Goal: Task Accomplishment & Management: Manage account settings

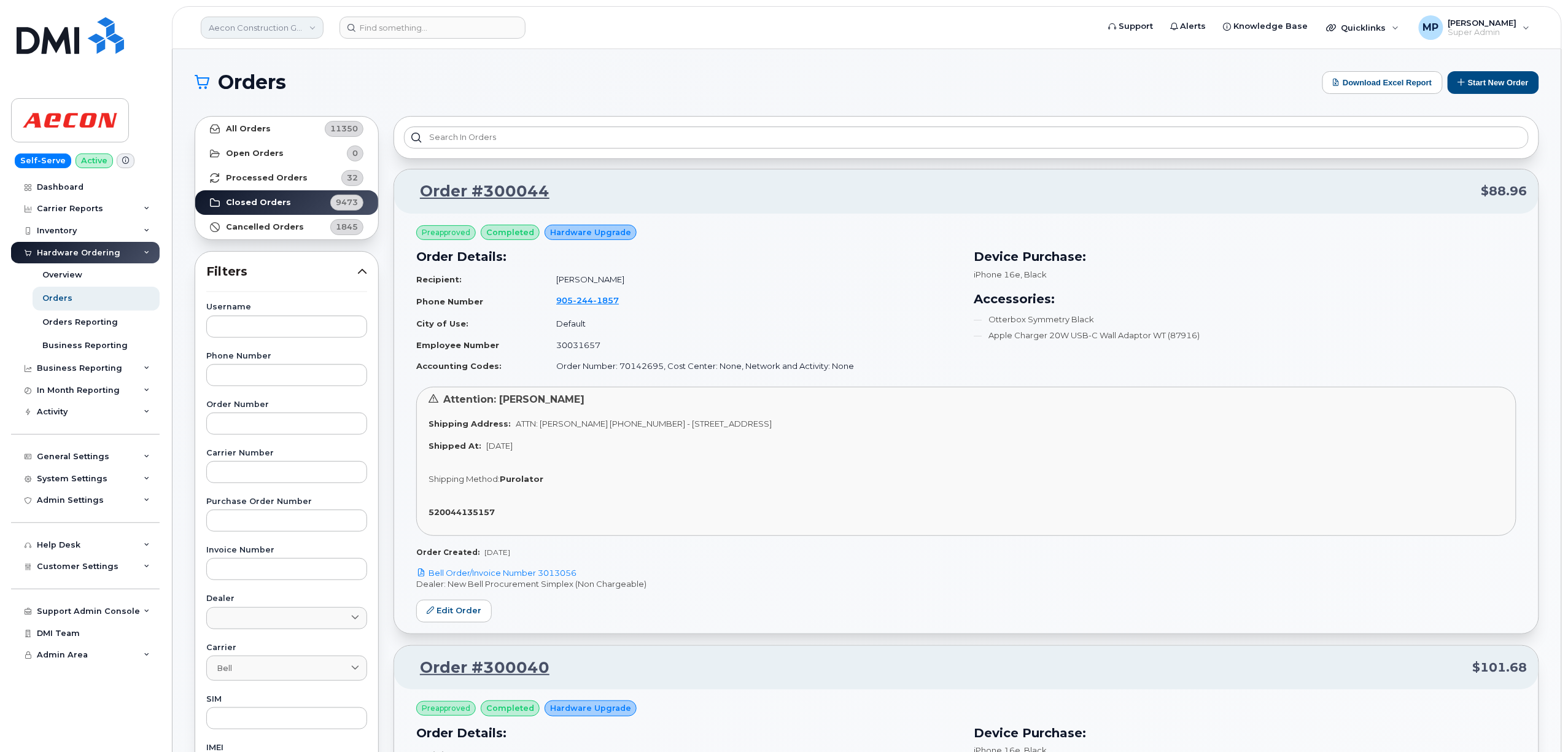
click at [244, 30] on link "Aecon Construction Group Inc" at bounding box center [262, 27] width 123 height 22
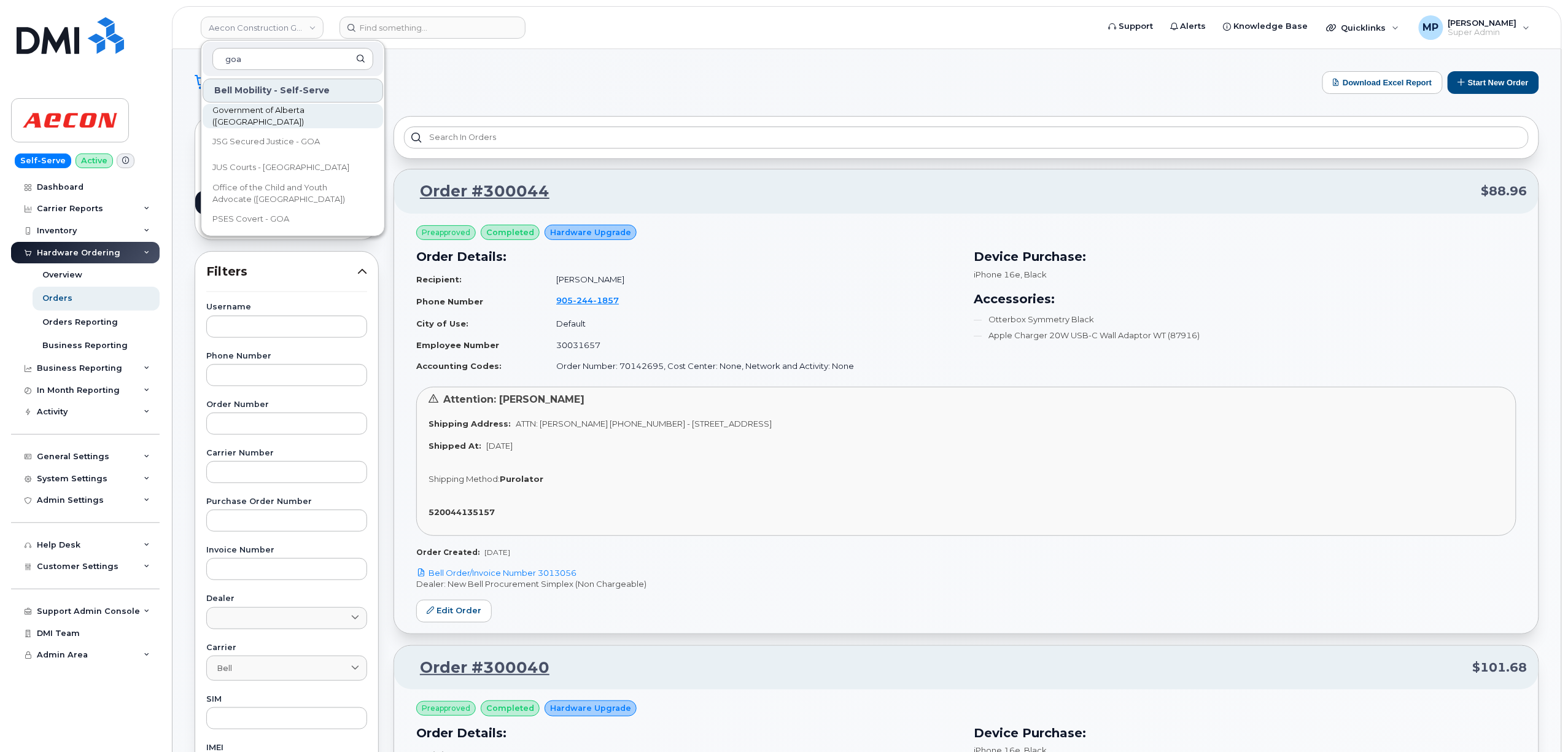
type input "goa"
click at [271, 111] on span "Government of Alberta ([GEOGRAPHIC_DATA])" at bounding box center [283, 116] width 141 height 24
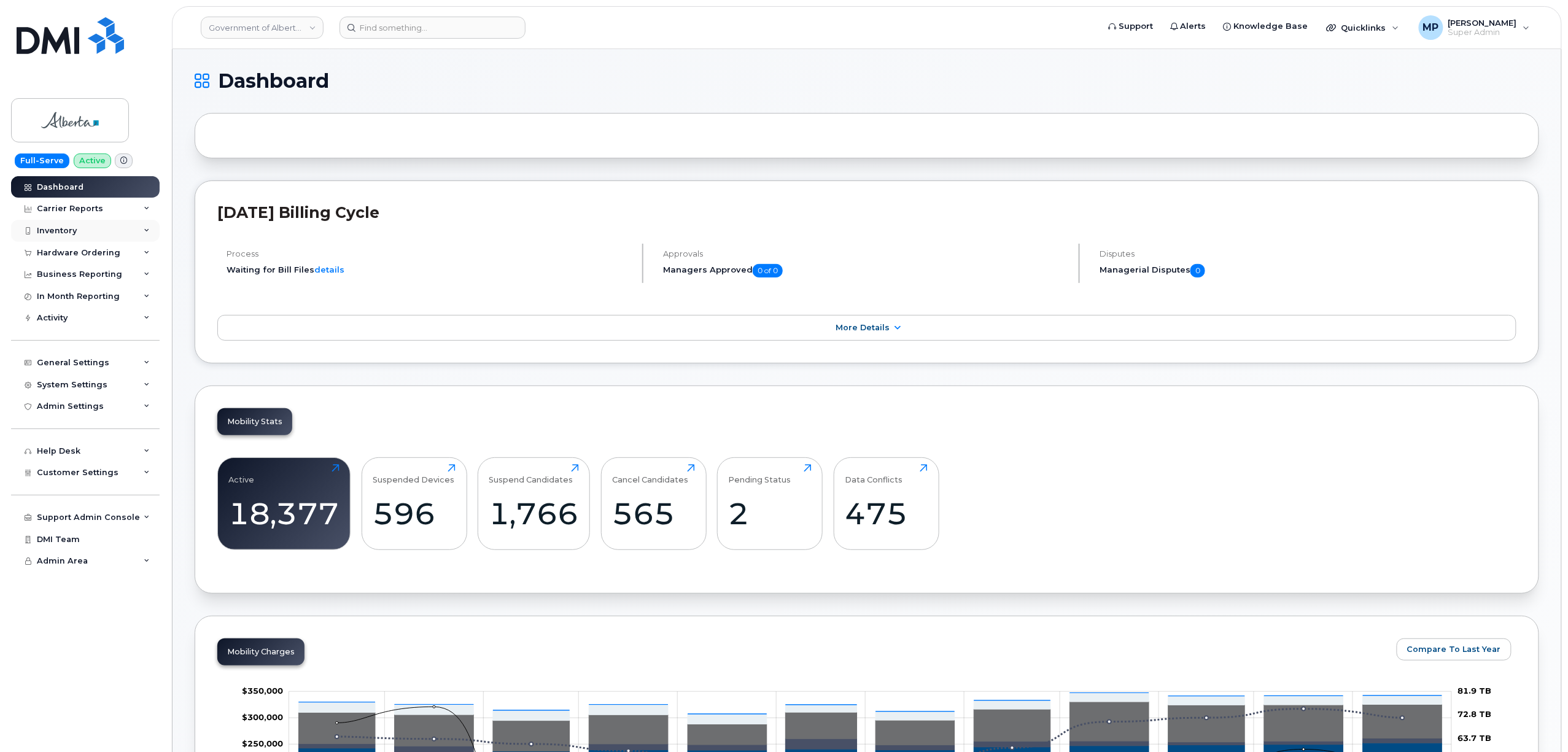
click at [52, 231] on div "Inventory" at bounding box center [56, 230] width 40 height 9
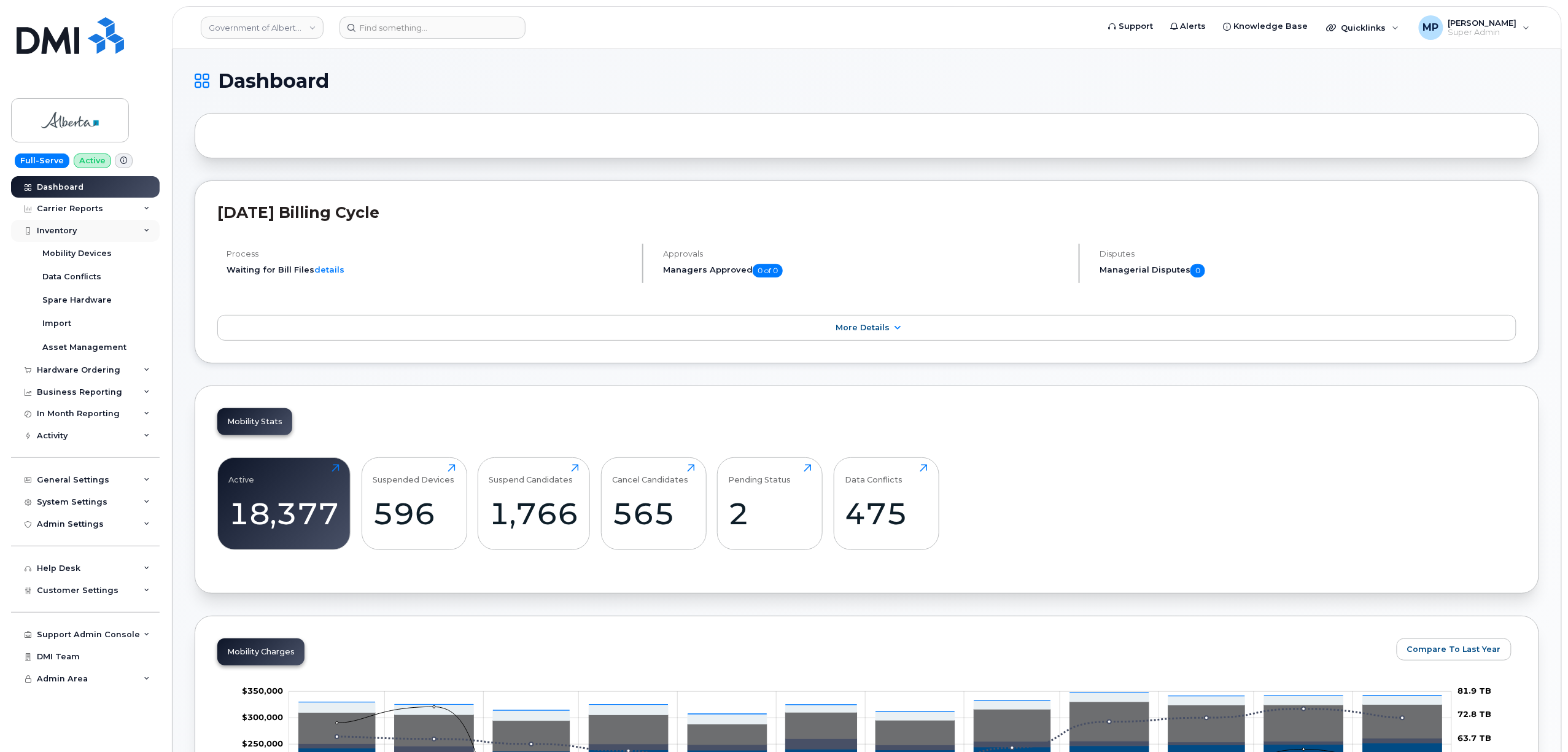
click at [52, 231] on div "Inventory" at bounding box center [56, 230] width 40 height 9
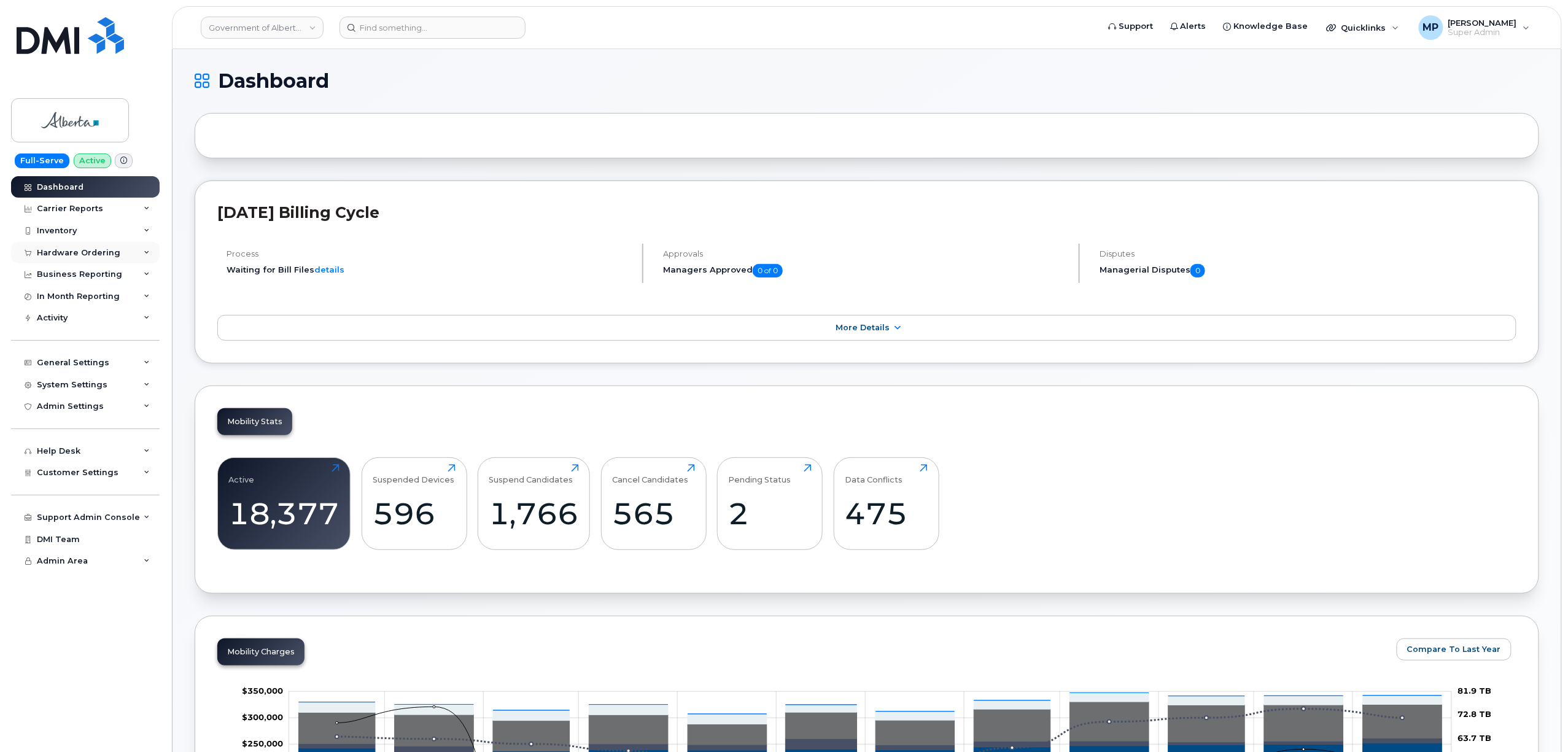
click at [59, 253] on div "Hardware Ordering" at bounding box center [79, 252] width 84 height 9
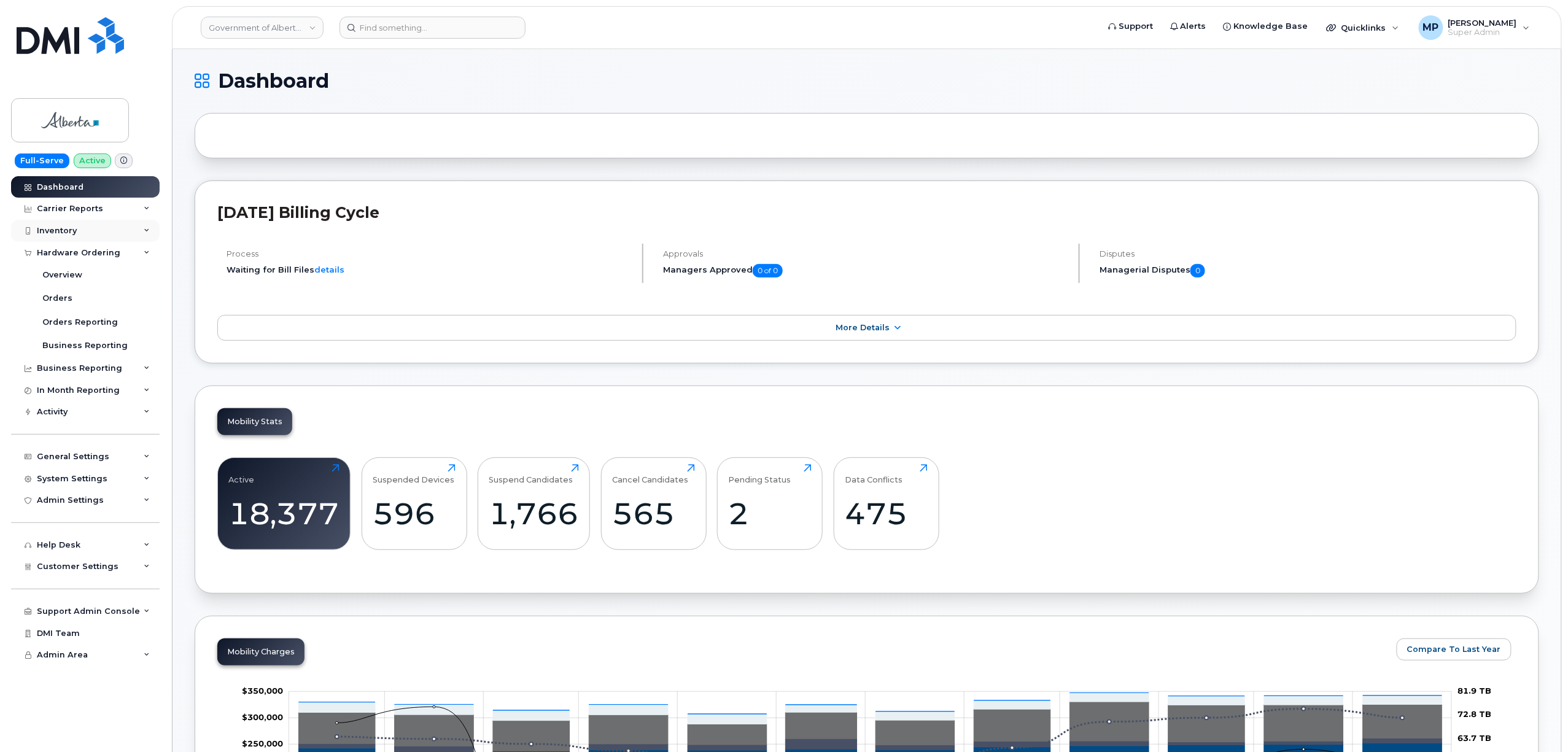
click at [59, 229] on div "Inventory" at bounding box center [56, 230] width 40 height 9
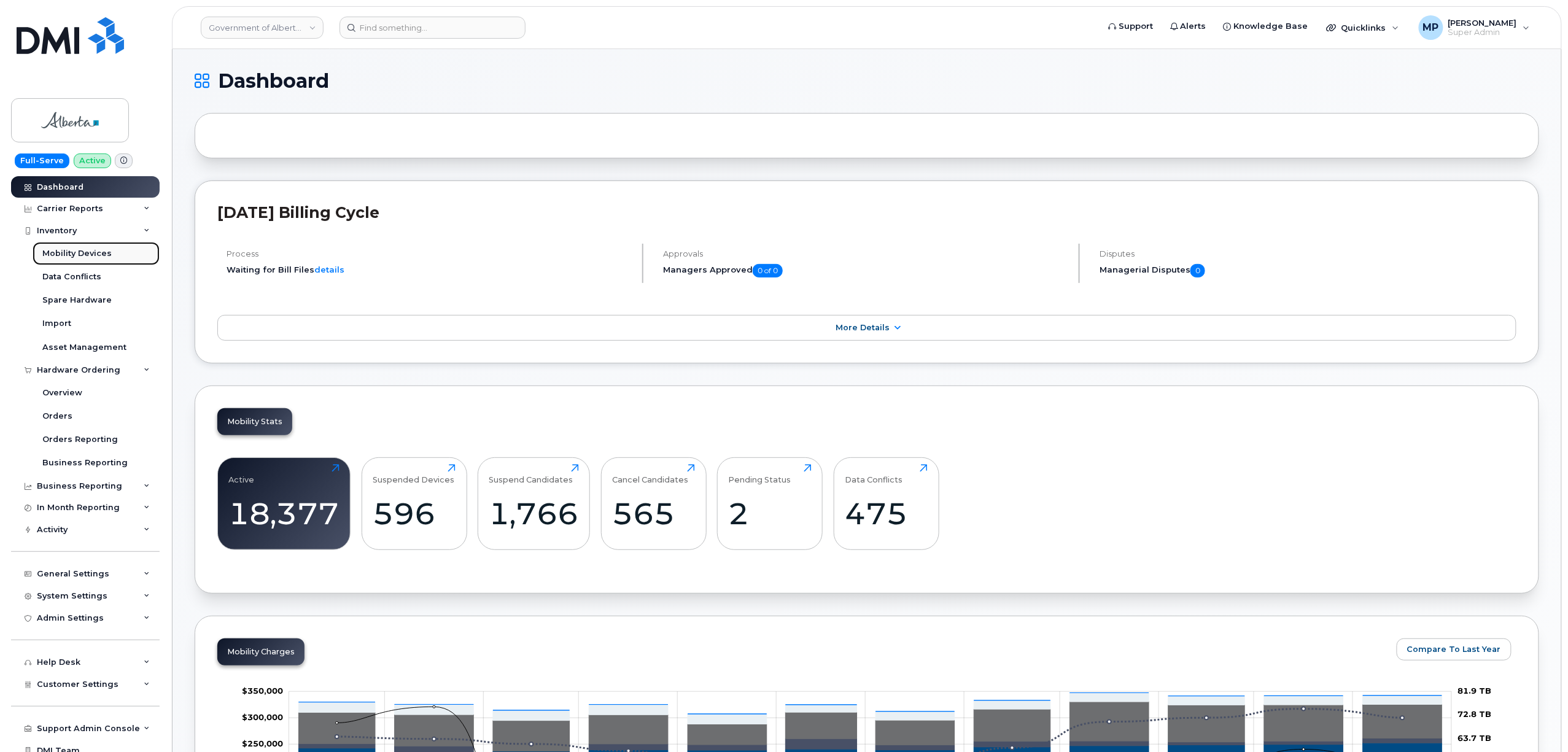
drag, startPoint x: 72, startPoint y: 252, endPoint x: 86, endPoint y: 253, distance: 14.0
click at [73, 253] on div "Mobility Devices" at bounding box center [77, 253] width 69 height 11
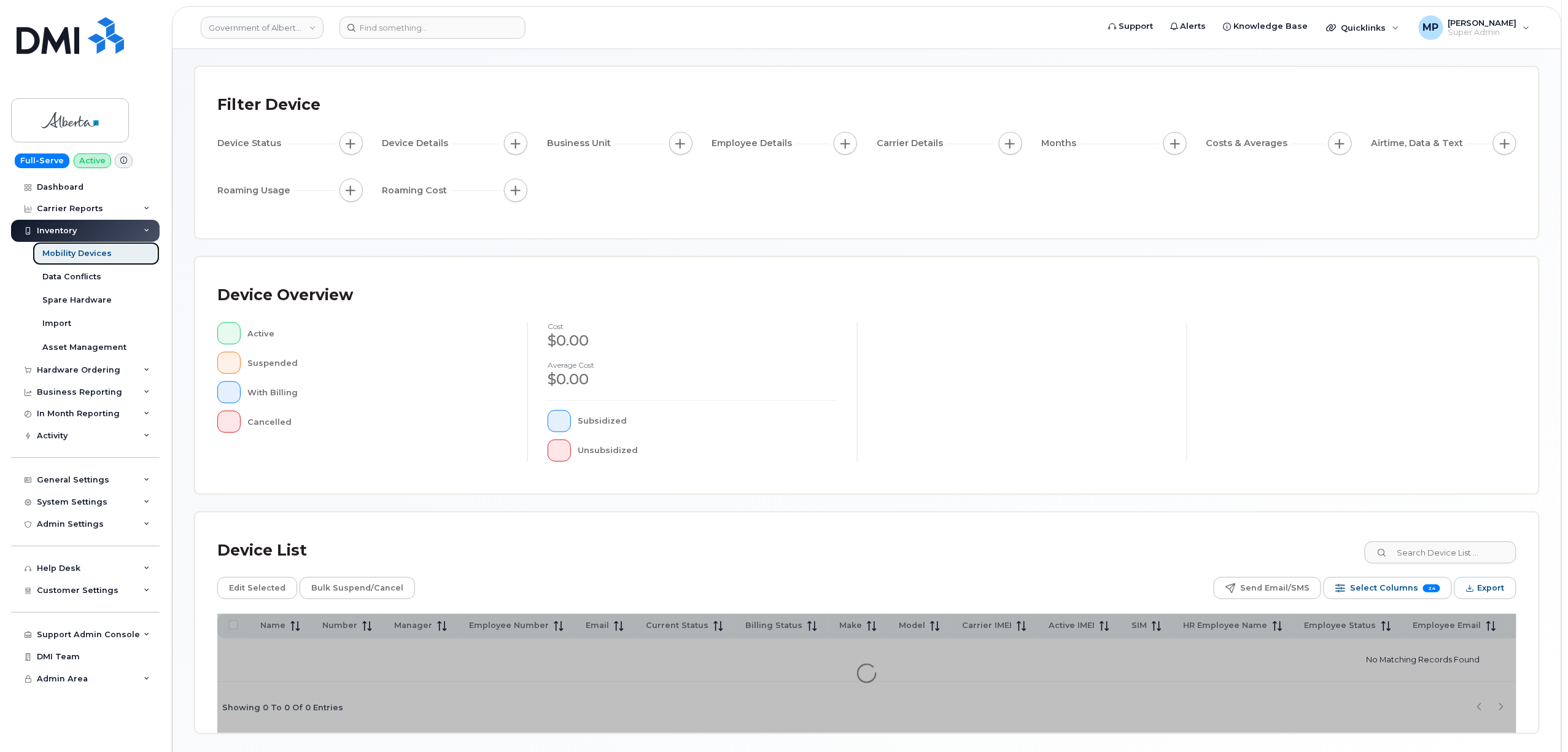
scroll to position [97, 0]
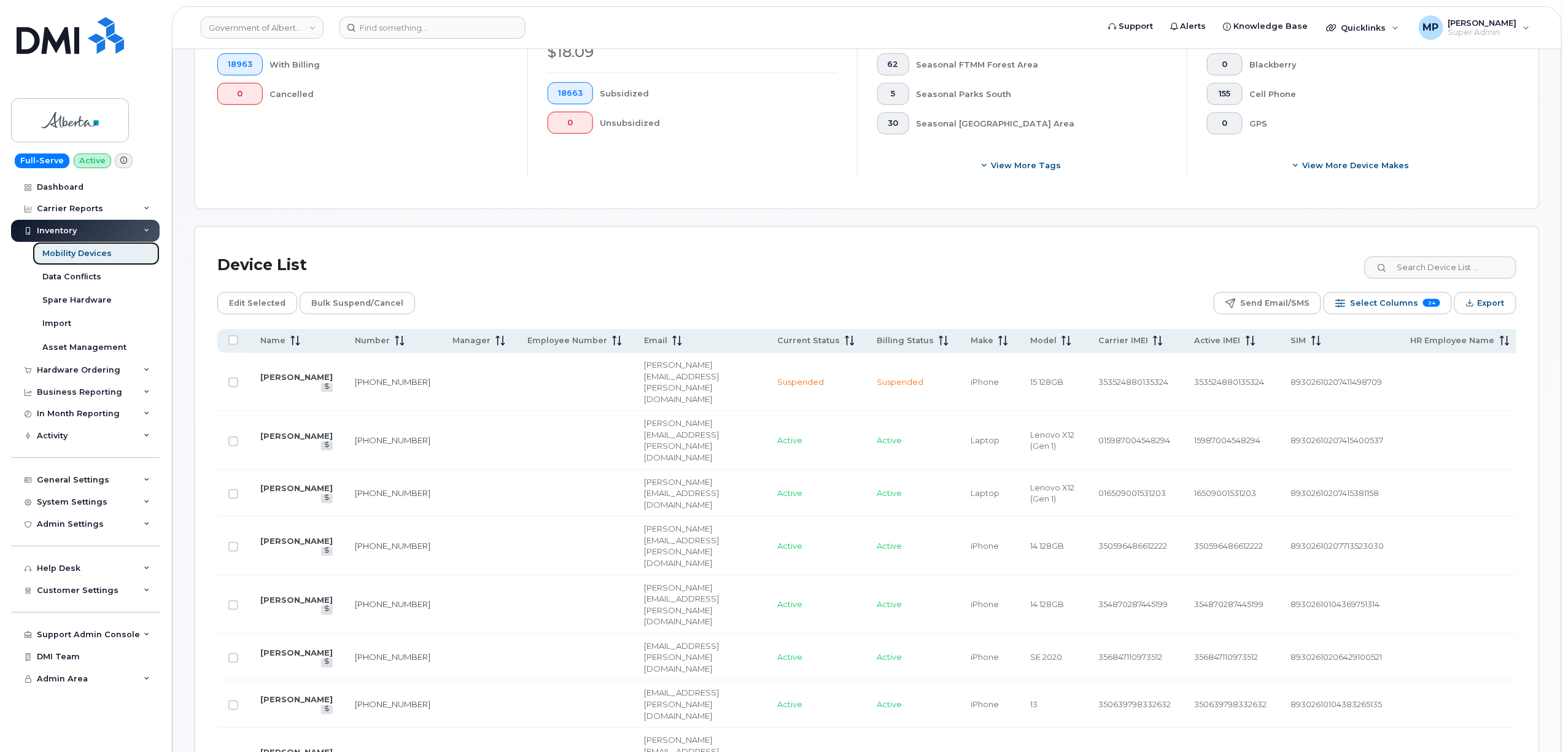
scroll to position [491, 0]
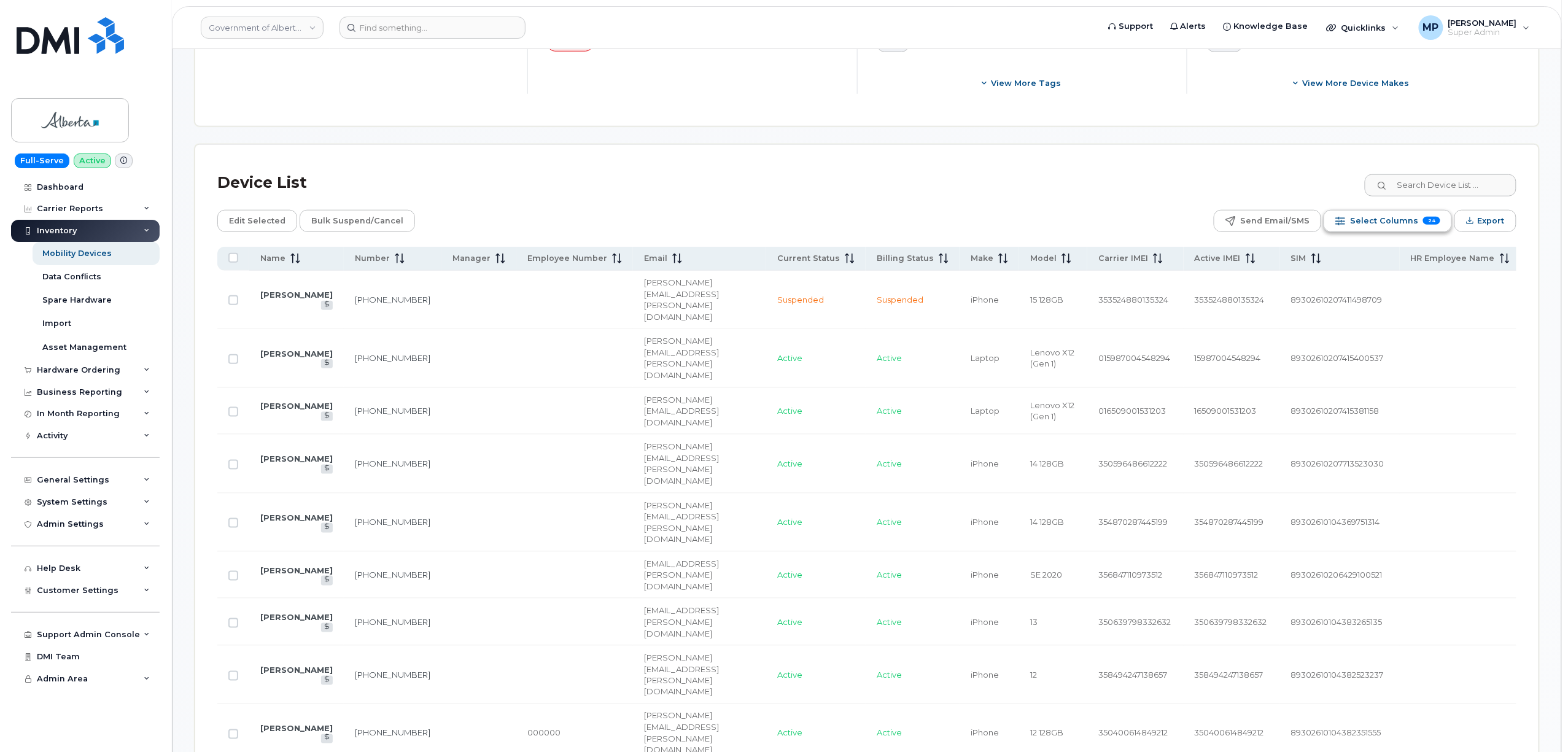
click at [1377, 221] on span "Select Columns" at bounding box center [1384, 221] width 68 height 19
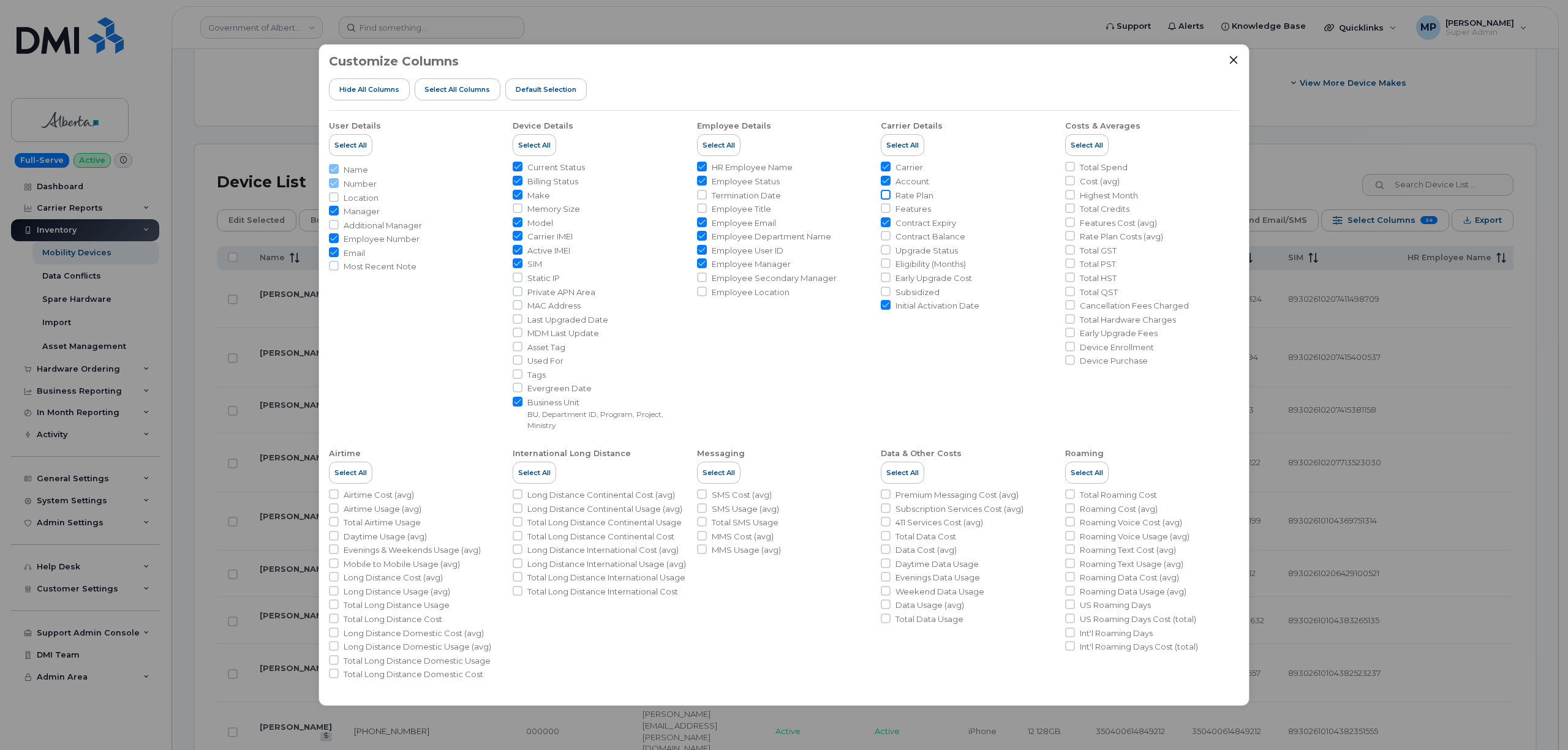
click at [887, 193] on input "Rate Plan" at bounding box center [885, 194] width 9 height 9
checkbox input "true"
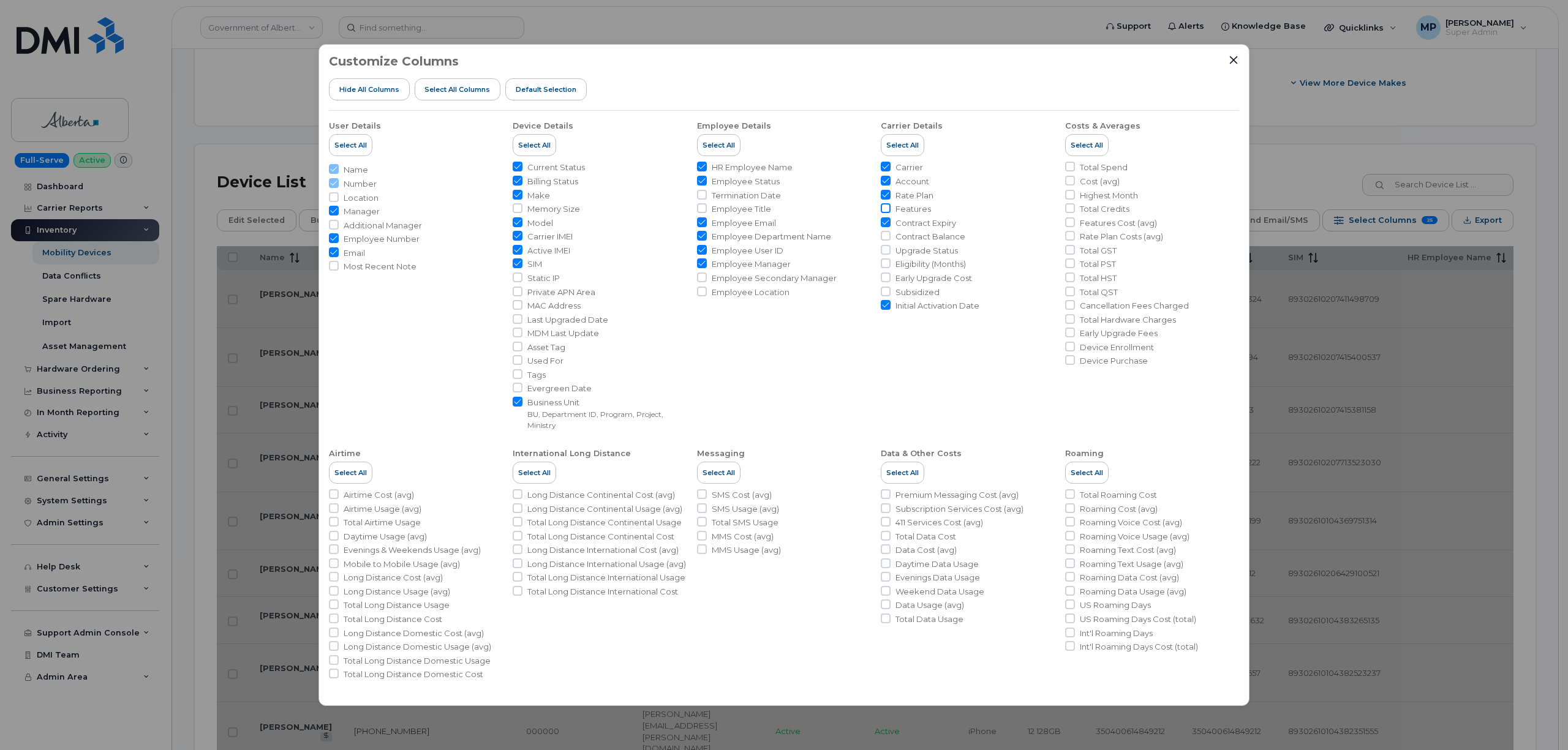
click at [884, 207] on input "Features" at bounding box center [885, 208] width 9 height 9
checkbox input "true"
click at [1233, 60] on icon "Close" at bounding box center [1234, 60] width 8 height 8
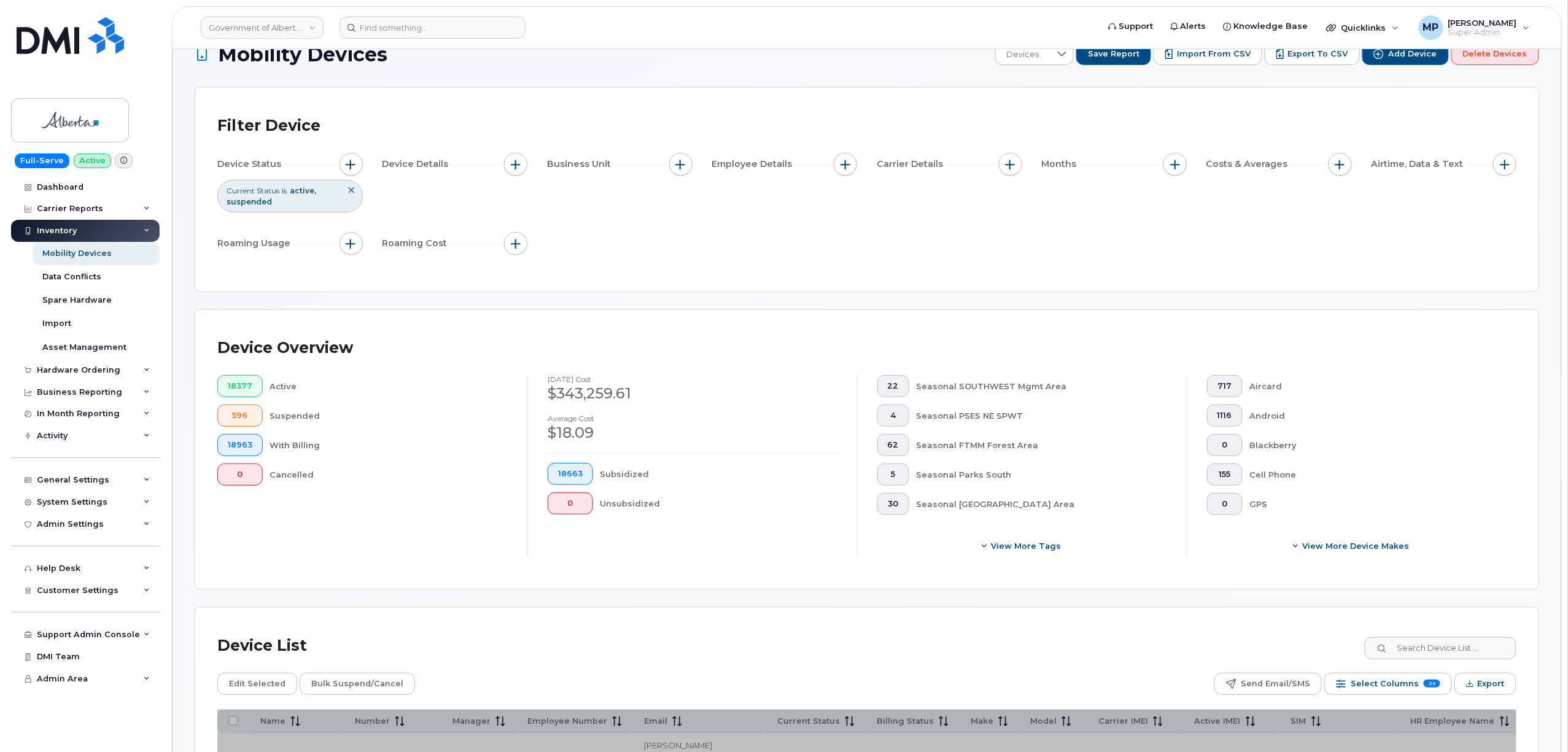
scroll to position [0, 0]
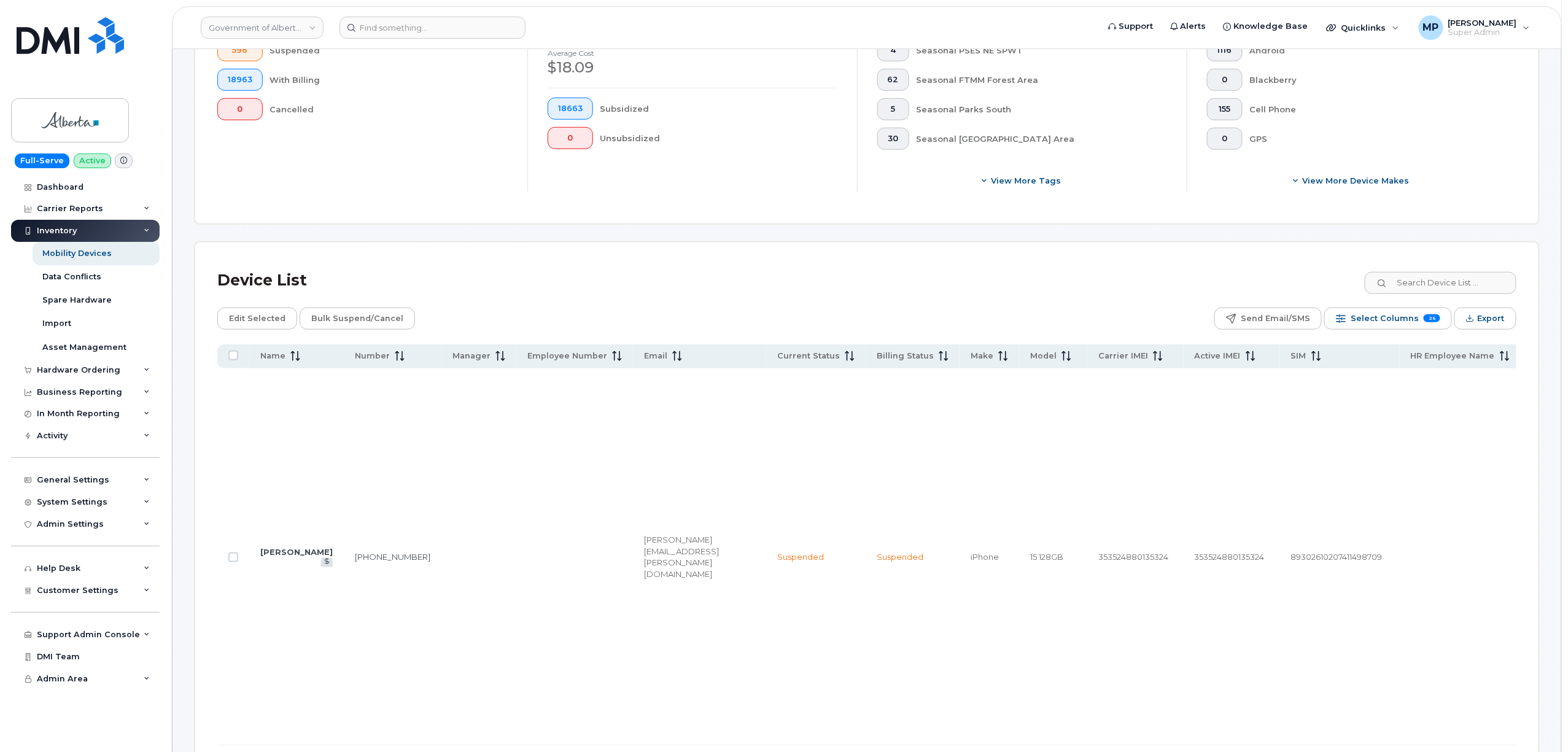
scroll to position [408, 0]
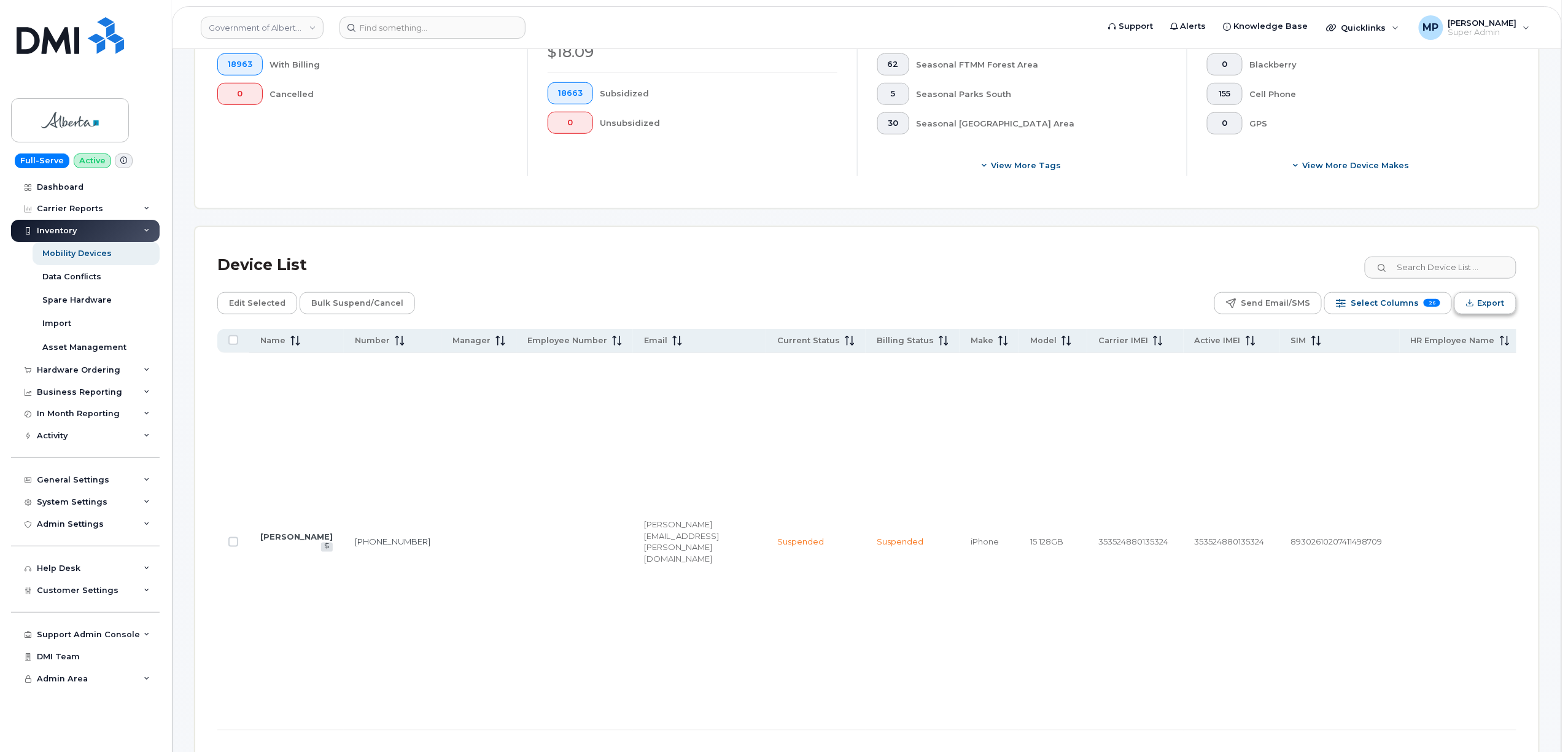
click at [1473, 307] on icon "Export" at bounding box center [1470, 303] width 8 height 8
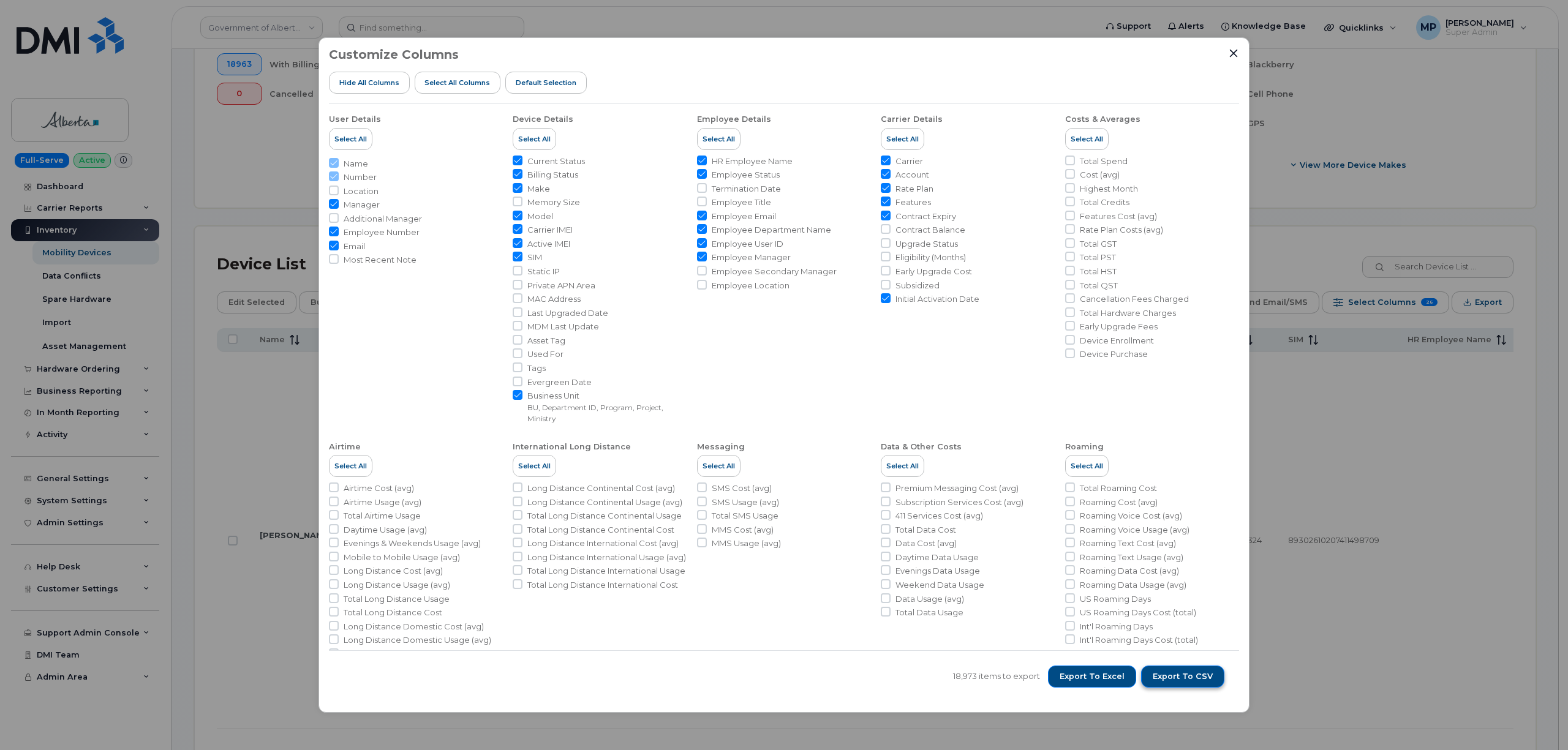
click at [1186, 672] on span "Export to CSV" at bounding box center [1183, 676] width 60 height 11
click at [1233, 54] on icon "Close" at bounding box center [1233, 53] width 9 height 9
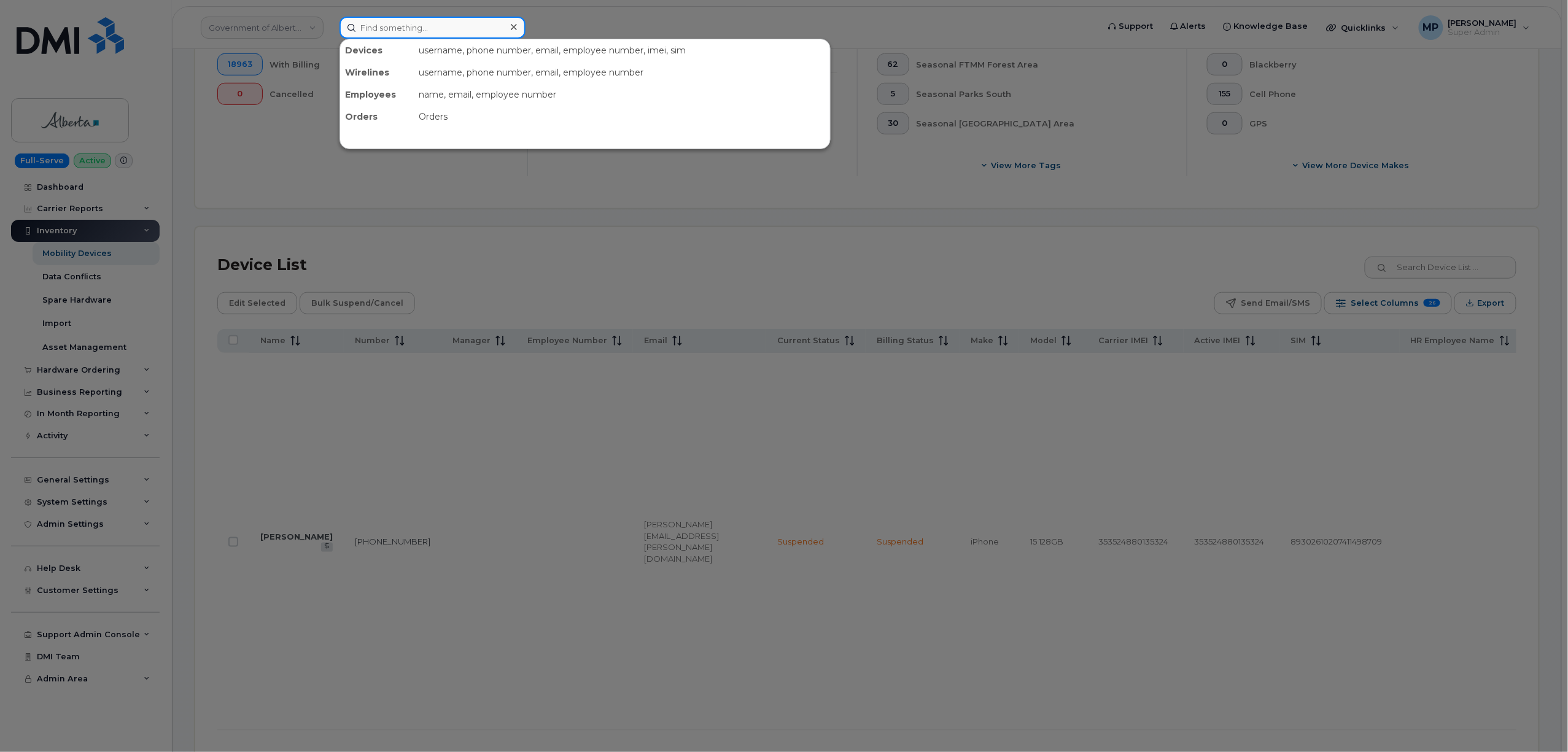
click at [399, 27] on input at bounding box center [432, 27] width 186 height 22
paste input "4033714353"
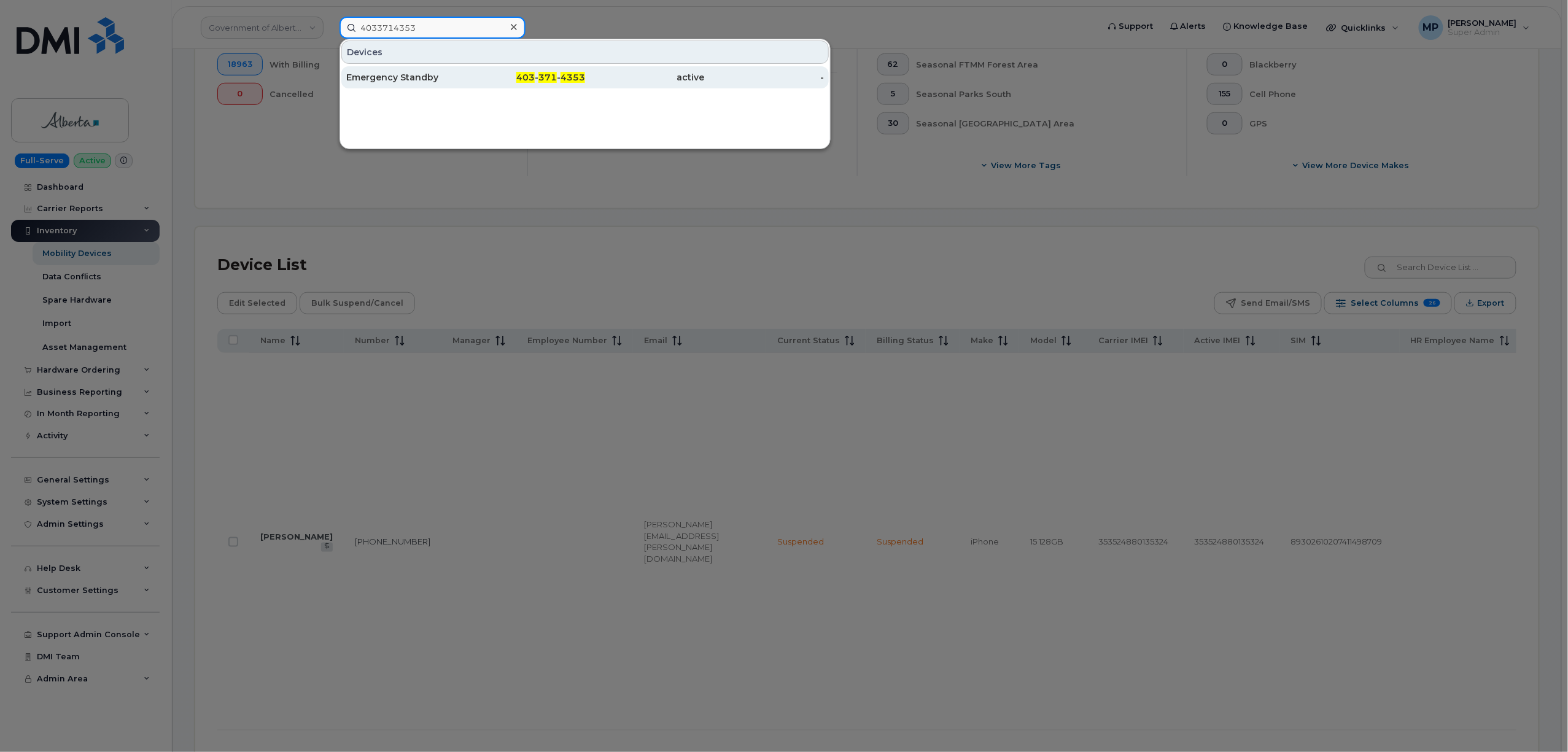
type input "4033714353"
click at [414, 75] on div "Emergency Standby" at bounding box center [406, 77] width 120 height 12
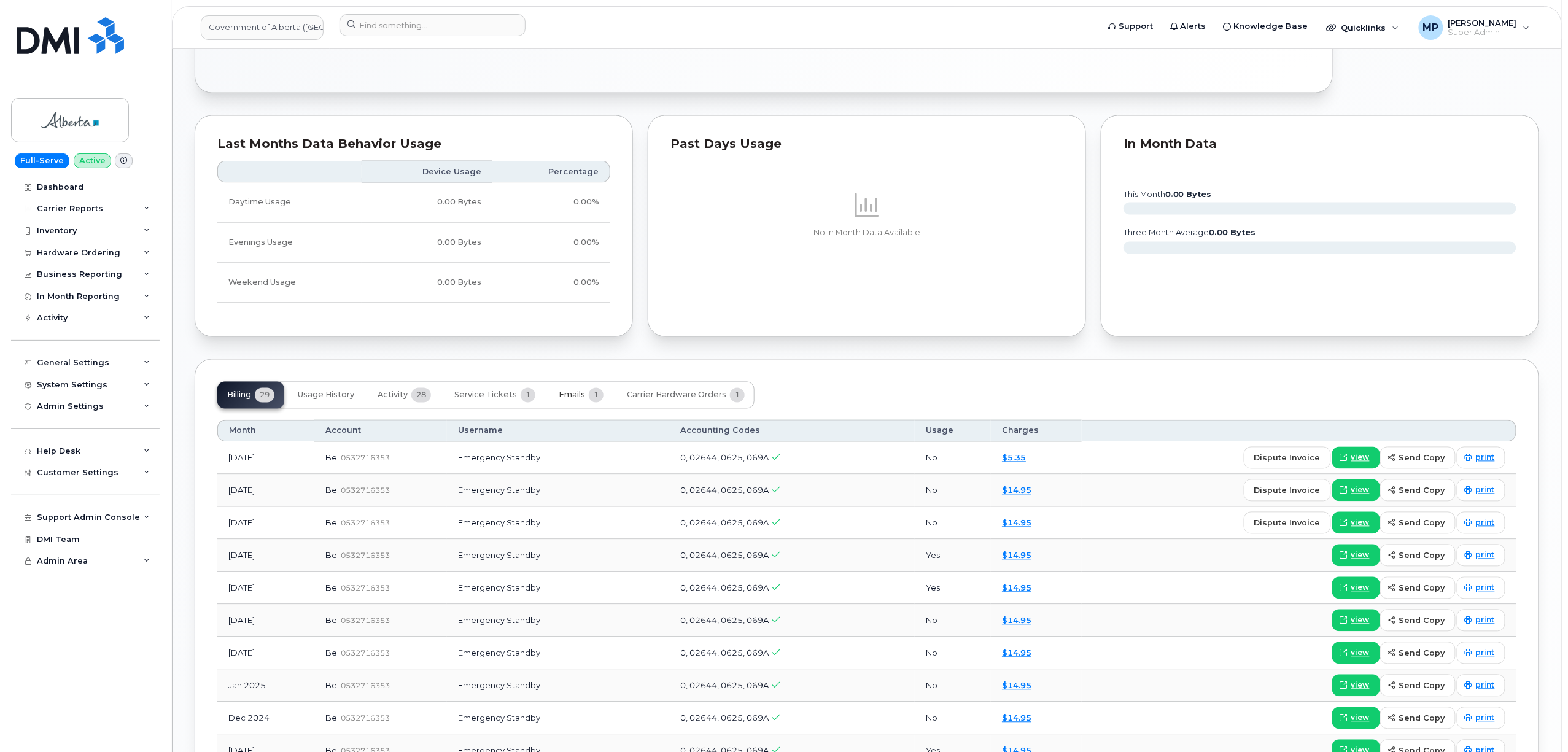
click at [570, 398] on button "Emails 1" at bounding box center [580, 396] width 64 height 27
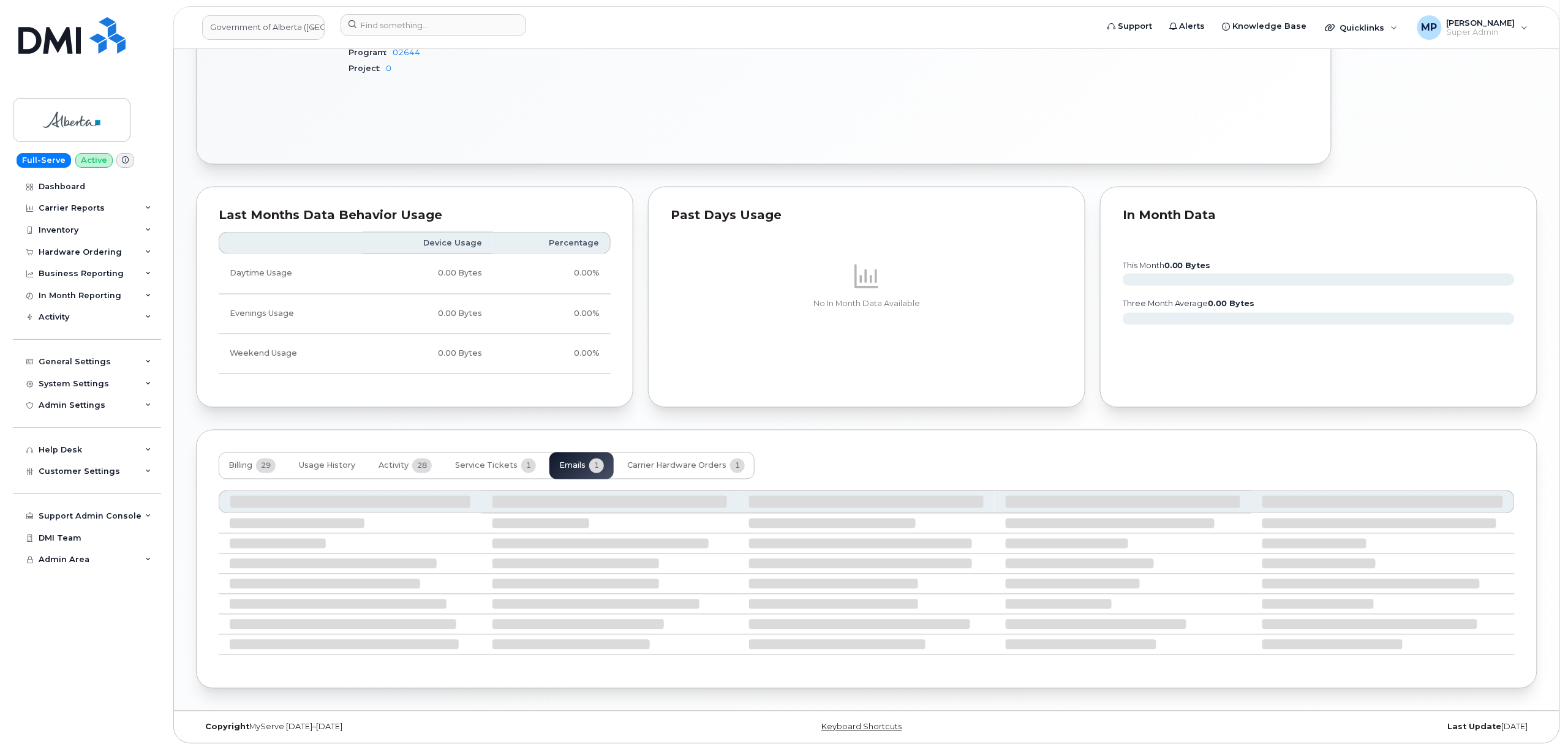
scroll to position [794, 0]
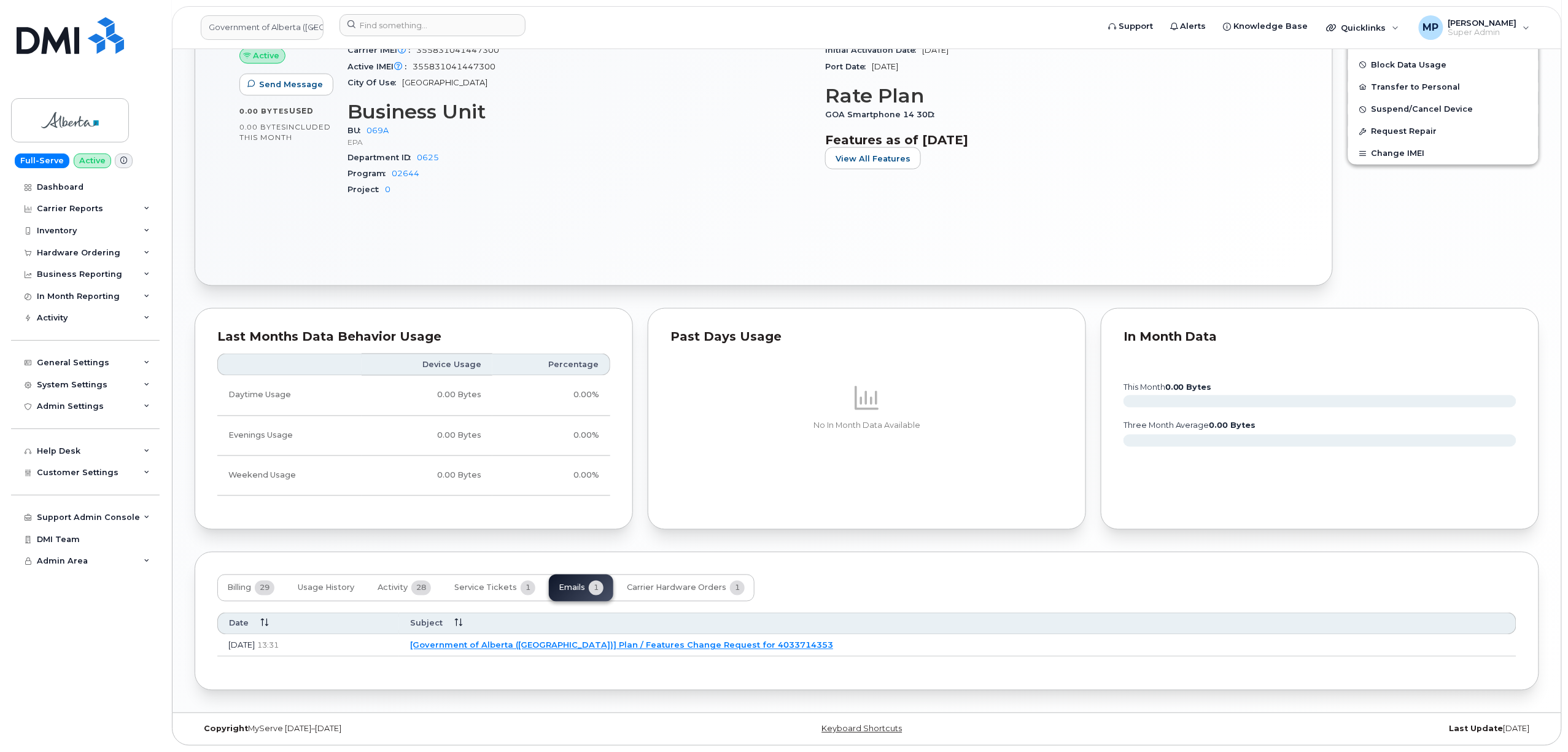
click at [681, 644] on link "[Government of Alberta (GOA)] Plan / Features Change Request for 4033714353" at bounding box center [621, 644] width 423 height 9
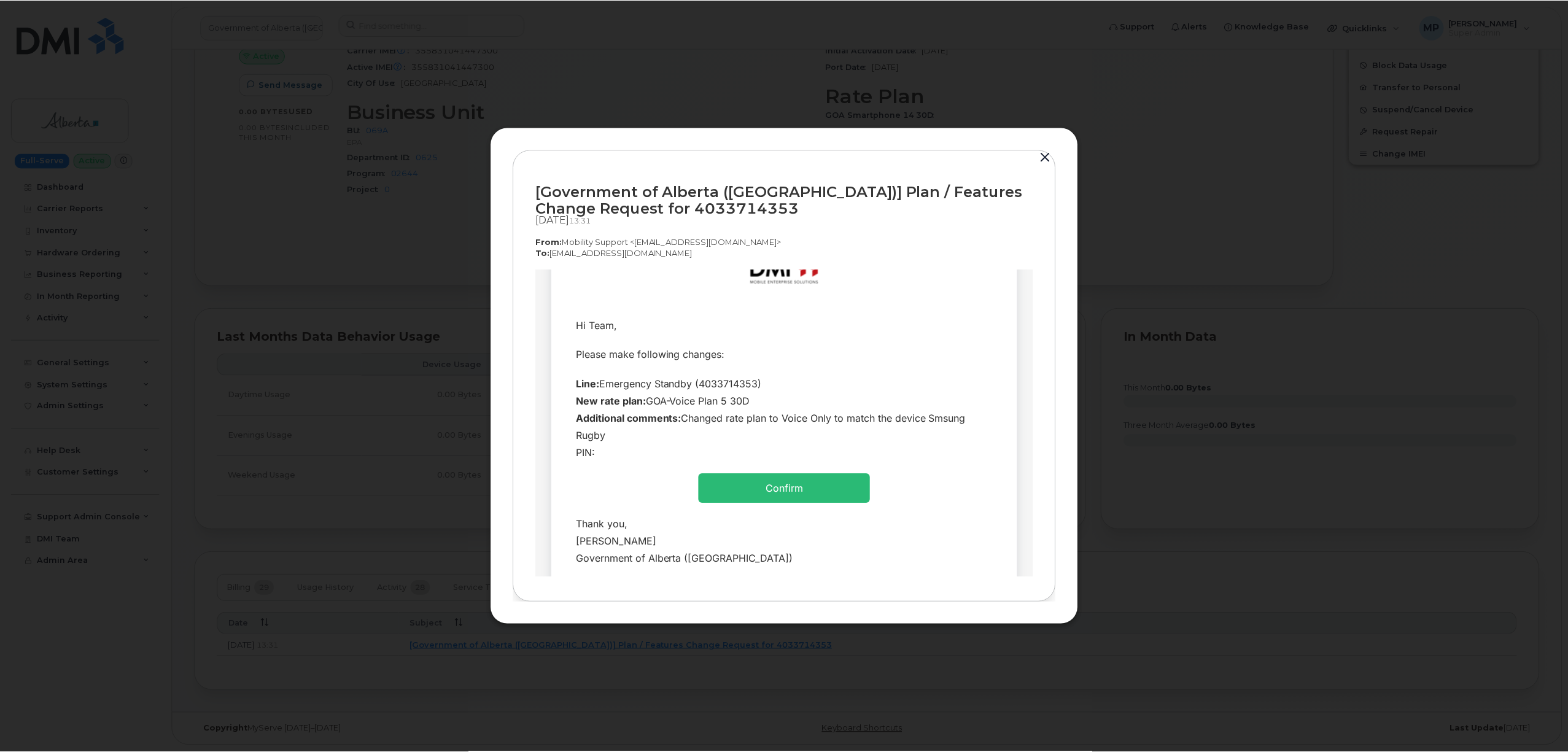
scroll to position [82, 0]
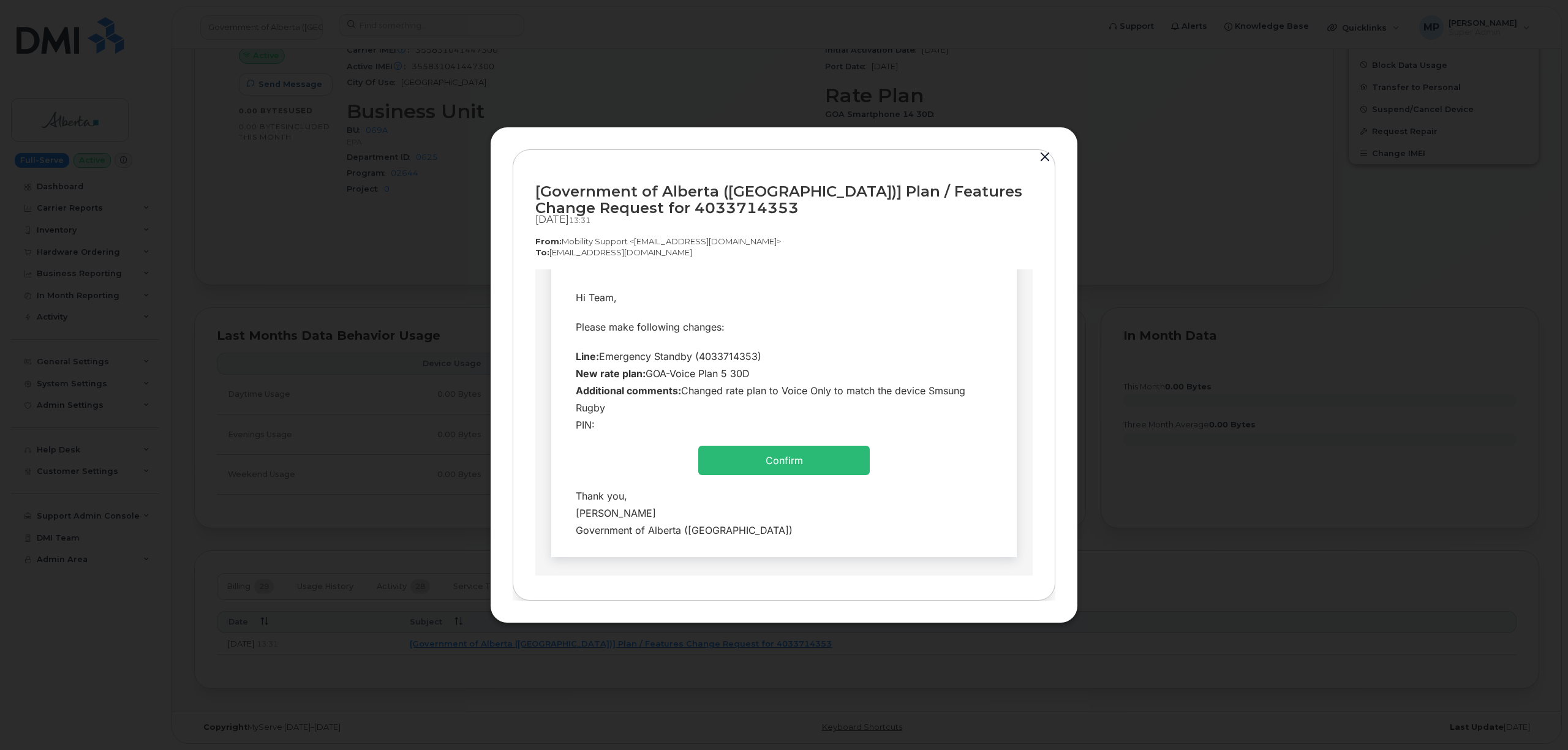
click at [1044, 153] on button "button" at bounding box center [1045, 158] width 19 height 17
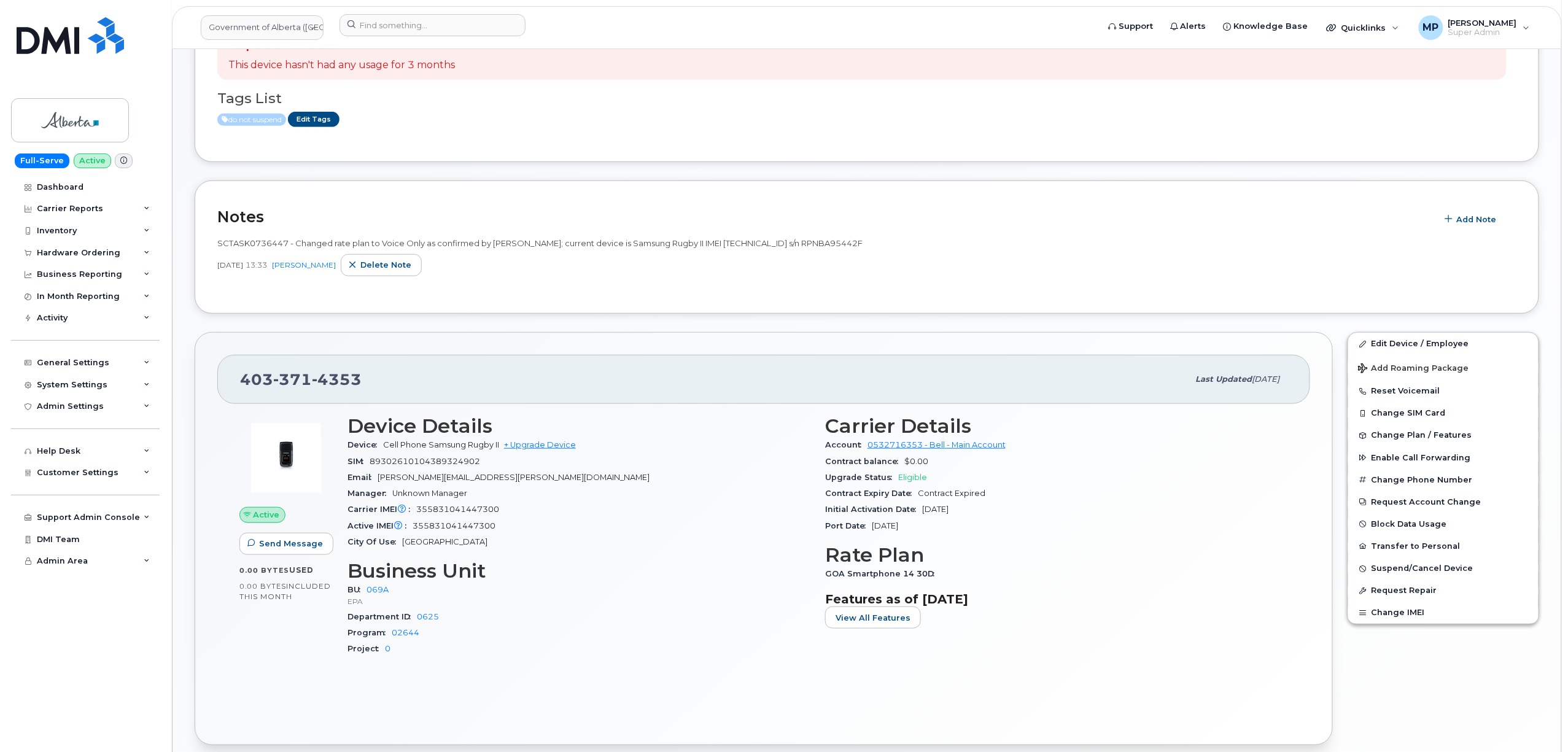
scroll to position [305, 0]
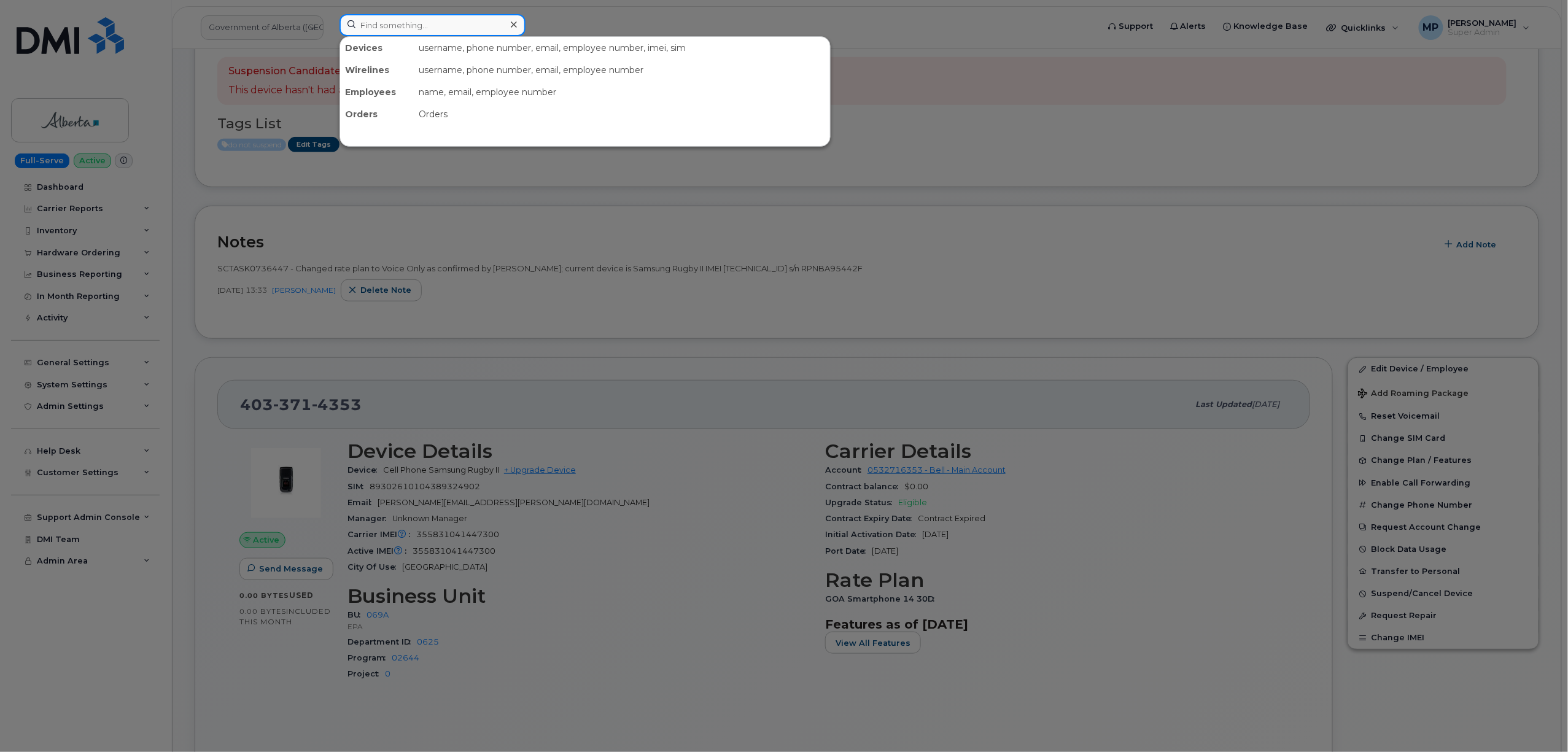
paste input "4038668462"
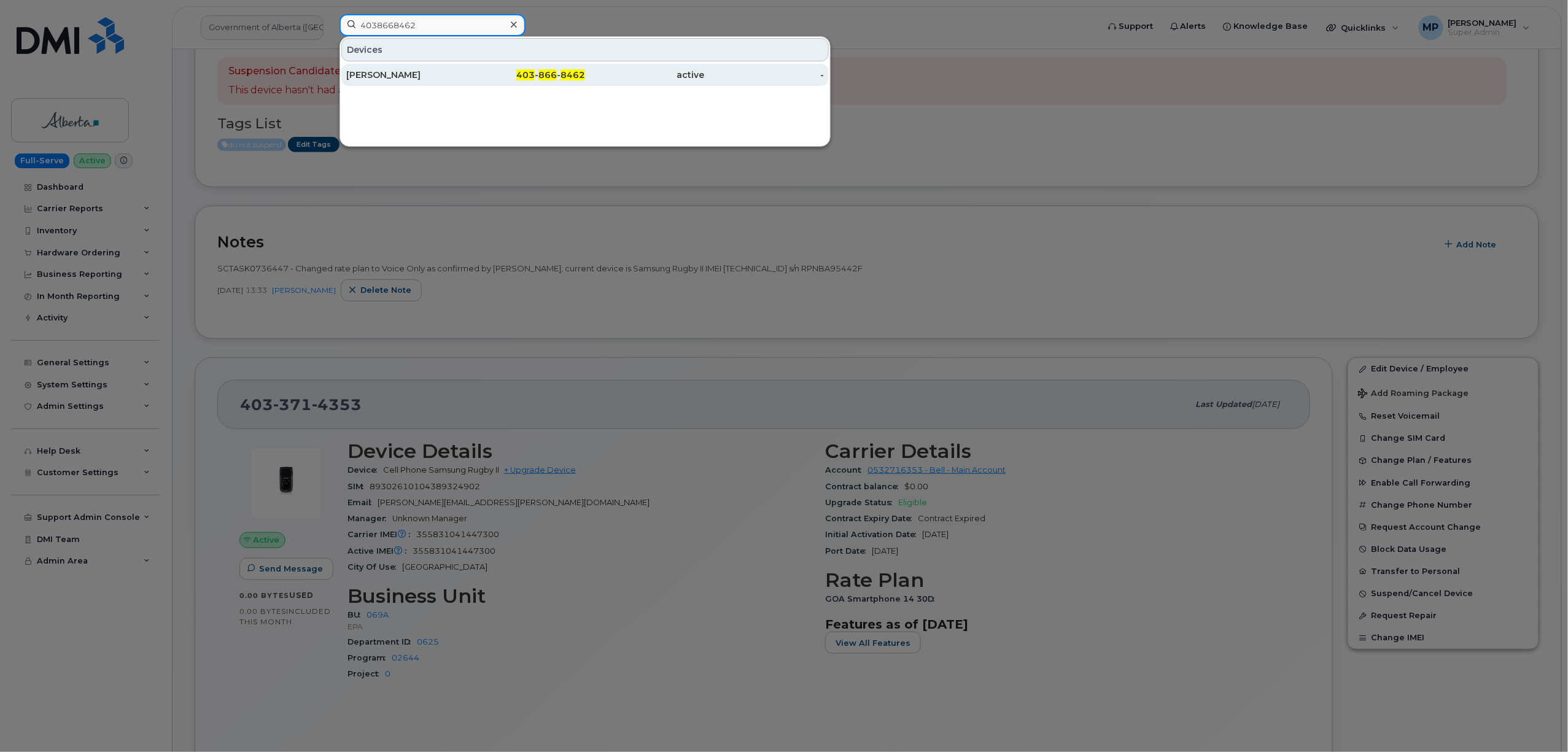
type input "4038668462"
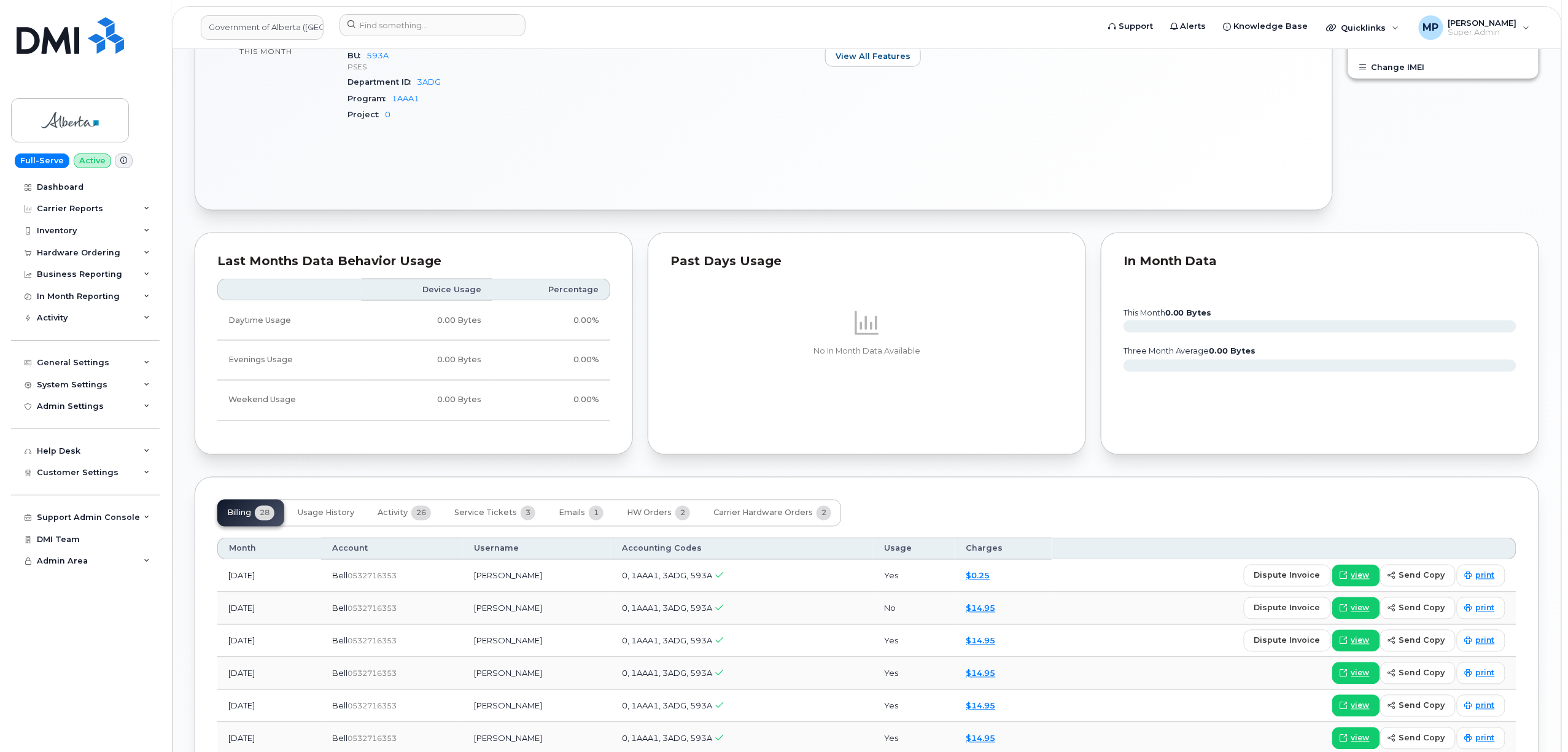
scroll to position [1064, 0]
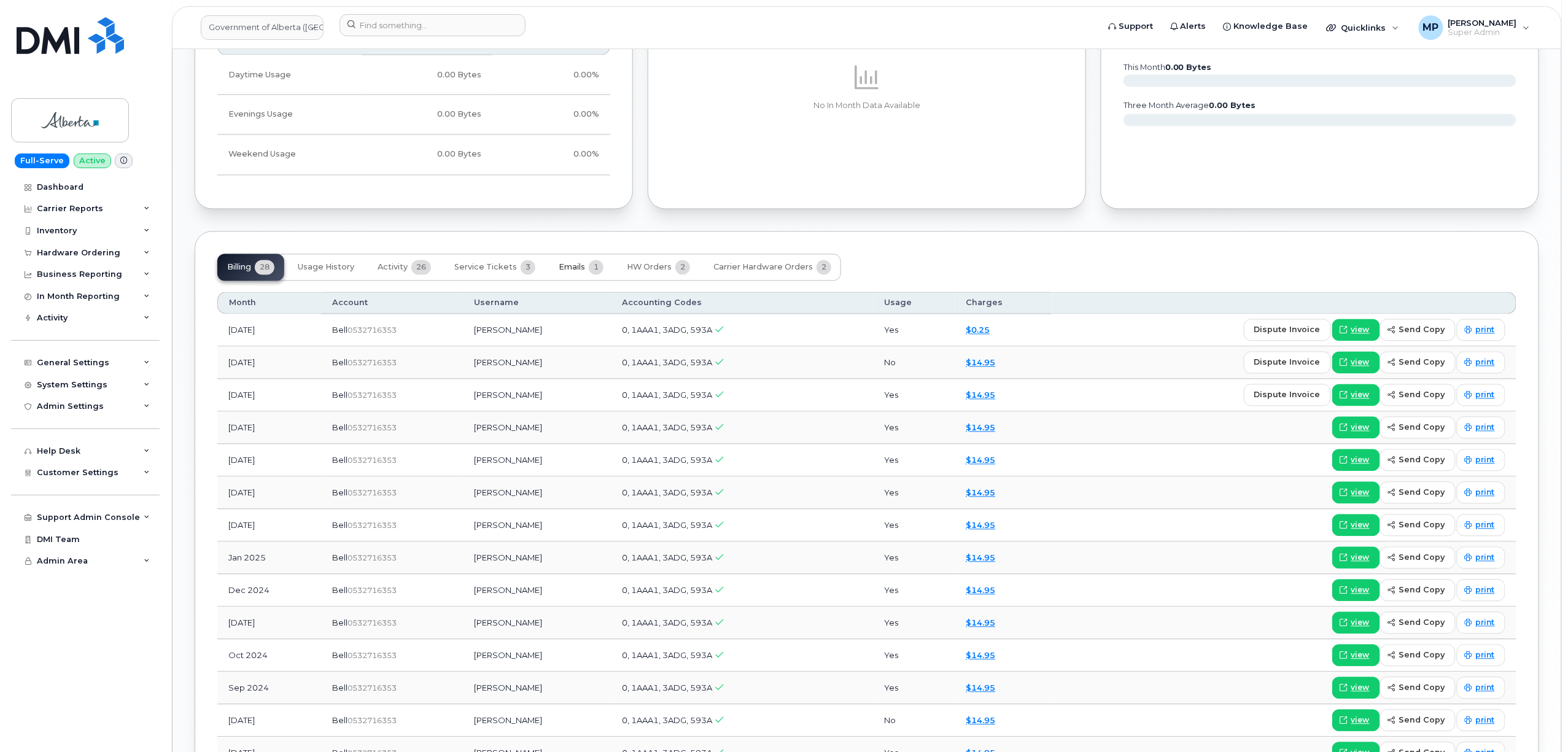
click at [567, 273] on span "Emails" at bounding box center [572, 267] width 26 height 9
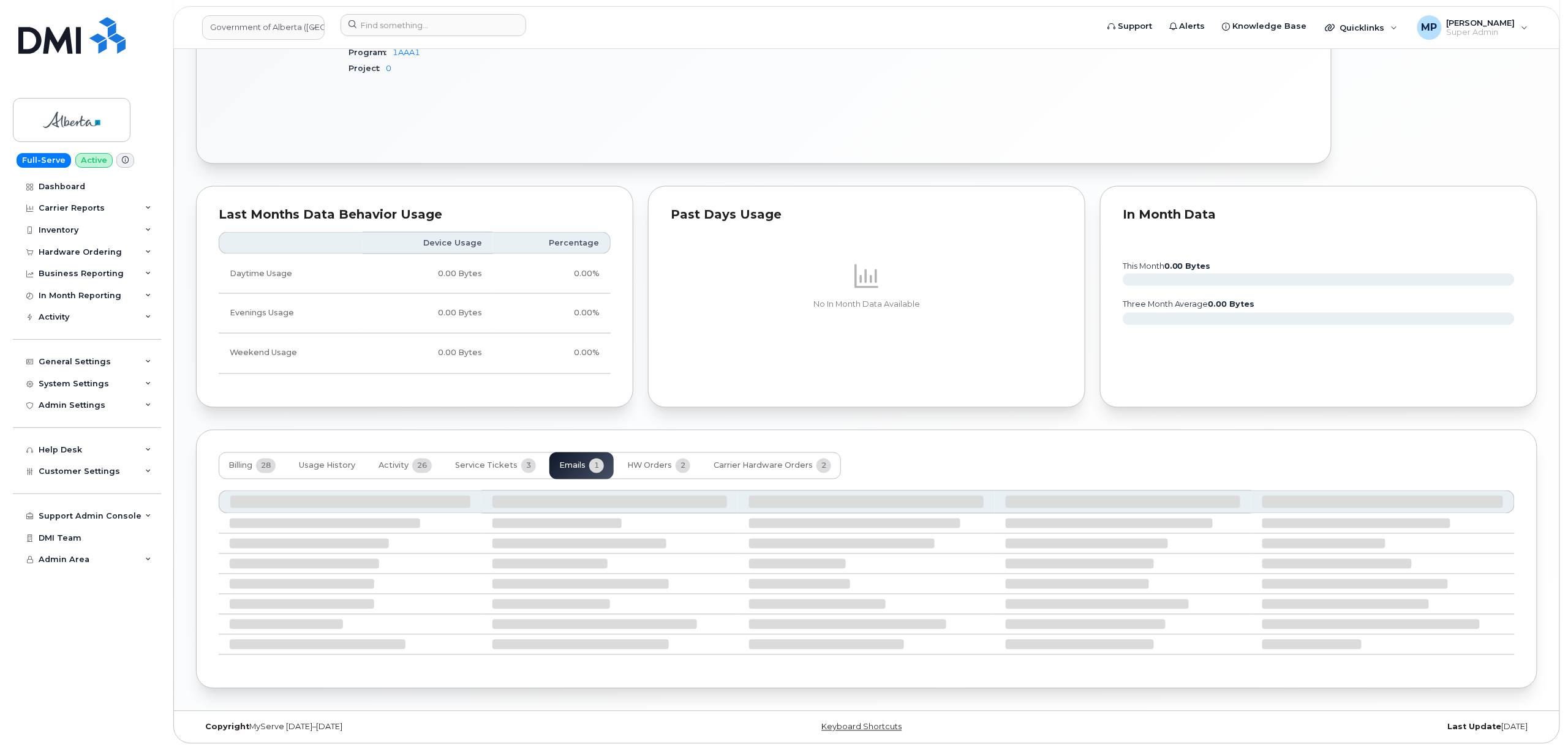
scroll to position [747, 0]
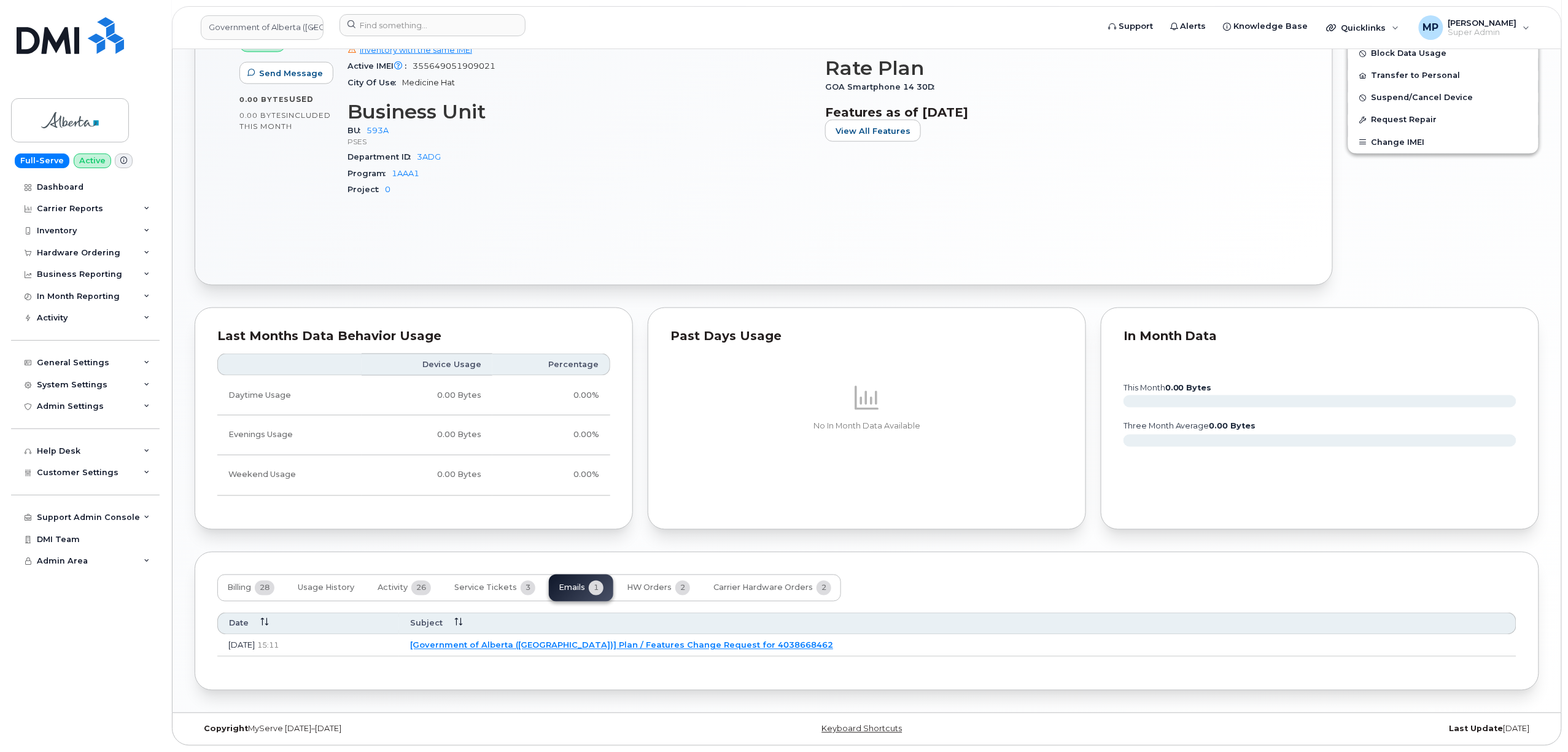
click at [680, 642] on link "[Government of Alberta (GOA)] Plan / Features Change Request for 4038668462" at bounding box center [621, 644] width 423 height 9
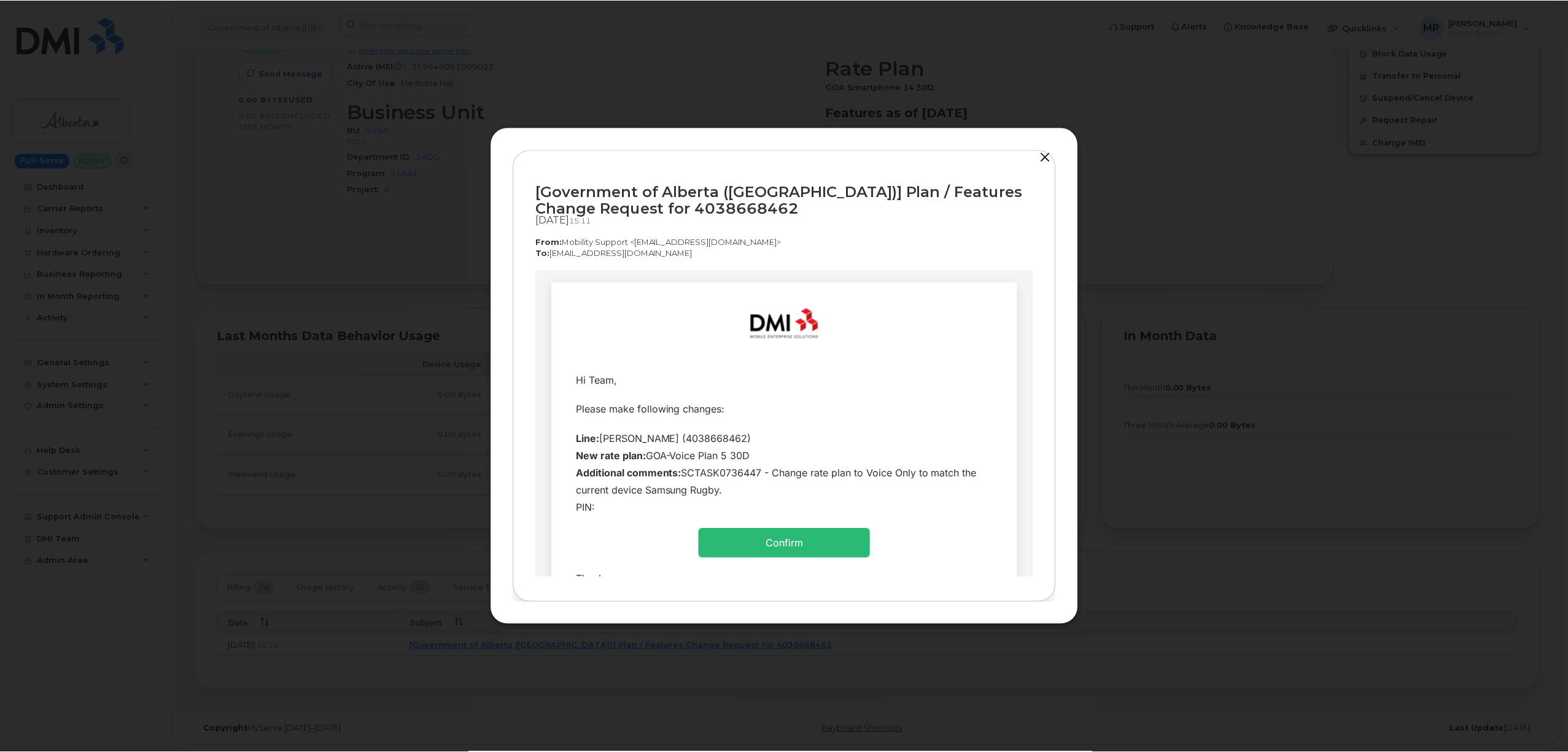
scroll to position [0, 0]
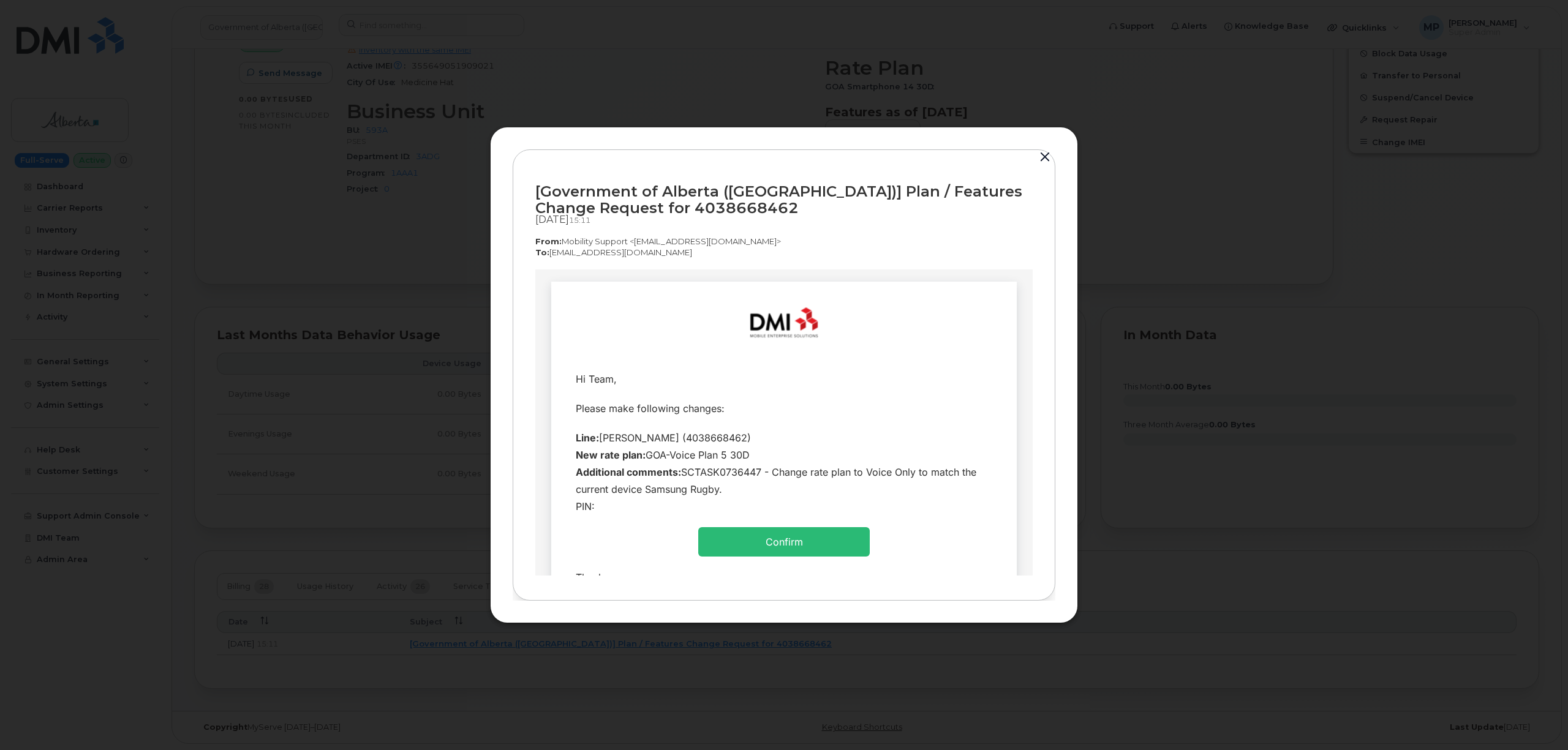
click at [1040, 151] on button "button" at bounding box center [1045, 158] width 19 height 17
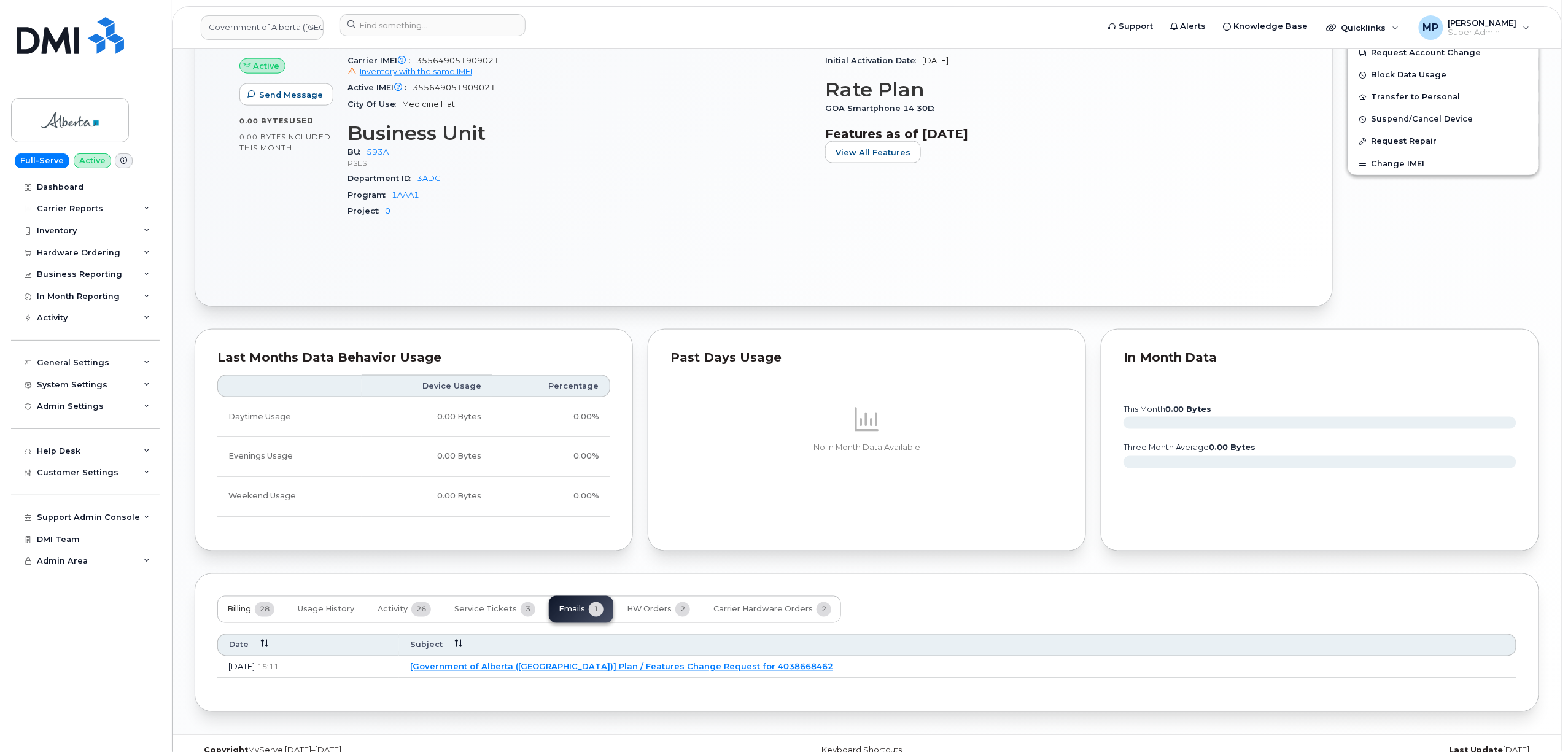
scroll to position [749, 0]
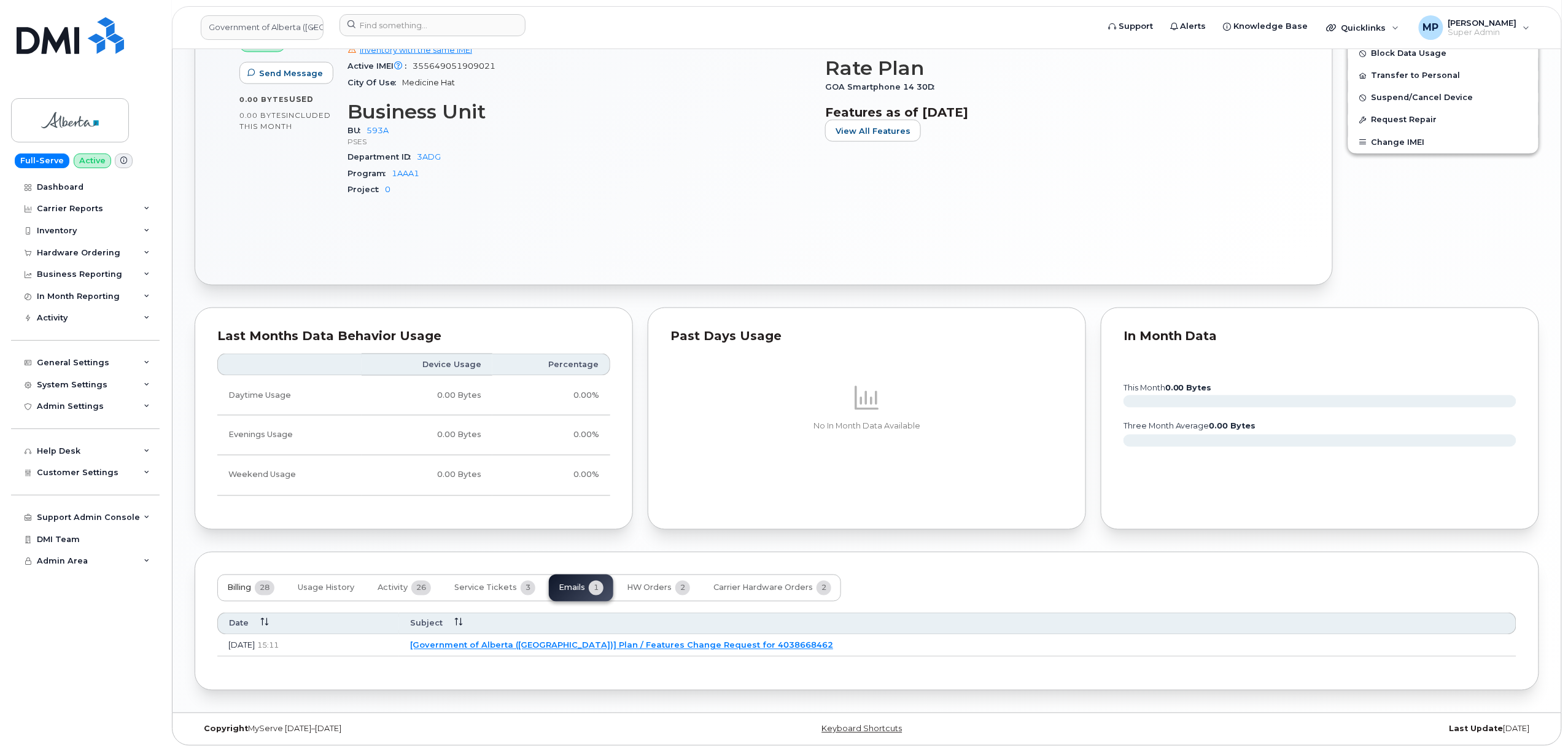
click at [237, 585] on span "Billing" at bounding box center [239, 588] width 24 height 9
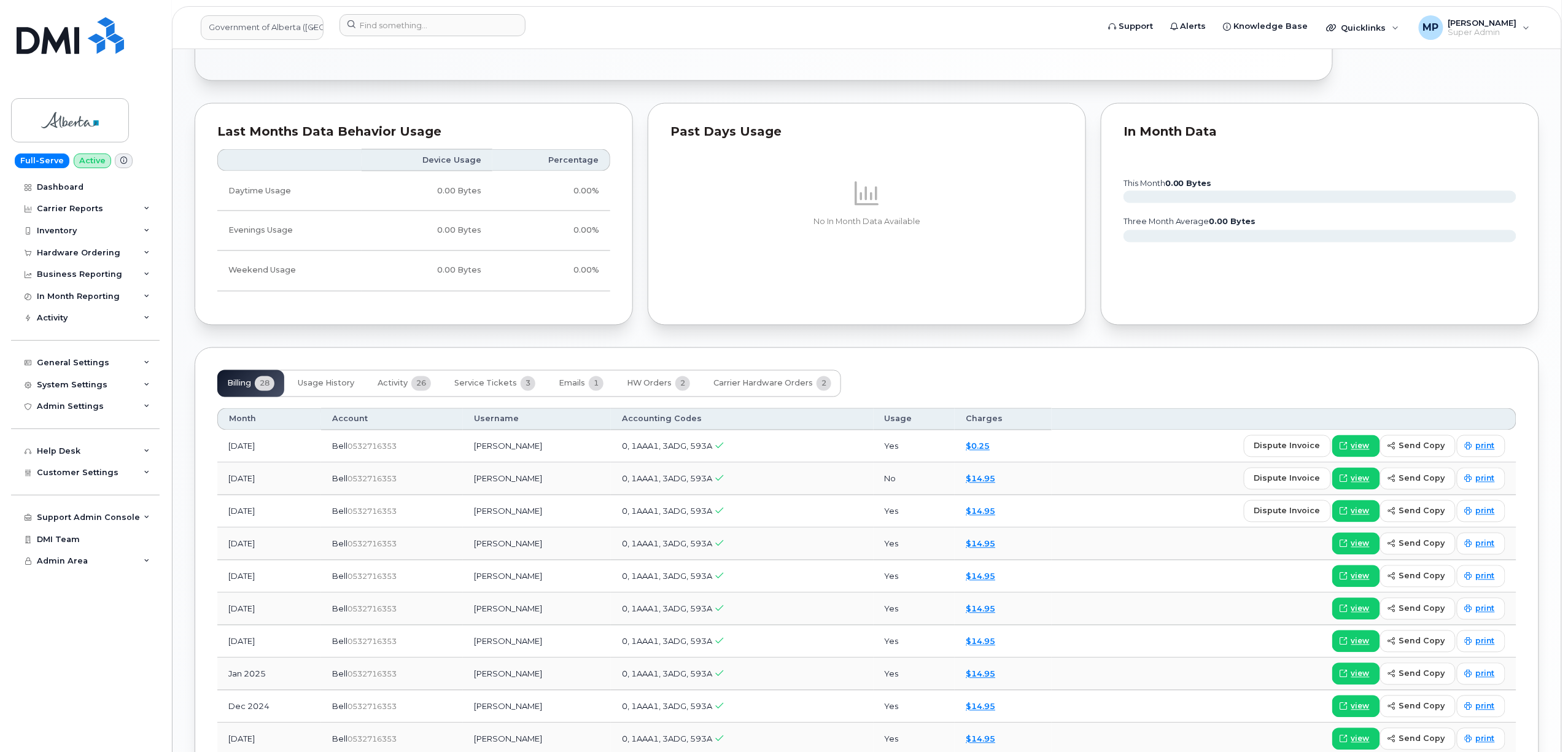
scroll to position [996, 0]
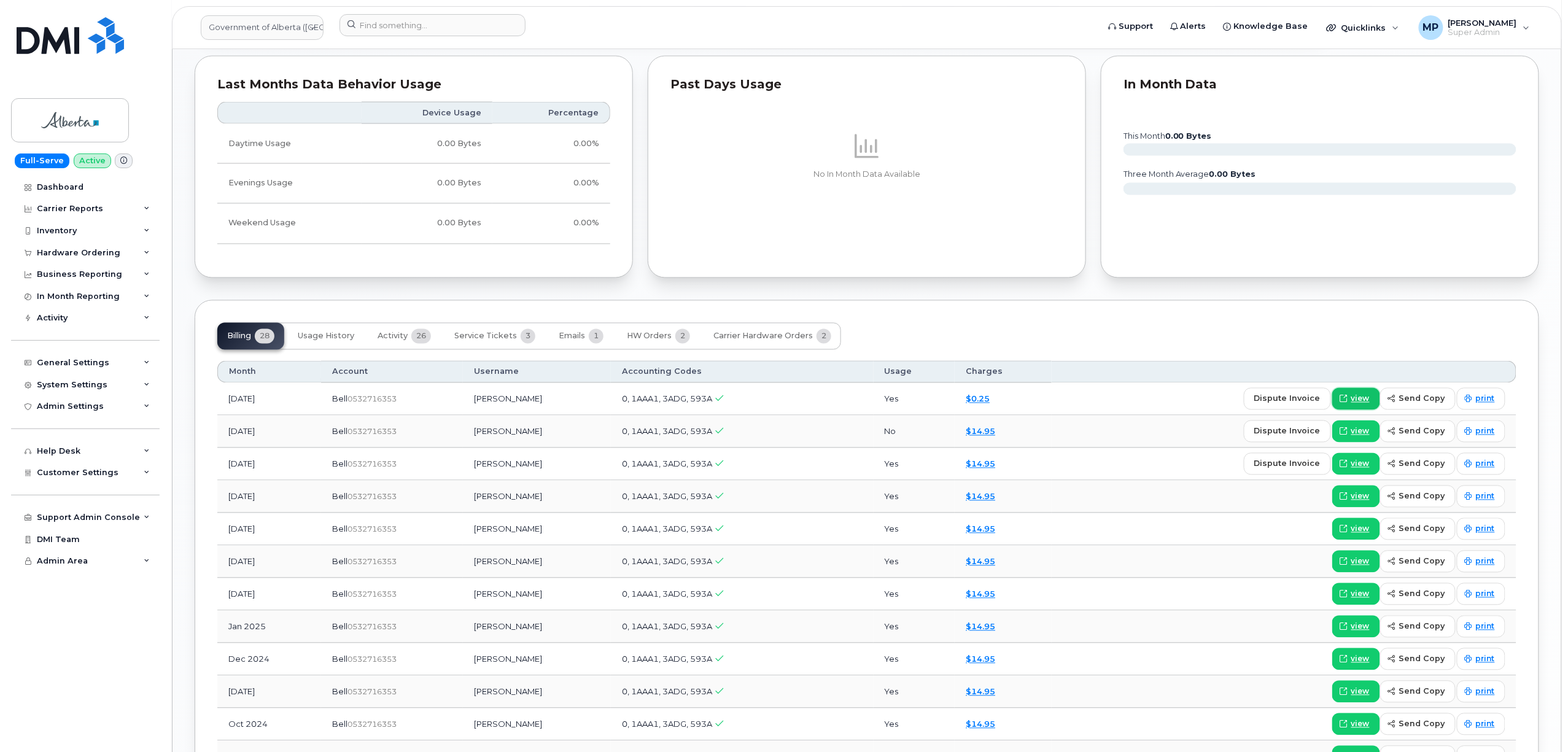
click at [1354, 396] on link "view" at bounding box center [1356, 399] width 48 height 22
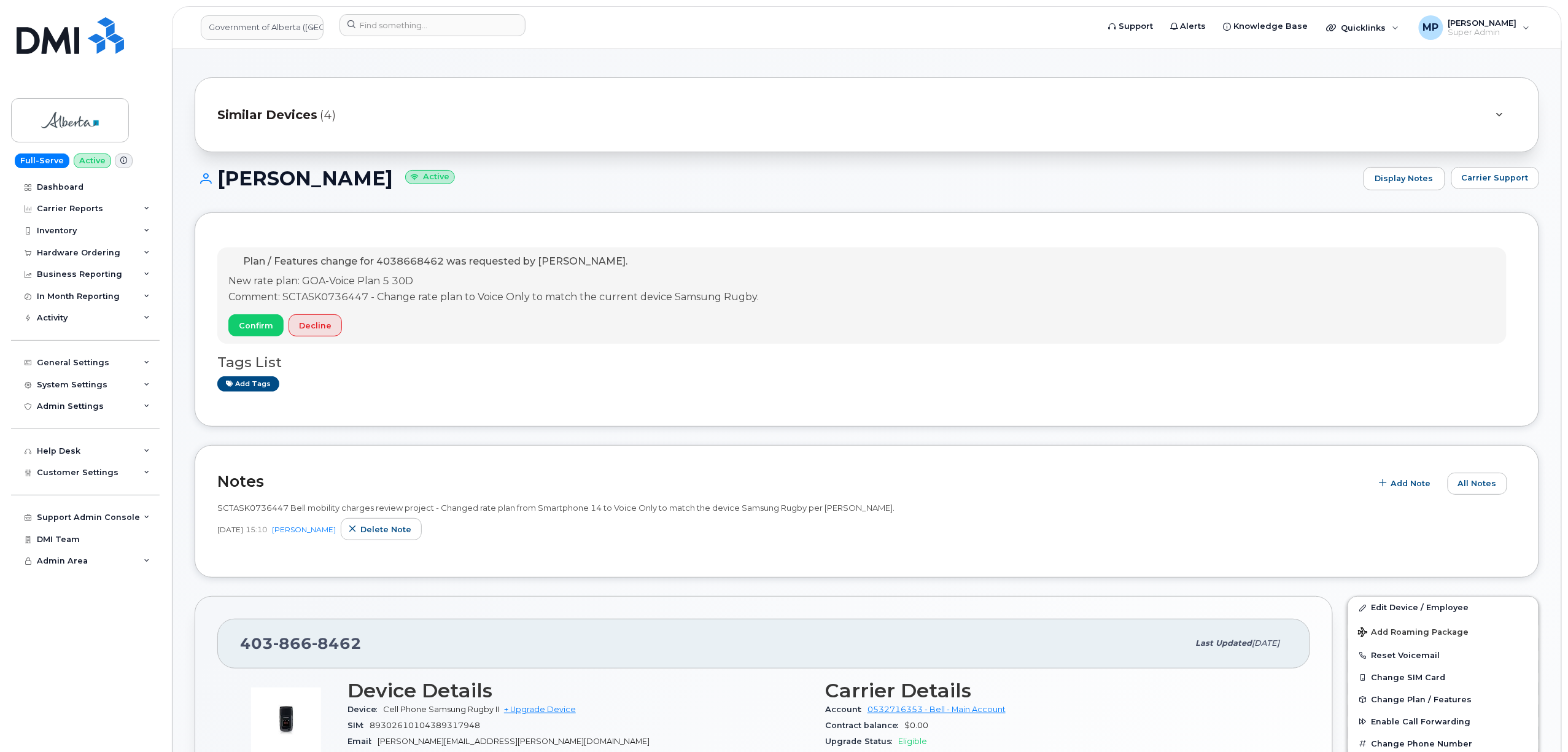
scroll to position [0, 0]
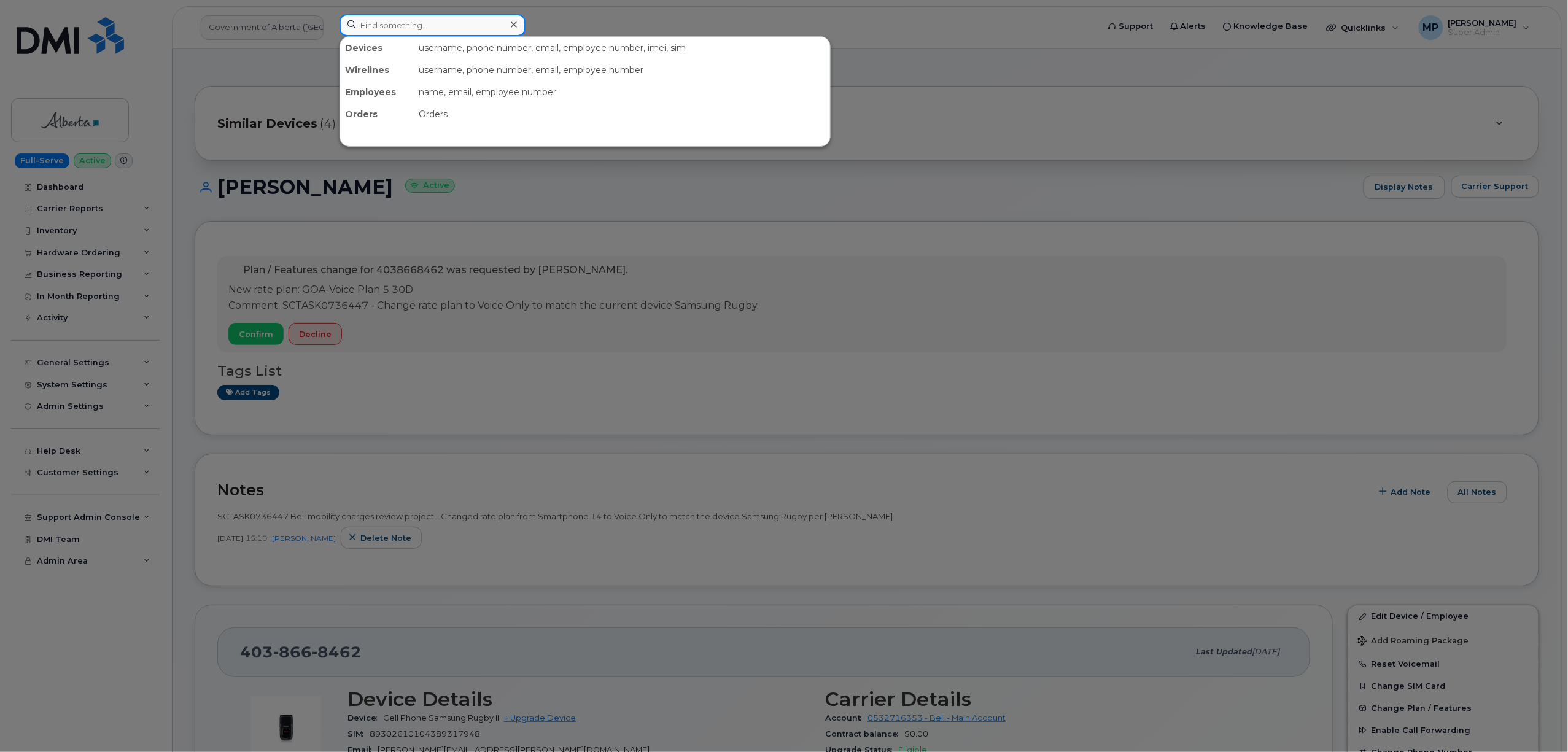
paste input "7802318946"
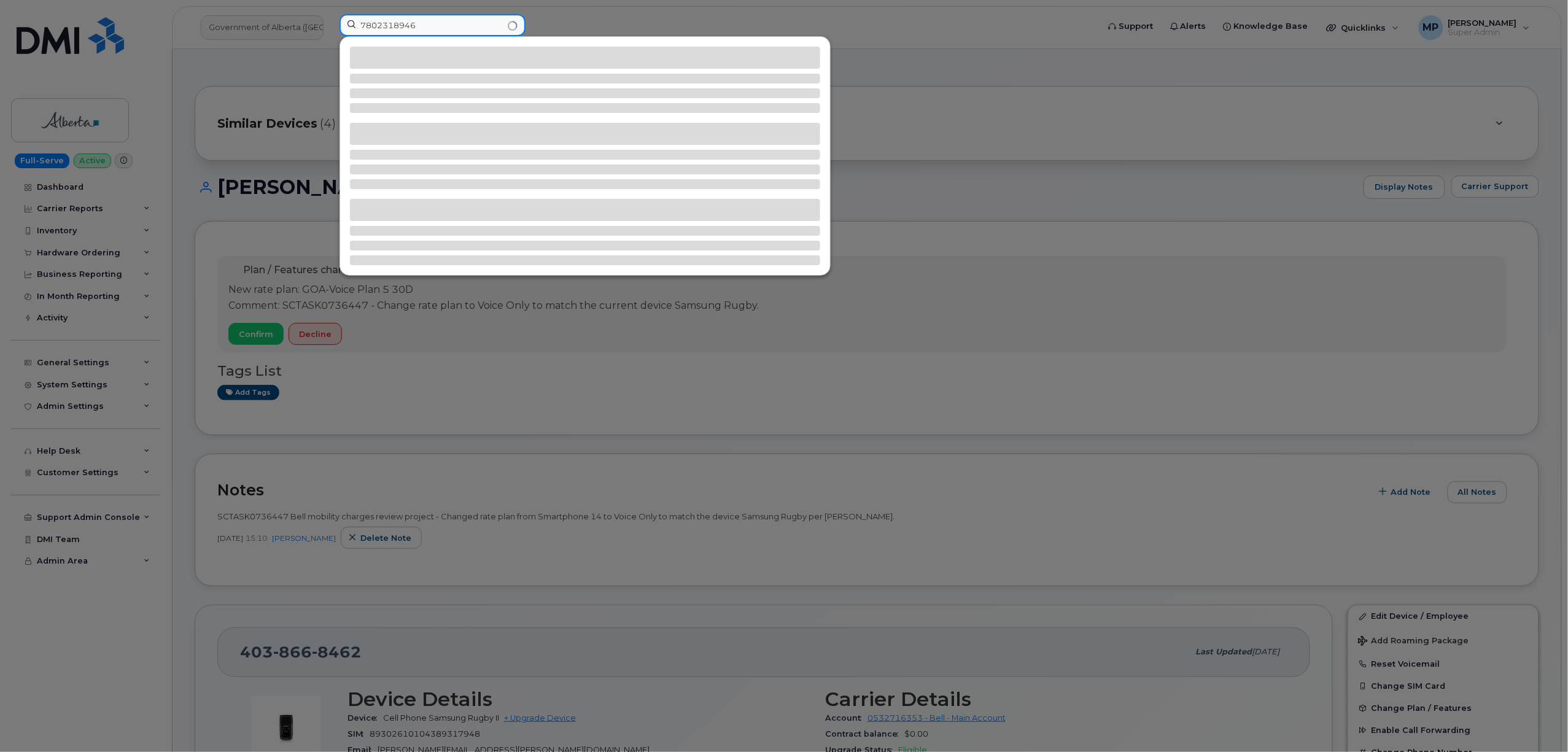
type input "7802318946"
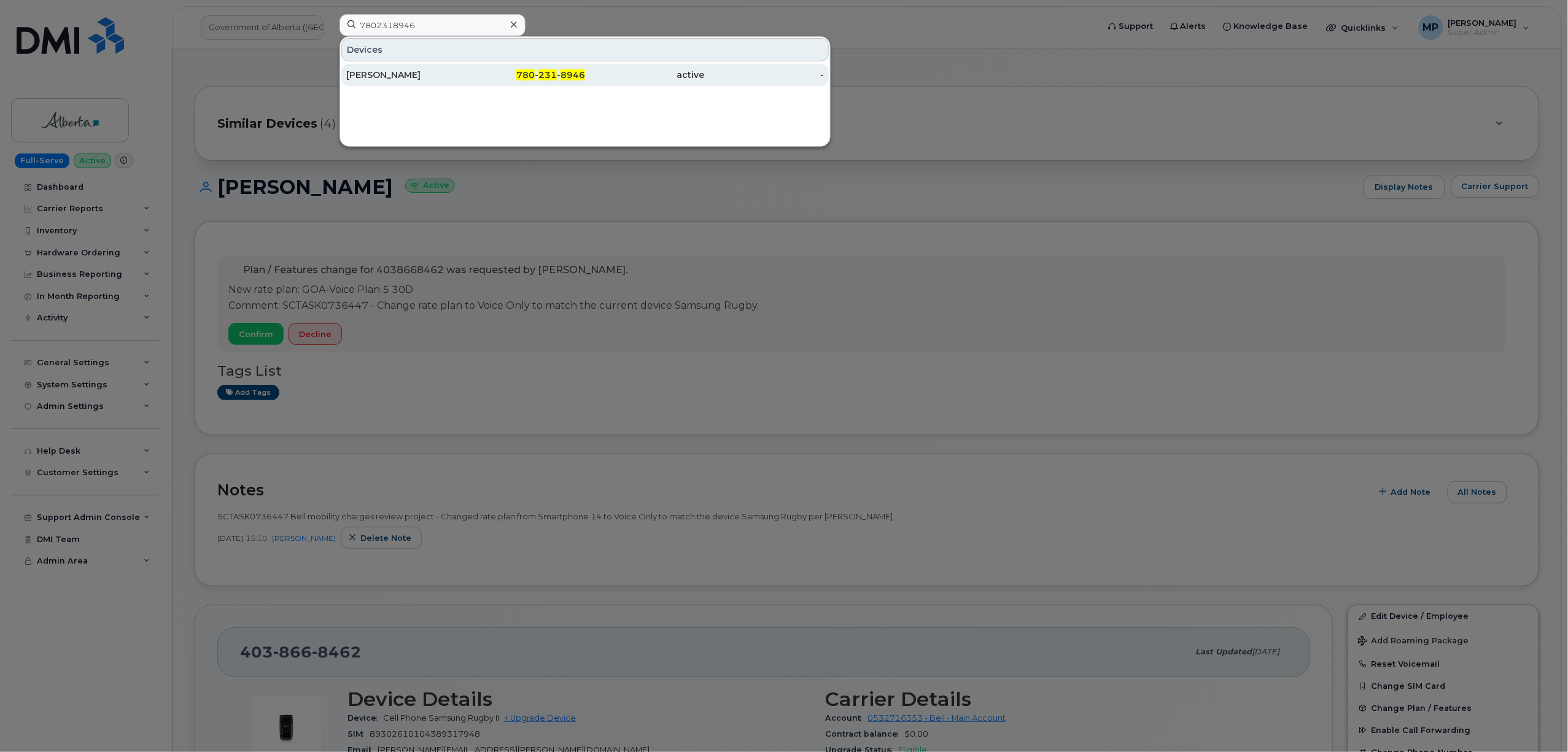
click at [558, 68] on div "780 - 231 - 8946" at bounding box center [526, 75] width 120 height 22
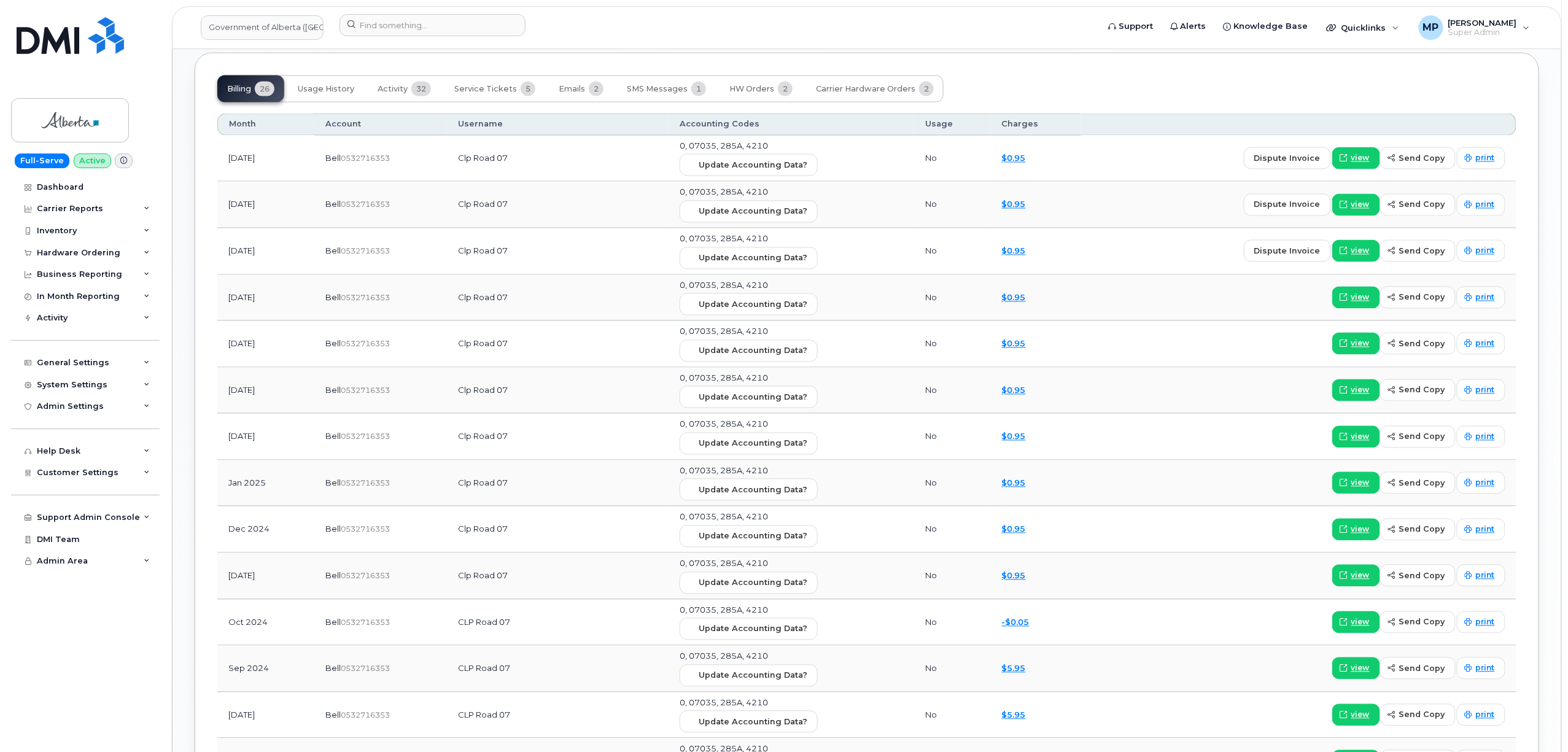
scroll to position [900, 0]
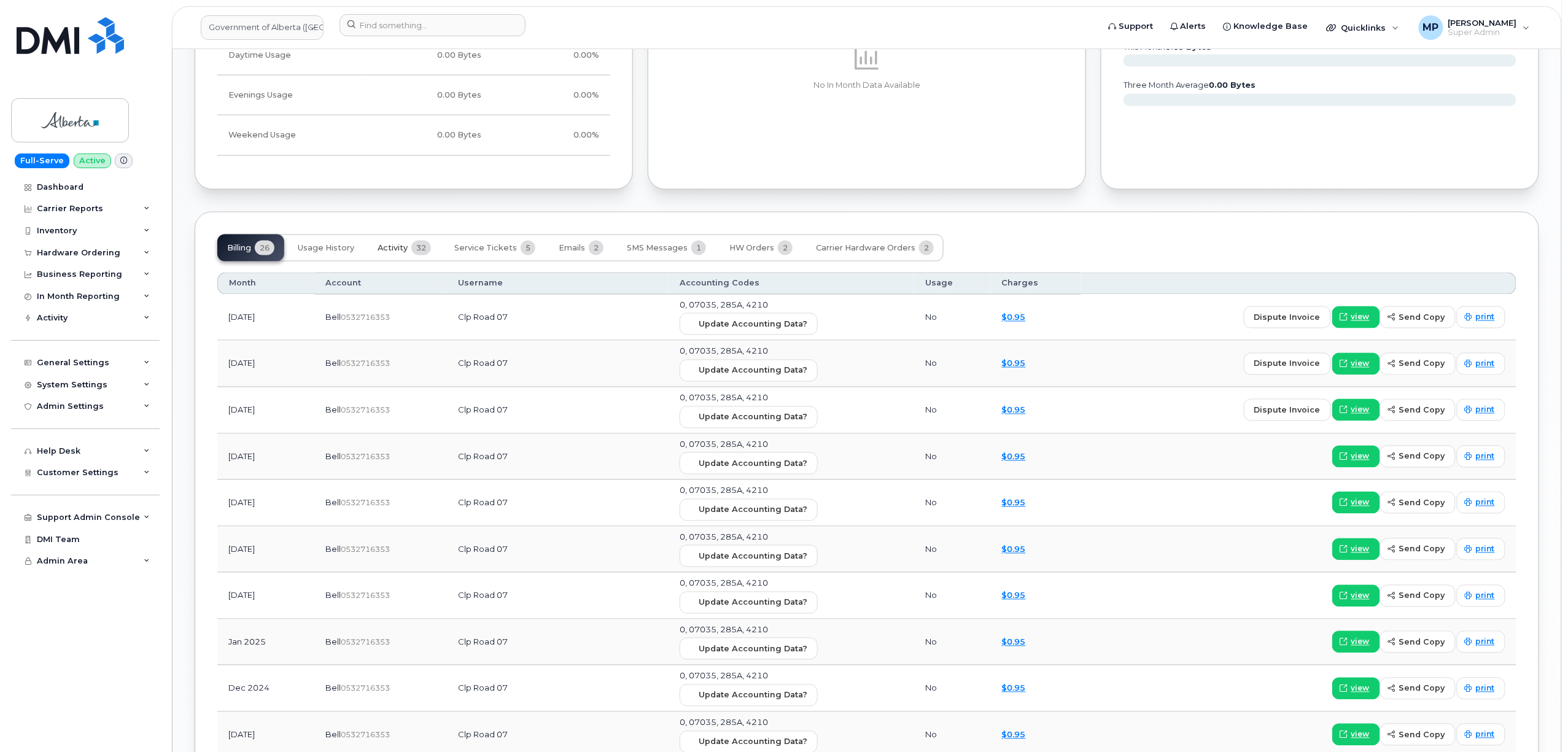
click at [406, 250] on span "Activity" at bounding box center [392, 248] width 30 height 9
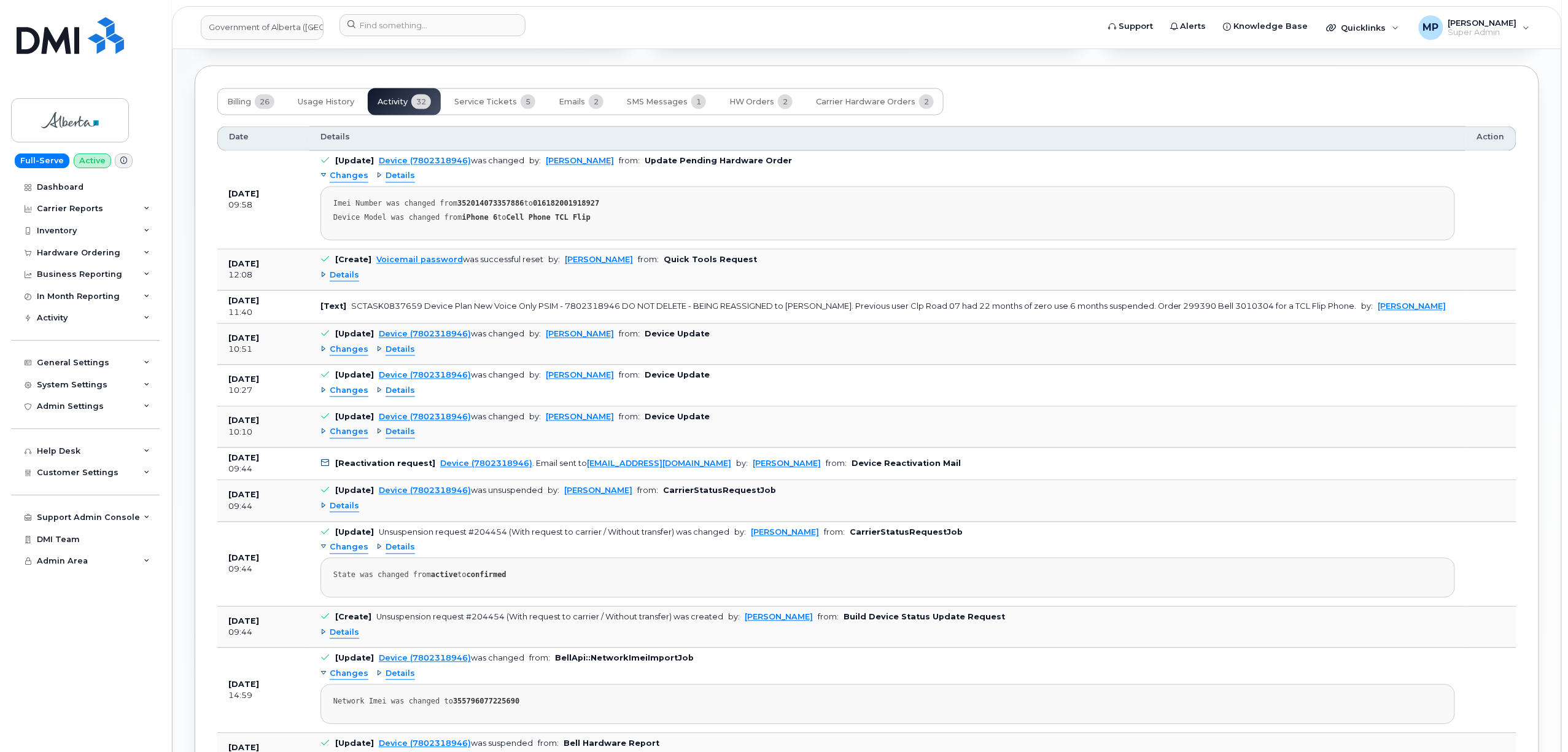
scroll to position [1064, 0]
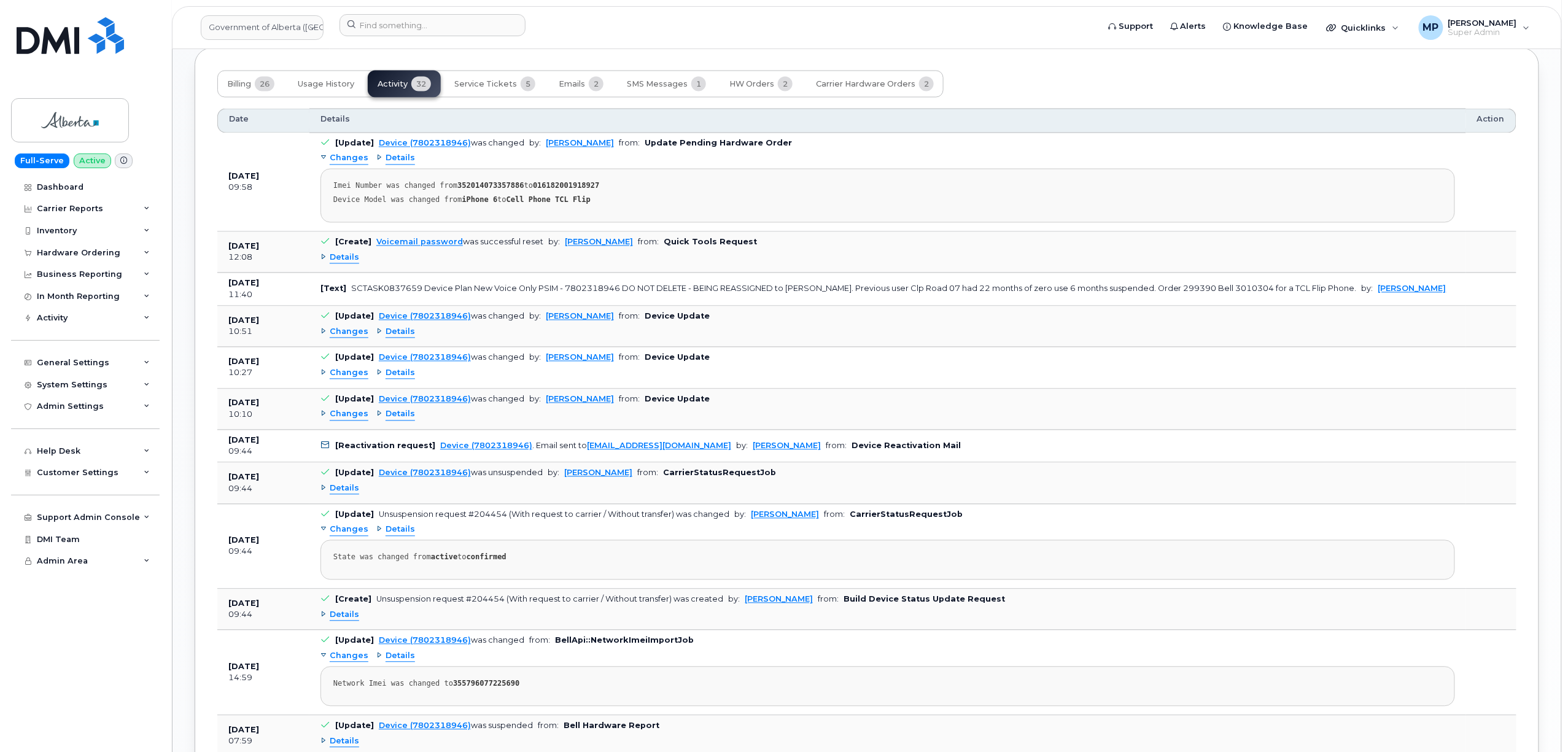
click at [340, 495] on span "Details" at bounding box center [344, 489] width 29 height 12
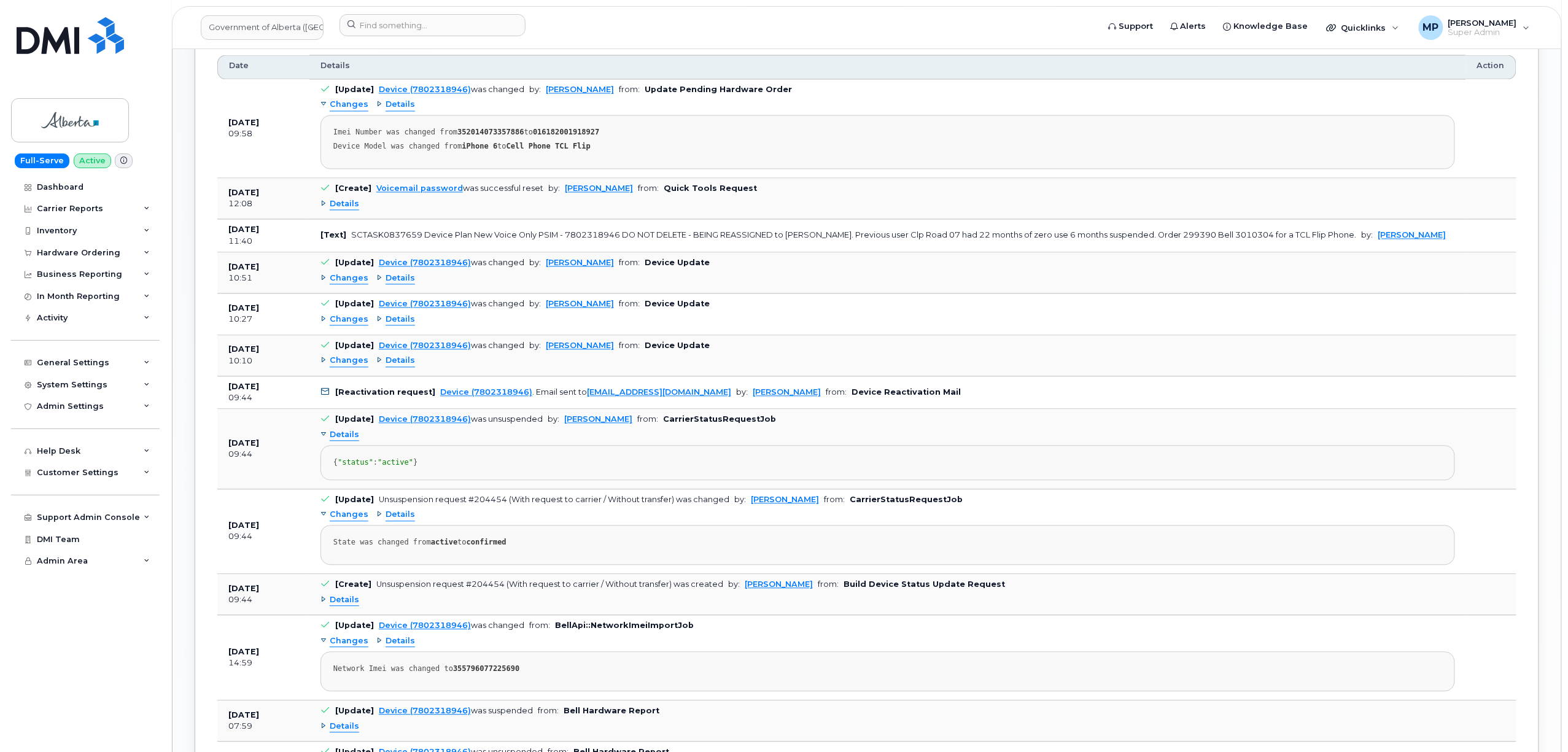
scroll to position [1146, 0]
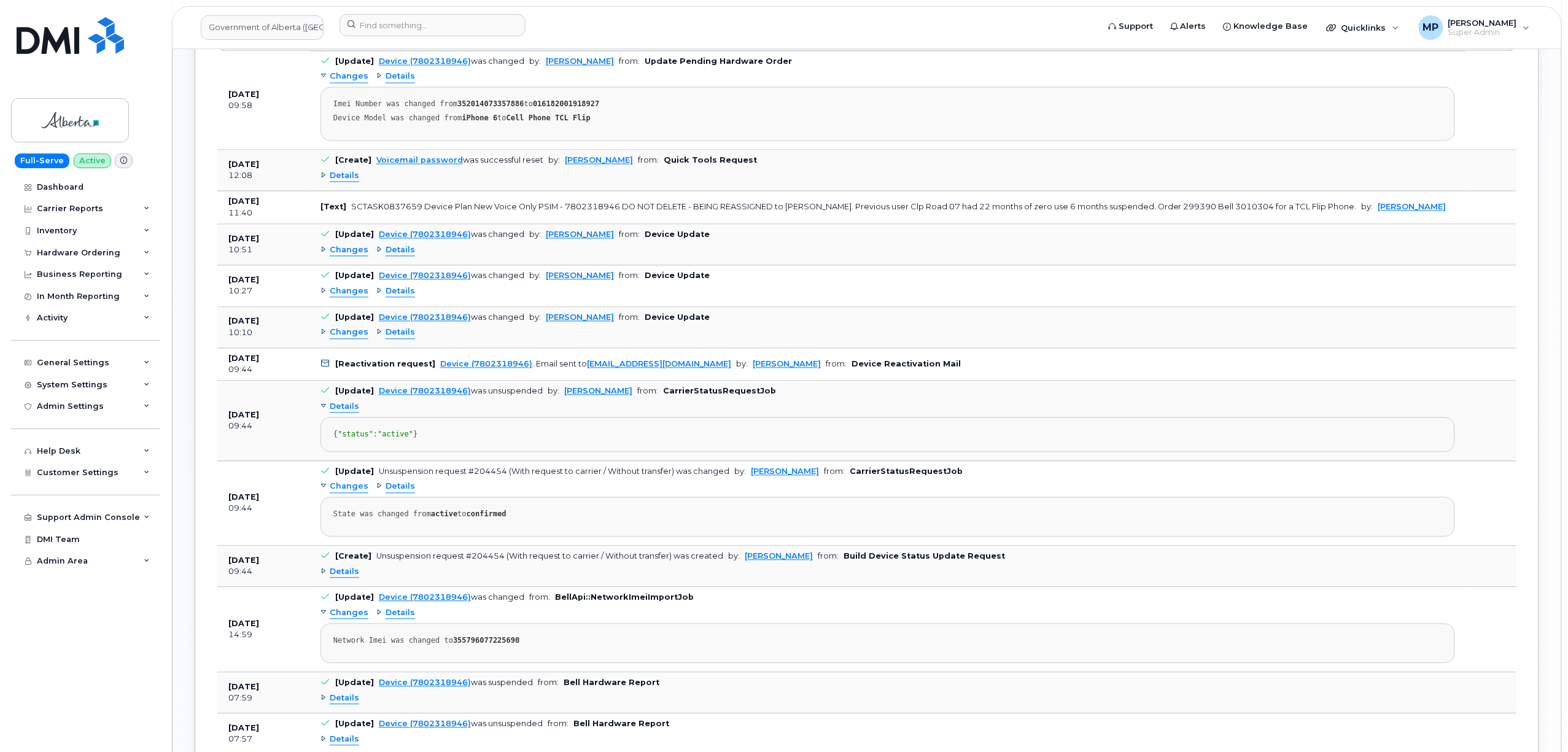
click at [350, 493] on span "Changes" at bounding box center [349, 487] width 38 height 12
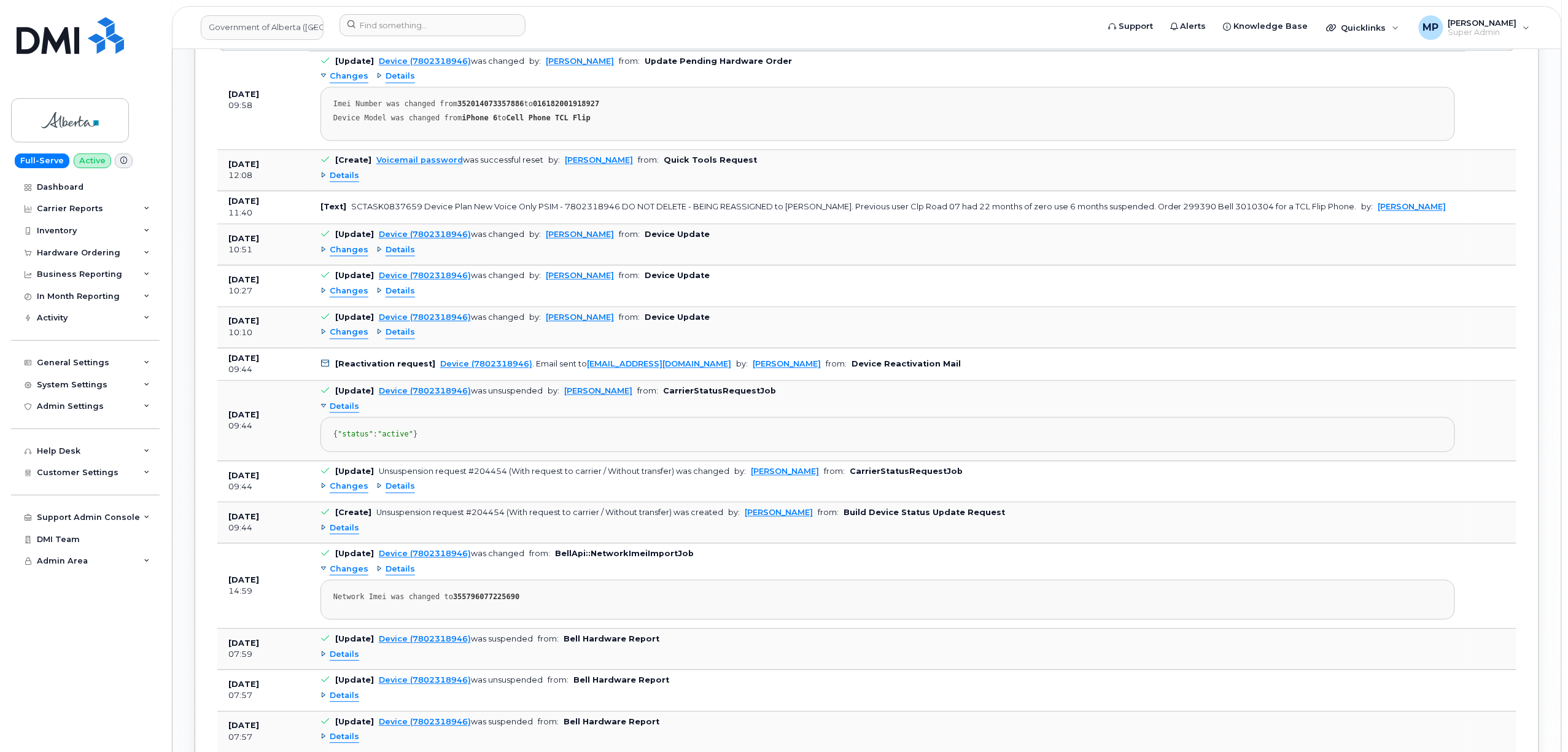
click at [352, 493] on span "Changes" at bounding box center [349, 487] width 38 height 12
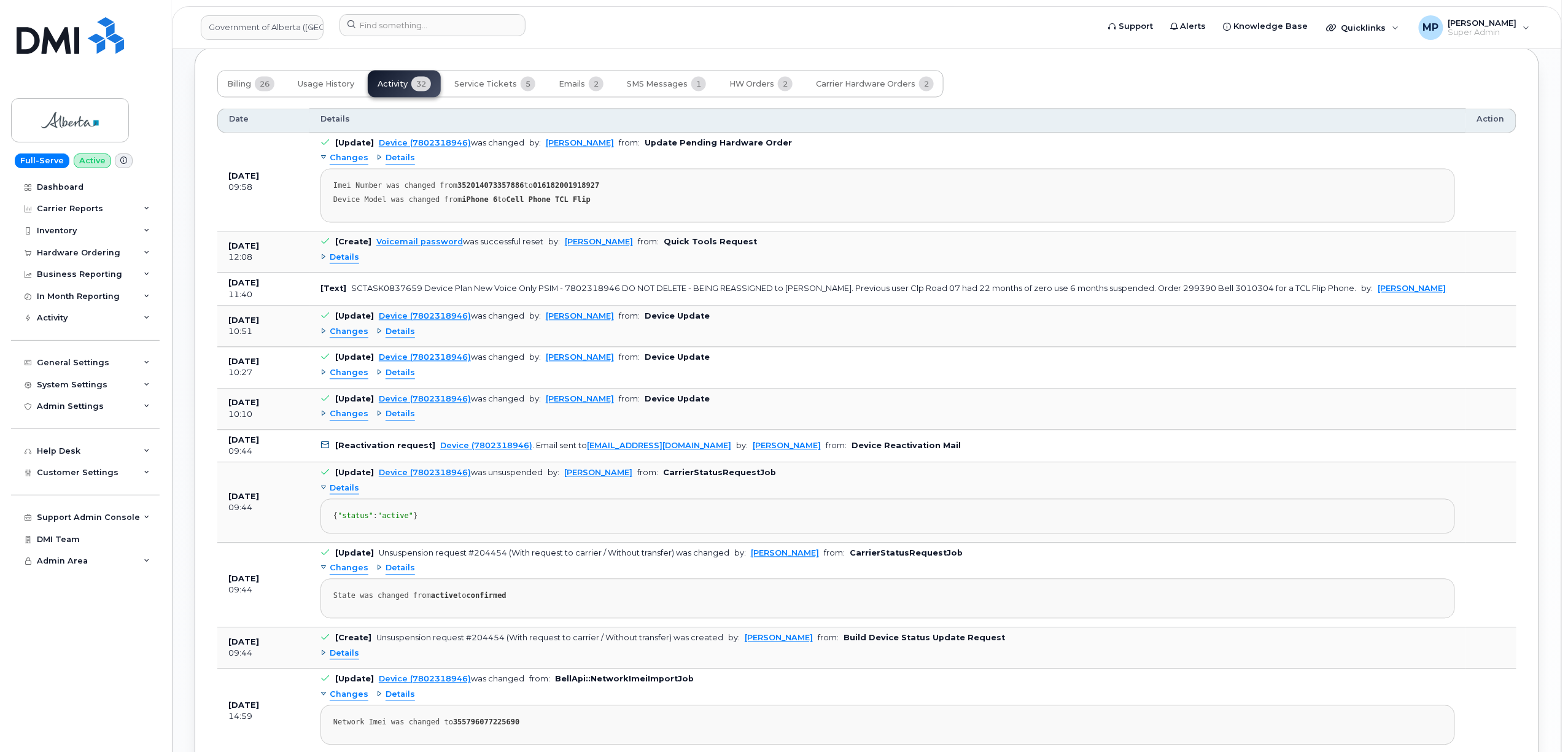
scroll to position [983, 0]
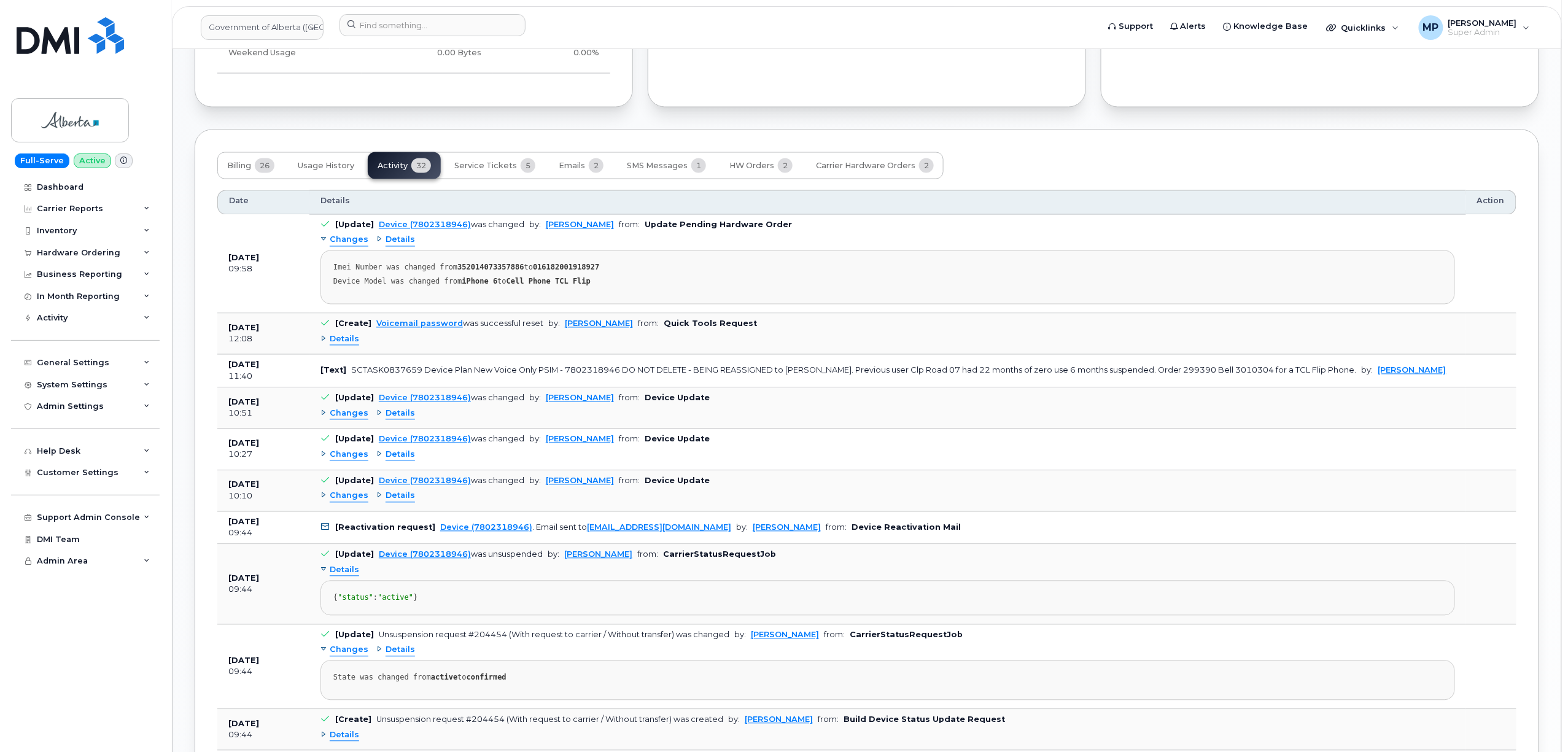
click at [340, 344] on span "Details" at bounding box center [344, 340] width 29 height 12
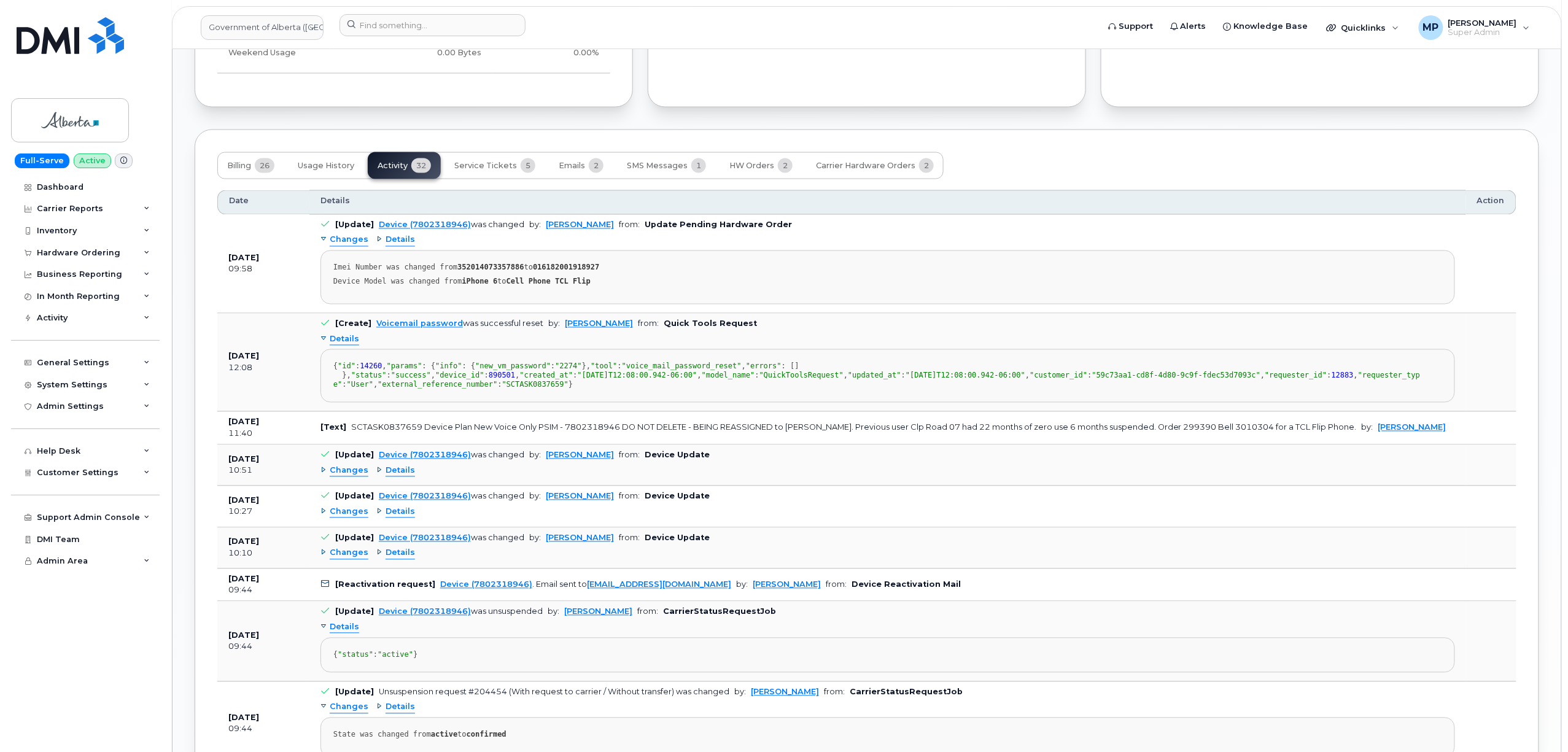
click at [338, 340] on span "Details" at bounding box center [344, 340] width 29 height 12
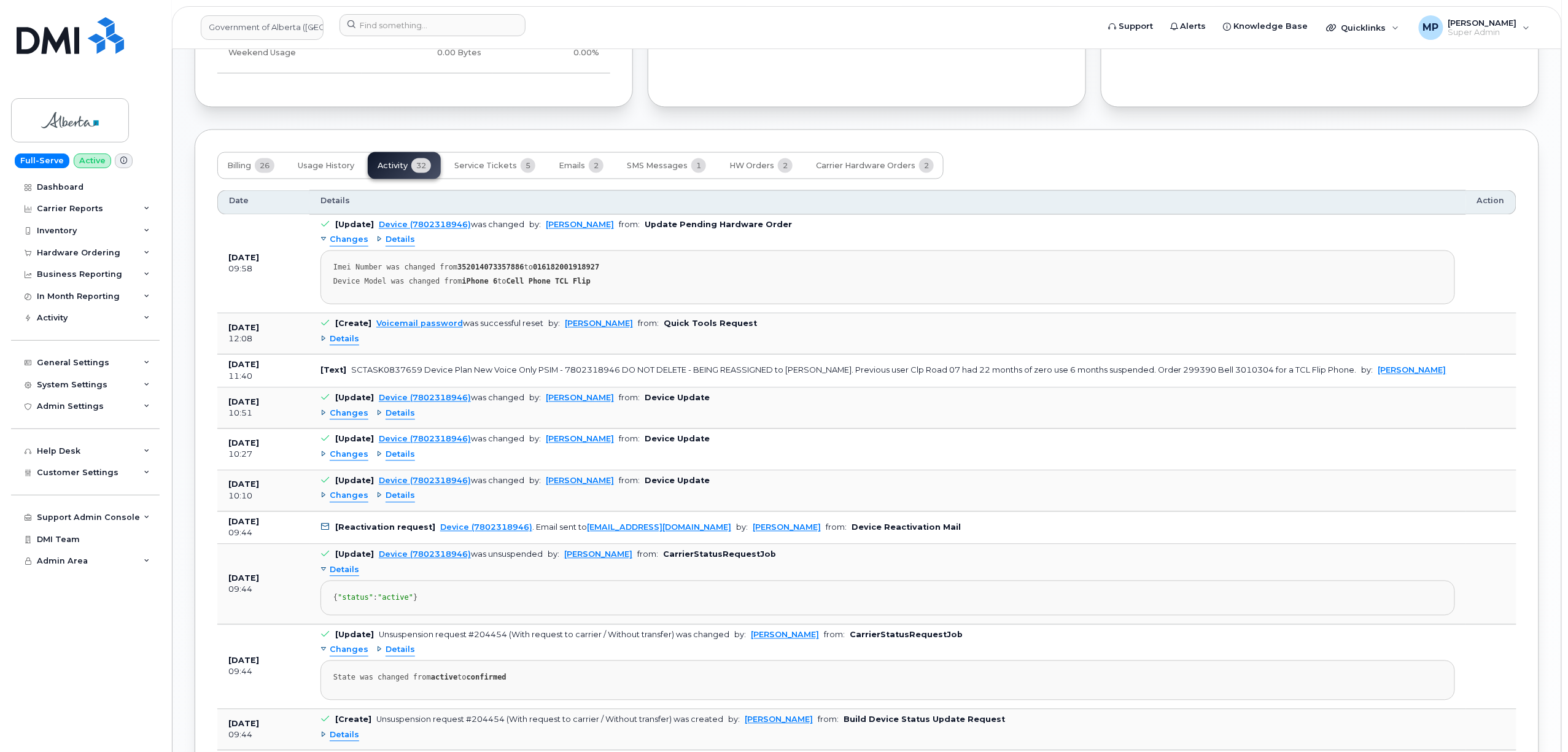
click at [350, 461] on span "Changes" at bounding box center [349, 455] width 38 height 12
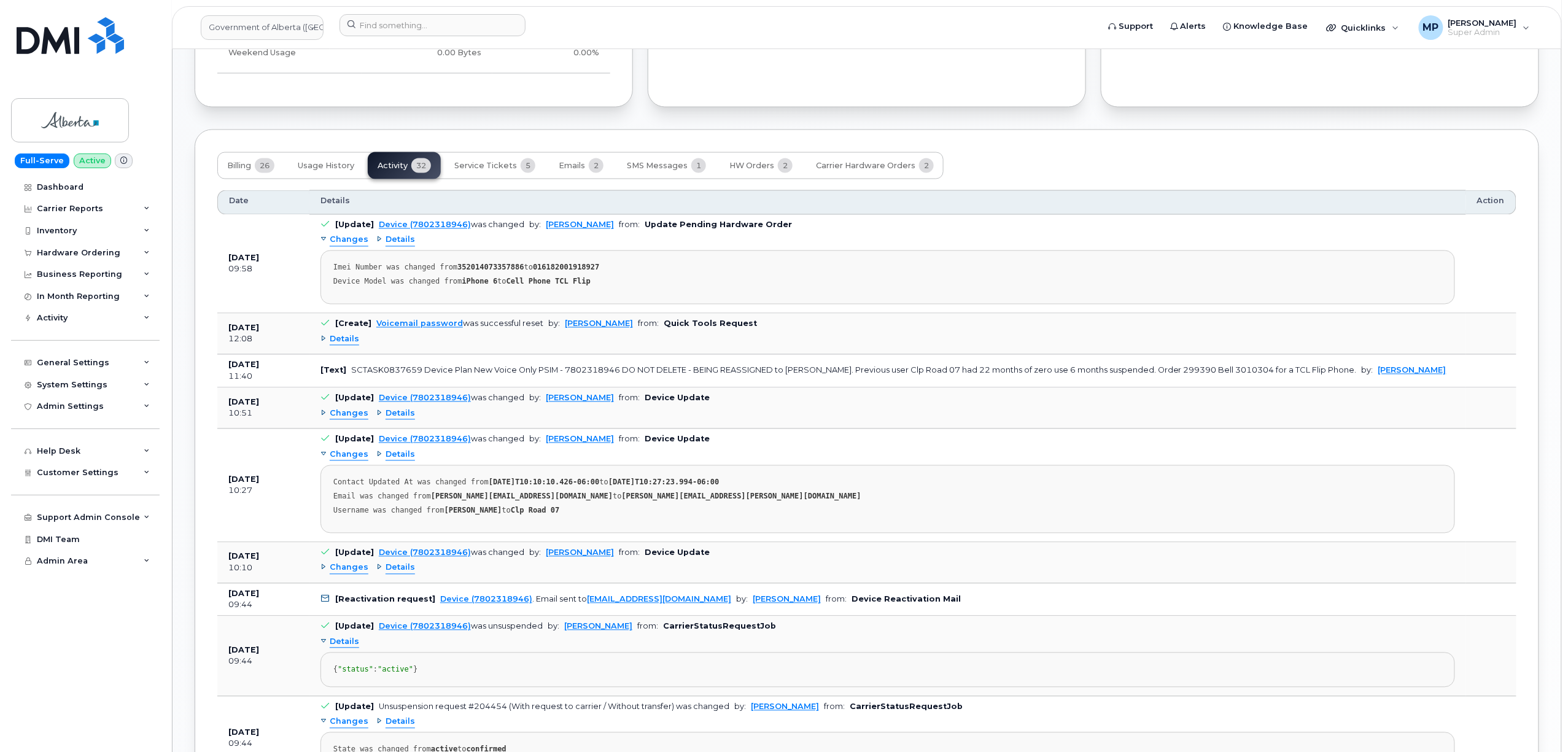
scroll to position [1064, 0]
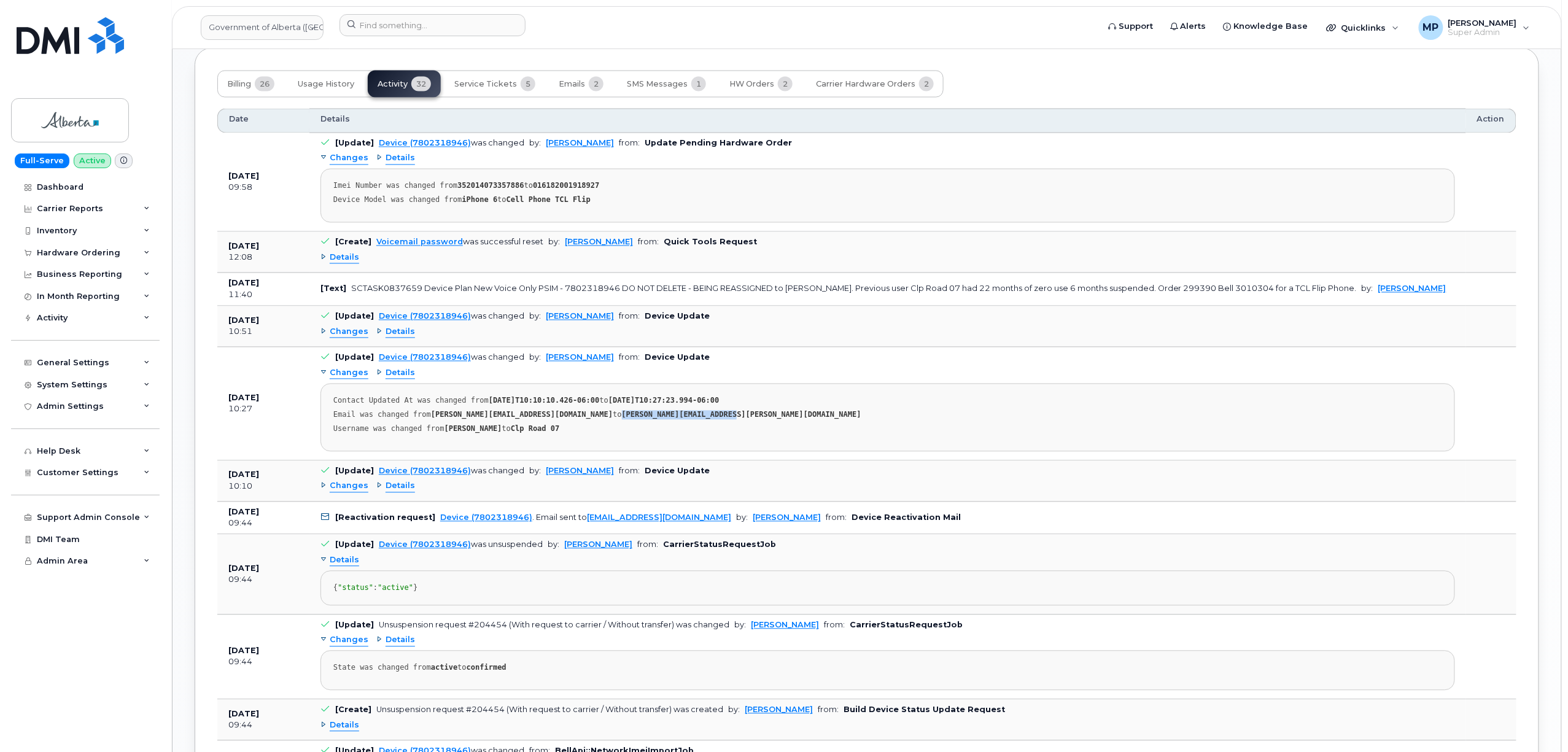
drag, startPoint x: 520, startPoint y: 420, endPoint x: 649, endPoint y: 420, distance: 129.0
click at [649, 420] on div "Email was changed from [PERSON_NAME][EMAIL_ADDRESS][DOMAIN_NAME] to [PERSON_NAM…" at bounding box center [888, 415] width 1109 height 9
click at [708, 416] on div "Email was changed from [PERSON_NAME][EMAIL_ADDRESS][DOMAIN_NAME] to [PERSON_NAM…" at bounding box center [888, 415] width 1109 height 9
click at [345, 338] on span "Changes" at bounding box center [349, 332] width 38 height 12
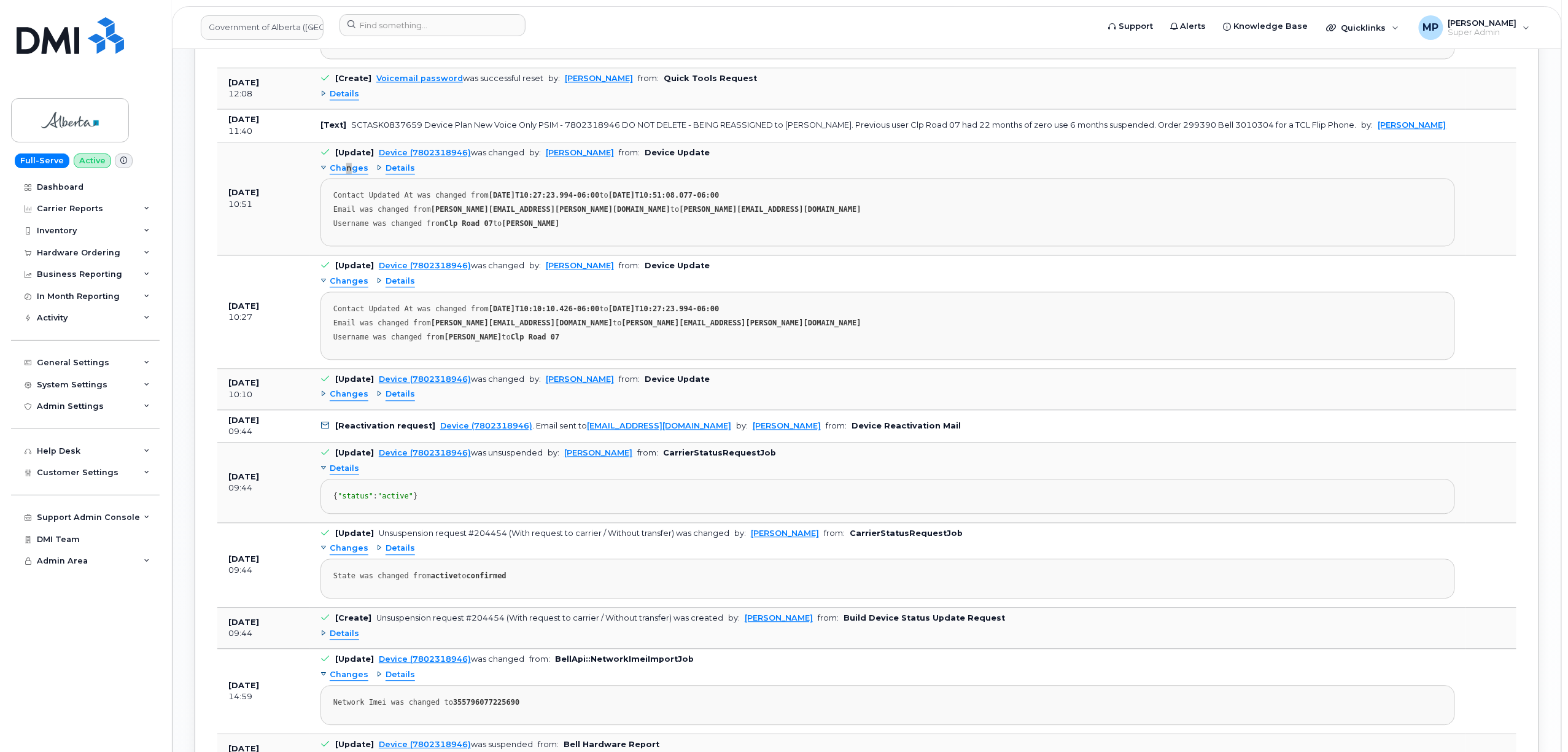
scroll to position [1391, 0]
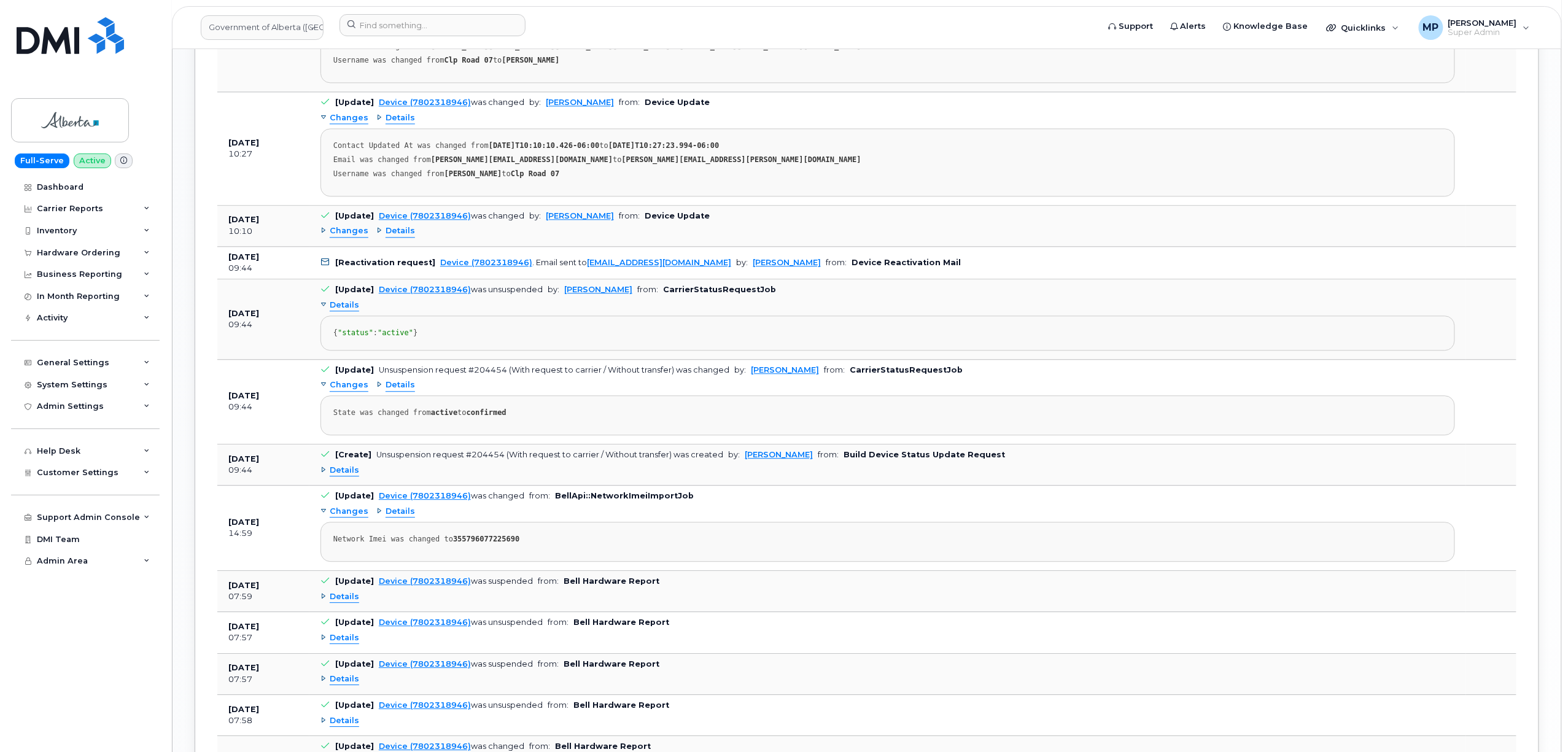
click at [335, 477] on span "Details" at bounding box center [344, 471] width 29 height 12
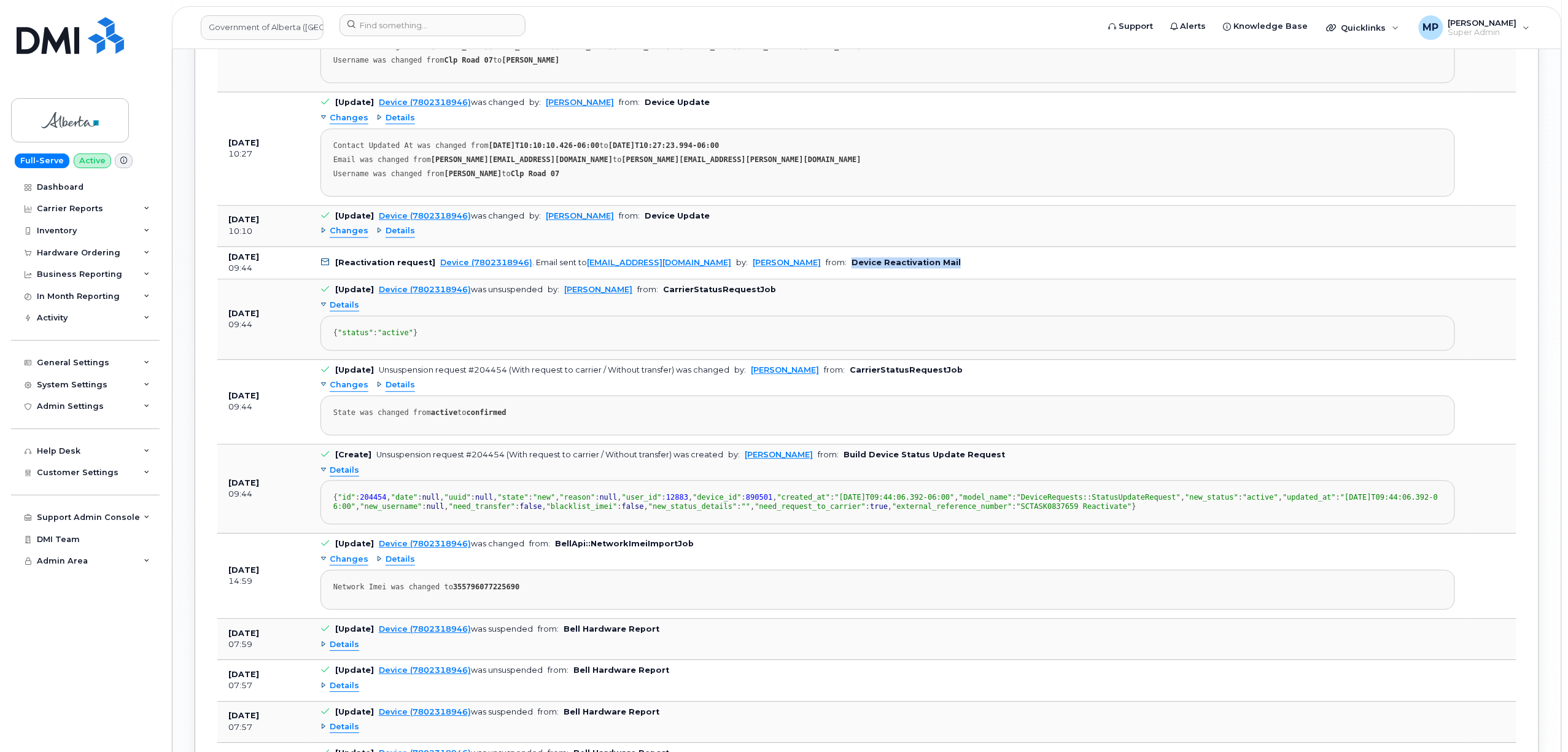
drag, startPoint x: 925, startPoint y: 267, endPoint x: 799, endPoint y: 275, distance: 126.3
click at [799, 275] on td "[Reactivation request] Device (7802318946) . Email sent to [EMAIL_ADDRESS][DOMA…" at bounding box center [888, 263] width 1157 height 33
click at [921, 271] on td "[Reactivation request] Device (7802318946) . Email sent to [EMAIL_ADDRESS][DOMA…" at bounding box center [888, 263] width 1157 height 33
click at [913, 267] on td "[Reactivation request] Device (7802318946) . Email sent to [EMAIL_ADDRESS][DOMA…" at bounding box center [888, 263] width 1157 height 33
drag, startPoint x: 964, startPoint y: 480, endPoint x: 808, endPoint y: 485, distance: 156.1
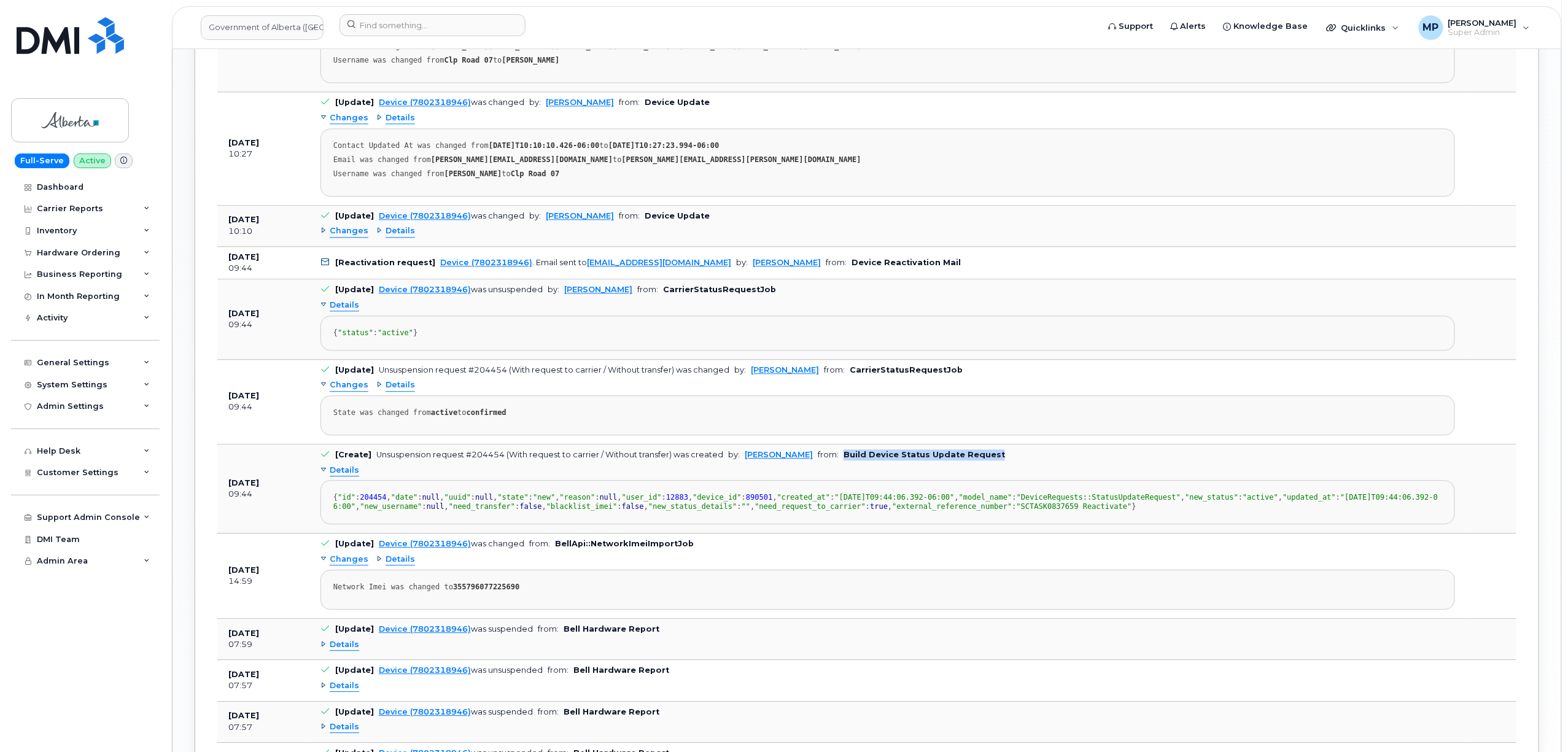
click at [808, 485] on td "[Create] Unsuspension request #204454 (With request to carrier / Without transf…" at bounding box center [888, 489] width 1157 height 89
drag, startPoint x: 919, startPoint y: 399, endPoint x: 823, endPoint y: 397, distance: 96.0
click at [823, 397] on td "[Update] Unsuspension request #204454 (With request to carrier / Without transf…" at bounding box center [888, 402] width 1157 height 85
drag, startPoint x: 742, startPoint y: 300, endPoint x: 634, endPoint y: 300, distance: 108.0
click at [634, 300] on td "[Update] Device (7802318946) was unsuspended by: [PERSON_NAME] from: CarrierSta…" at bounding box center [888, 319] width 1157 height 79
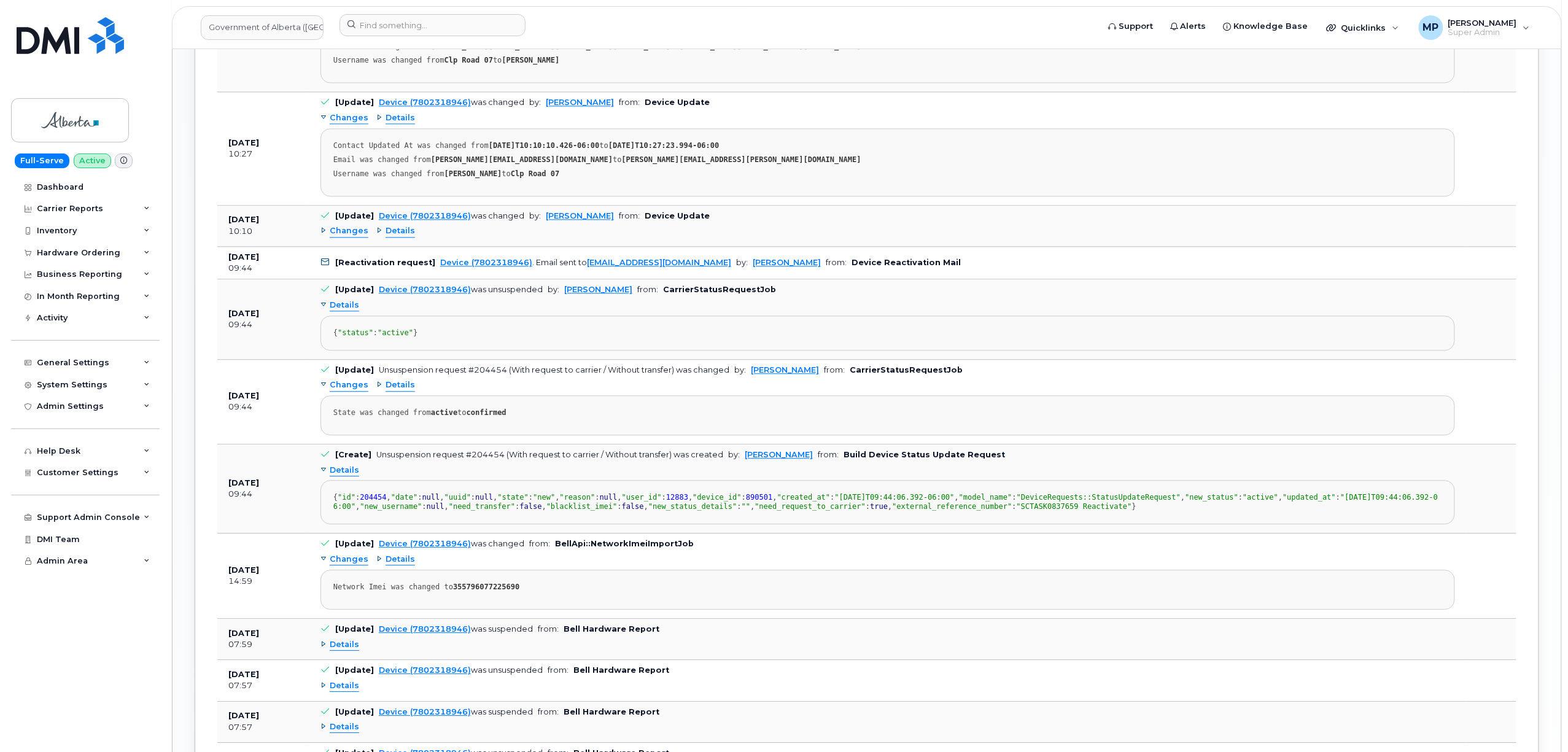
click at [892, 374] on b "CarrierStatusRequestJob" at bounding box center [906, 369] width 113 height 9
click at [710, 294] on b "CarrierStatusRequestJob" at bounding box center [719, 289] width 113 height 9
click at [851, 267] on b "Device Reactivation Mail" at bounding box center [906, 262] width 109 height 9
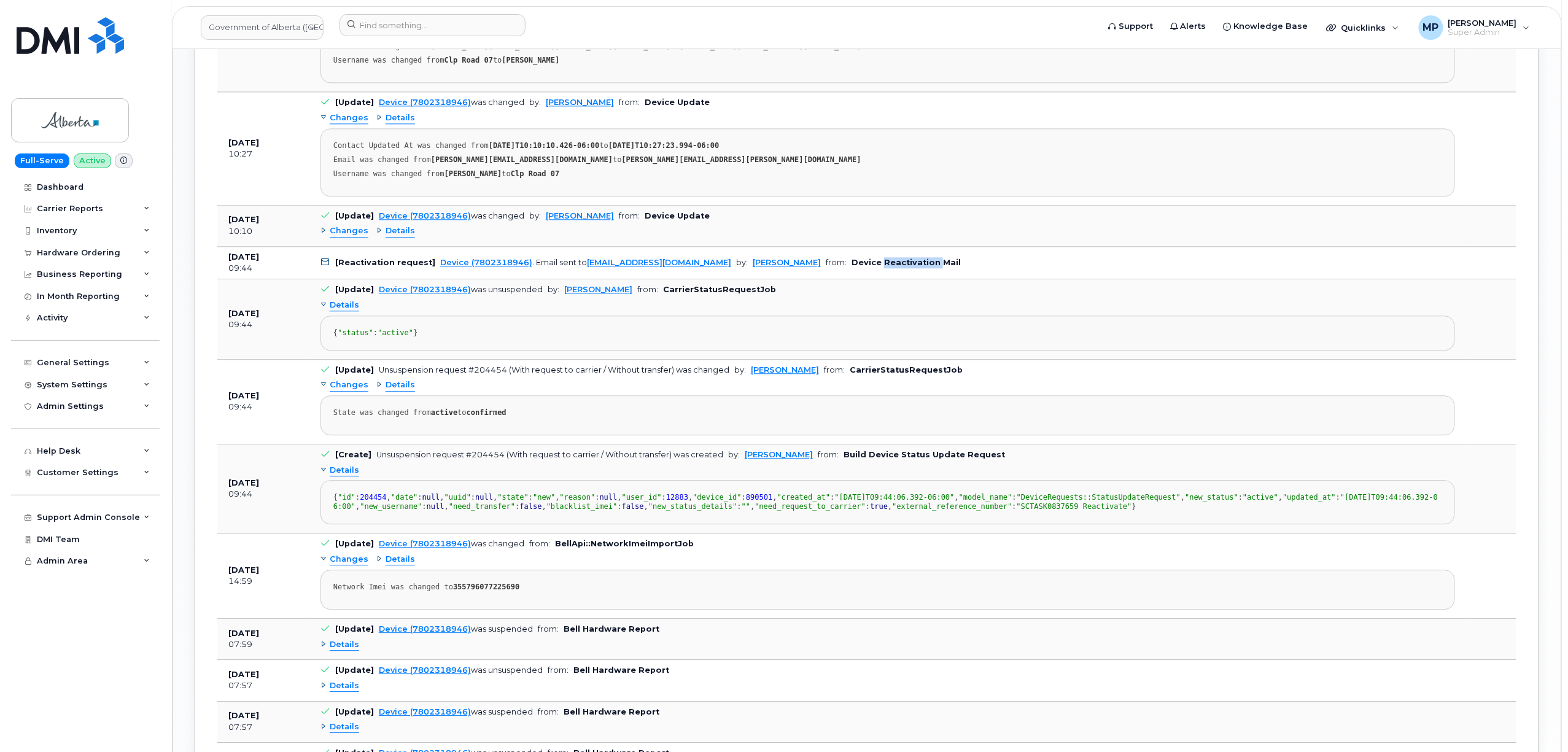
click at [851, 267] on b "Device Reactivation Mail" at bounding box center [906, 262] width 109 height 9
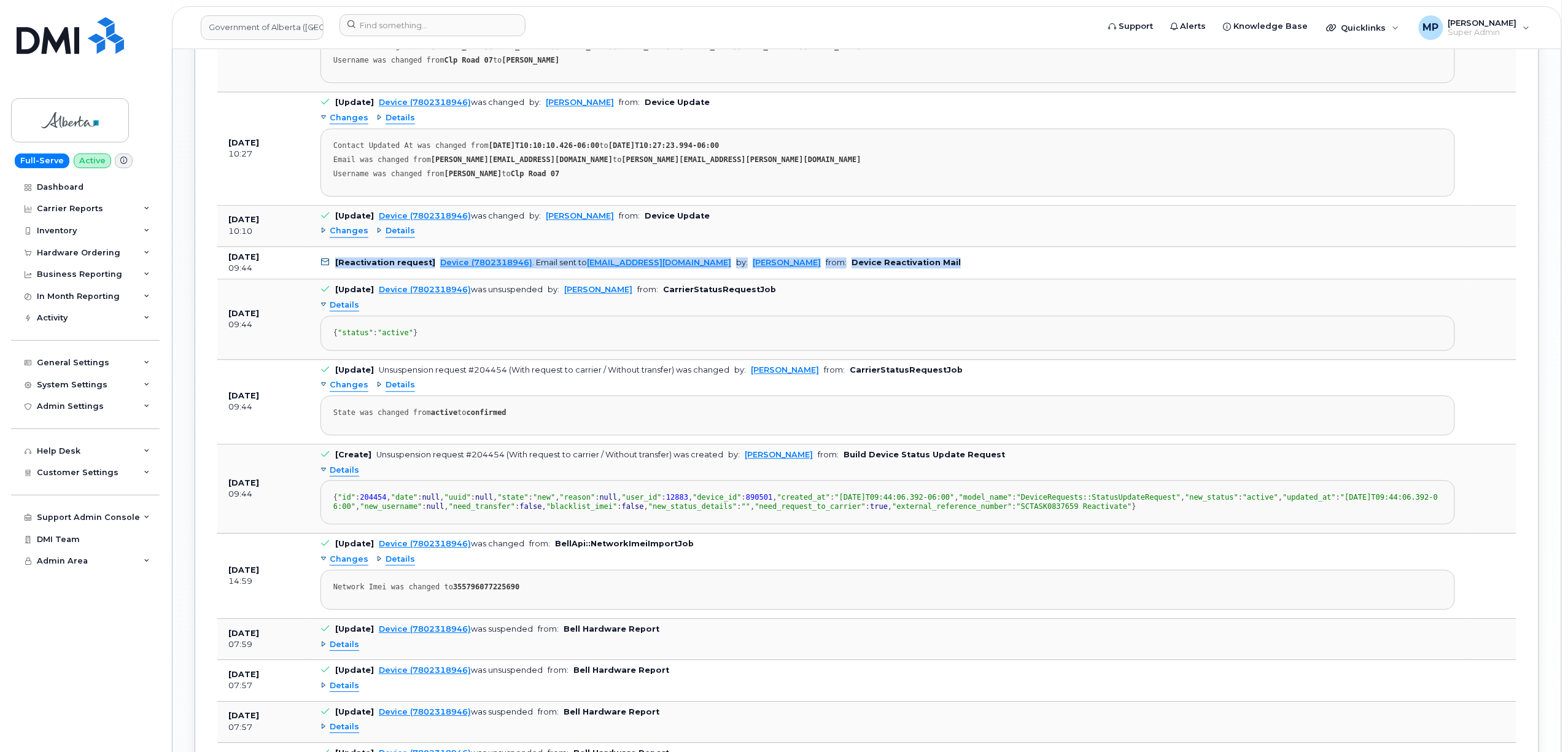
click at [851, 267] on b "Device Reactivation Mail" at bounding box center [906, 262] width 109 height 9
click at [862, 280] on td "[Reactivation request] Device (7802318946) . Email sent to [EMAIL_ADDRESS][DOMA…" at bounding box center [888, 263] width 1157 height 33
drag, startPoint x: 908, startPoint y: 272, endPoint x: 802, endPoint y: 273, distance: 106.0
click at [802, 273] on td "[Reactivation request] Device (7802318946) . Email sent to [EMAIL_ADDRESS][DOMA…" at bounding box center [888, 263] width 1157 height 33
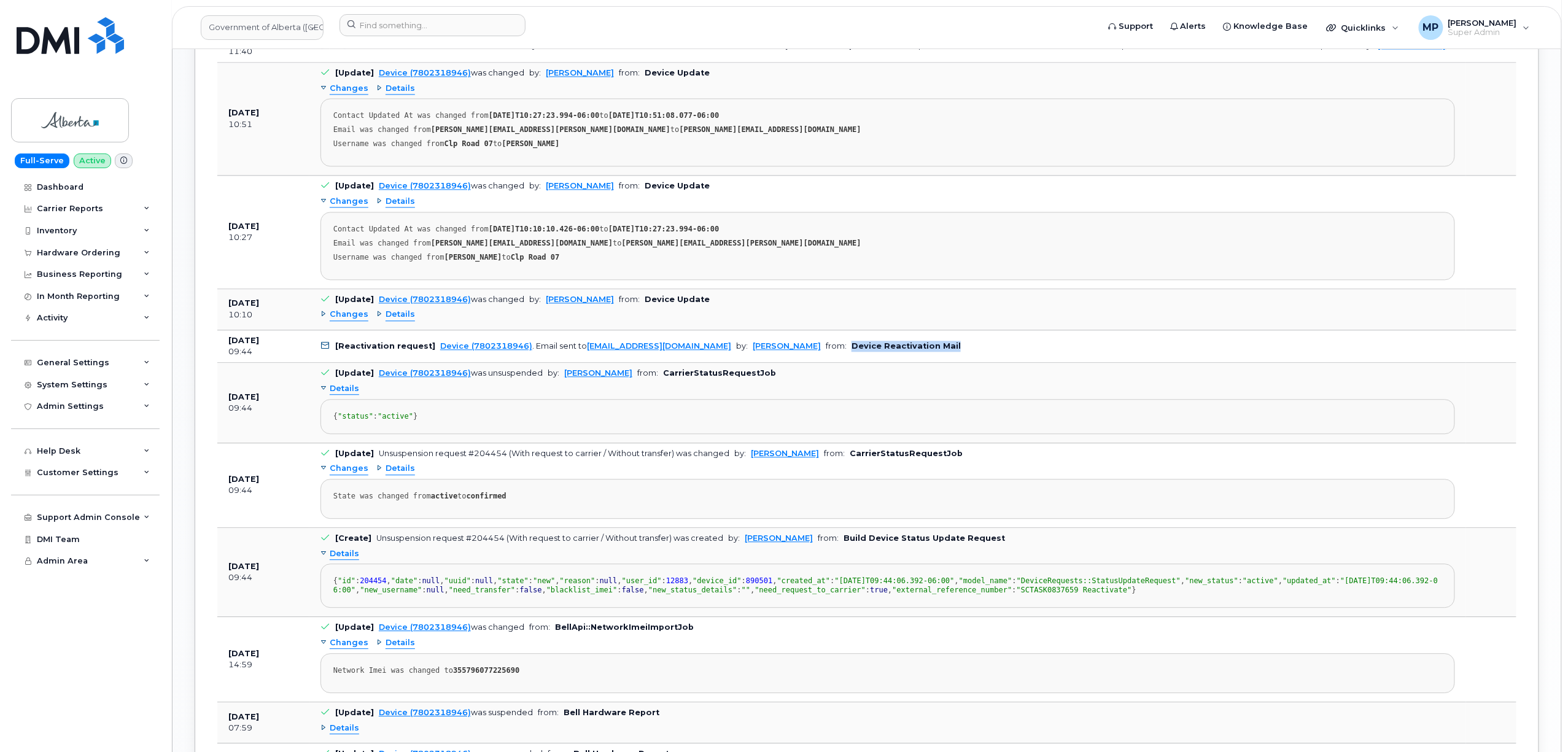
scroll to position [1309, 0]
click at [865, 349] on b "Device Reactivation Mail" at bounding box center [906, 344] width 109 height 9
drag, startPoint x: 908, startPoint y: 355, endPoint x: 802, endPoint y: 359, distance: 106.1
click at [802, 359] on td "[Reactivation request] Device (7802318946) . Email sent to [EMAIL_ADDRESS][DOMA…" at bounding box center [888, 344] width 1157 height 33
drag, startPoint x: 737, startPoint y: 379, endPoint x: 691, endPoint y: 386, distance: 46.5
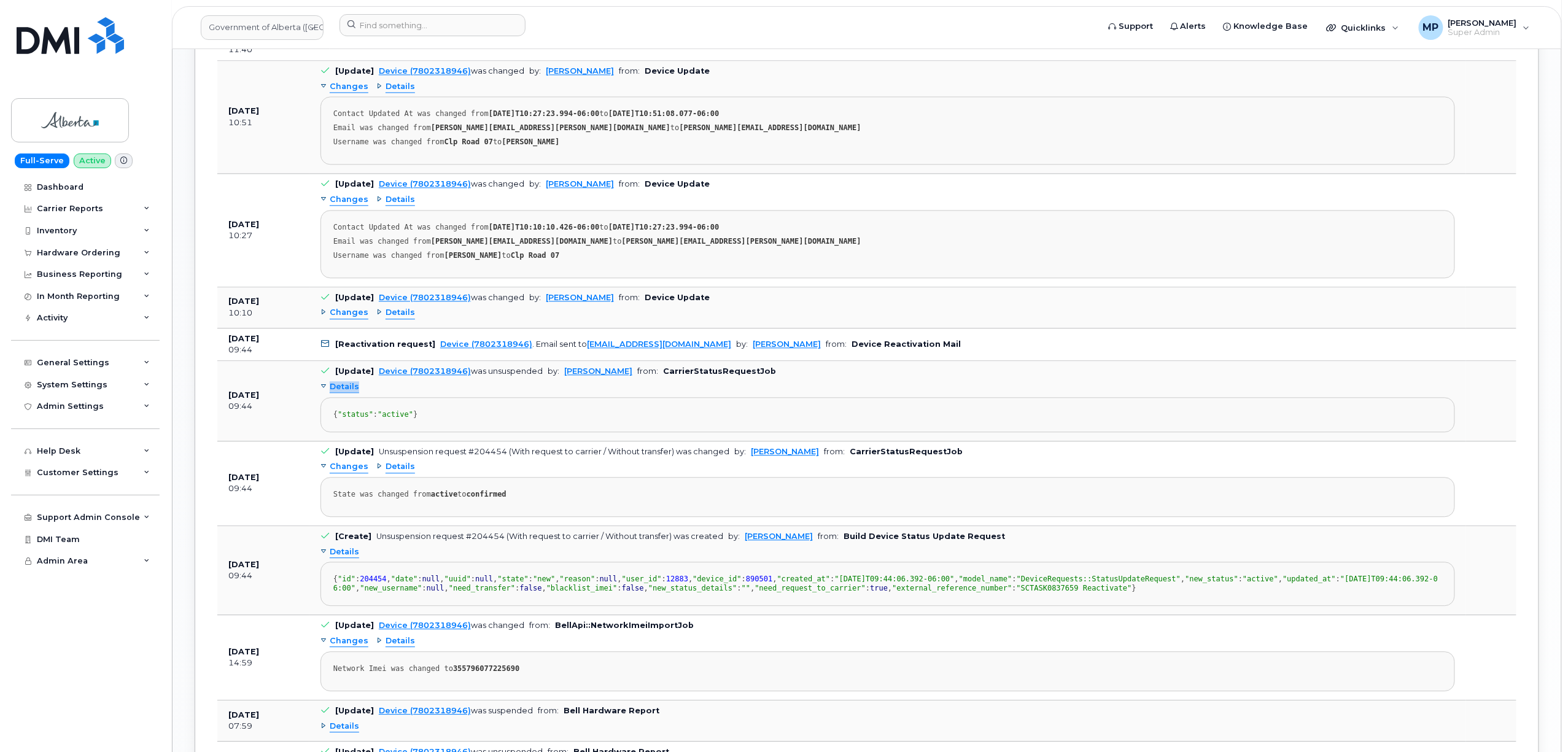
click at [691, 386] on td "[Update] Device (7802318946) was unsuspended by: [PERSON_NAME] from: CarrierSta…" at bounding box center [888, 400] width 1157 height 79
click at [685, 376] on b "CarrierStatusRequestJob" at bounding box center [719, 371] width 113 height 9
drag, startPoint x: 685, startPoint y: 381, endPoint x: 684, endPoint y: 388, distance: 7.1
click at [685, 376] on b "CarrierStatusRequestJob" at bounding box center [719, 371] width 113 height 9
click at [852, 348] on b "Device Reactivation Mail" at bounding box center [906, 344] width 109 height 9
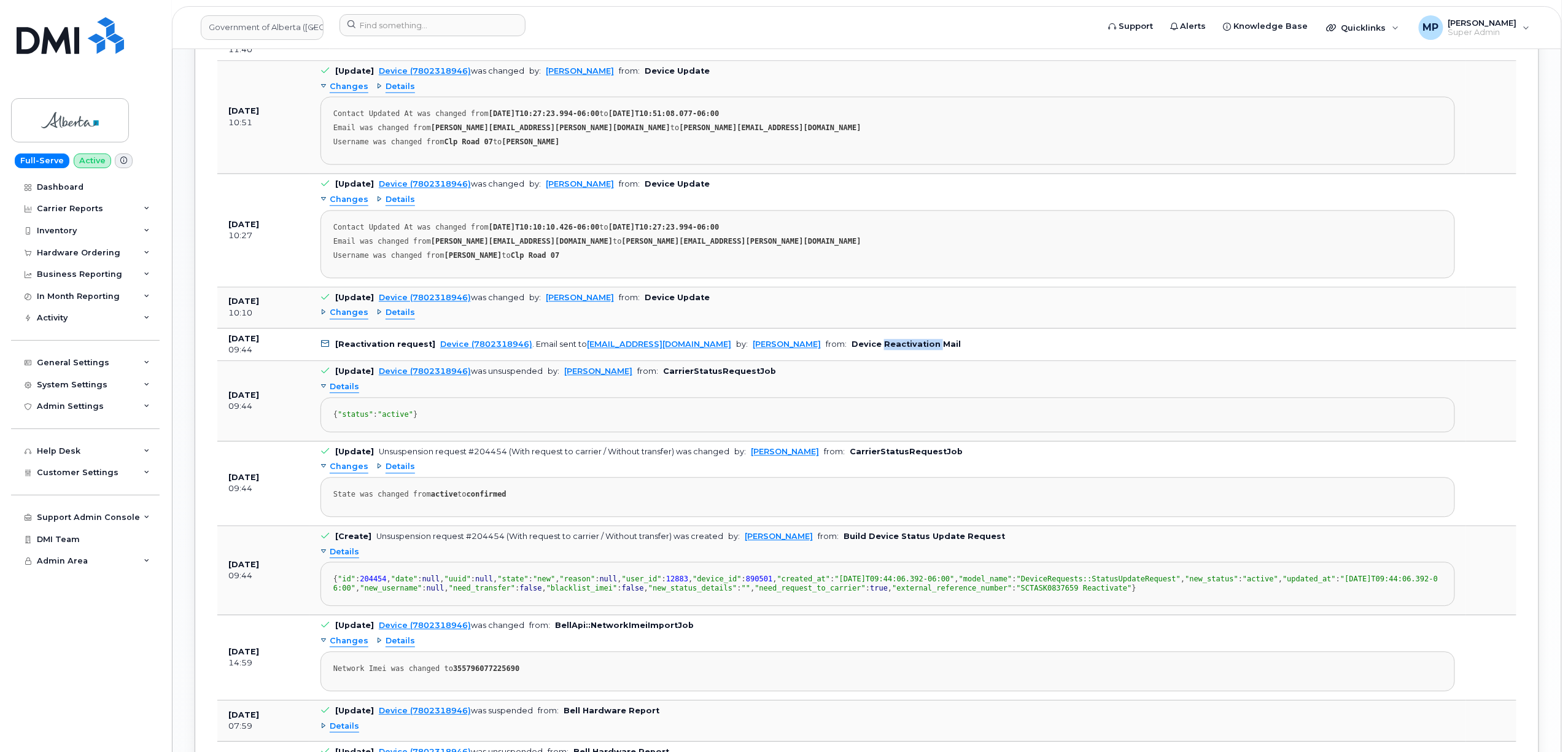
click at [852, 348] on b "Device Reactivation Mail" at bounding box center [906, 344] width 109 height 9
drag, startPoint x: 908, startPoint y: 351, endPoint x: 799, endPoint y: 359, distance: 109.3
click at [799, 359] on td "[Reactivation request] Device (7802318946) . Email sent to [EMAIL_ADDRESS][DOMA…" at bounding box center [888, 344] width 1157 height 33
click at [856, 349] on b "Device Reactivation Mail" at bounding box center [906, 344] width 109 height 9
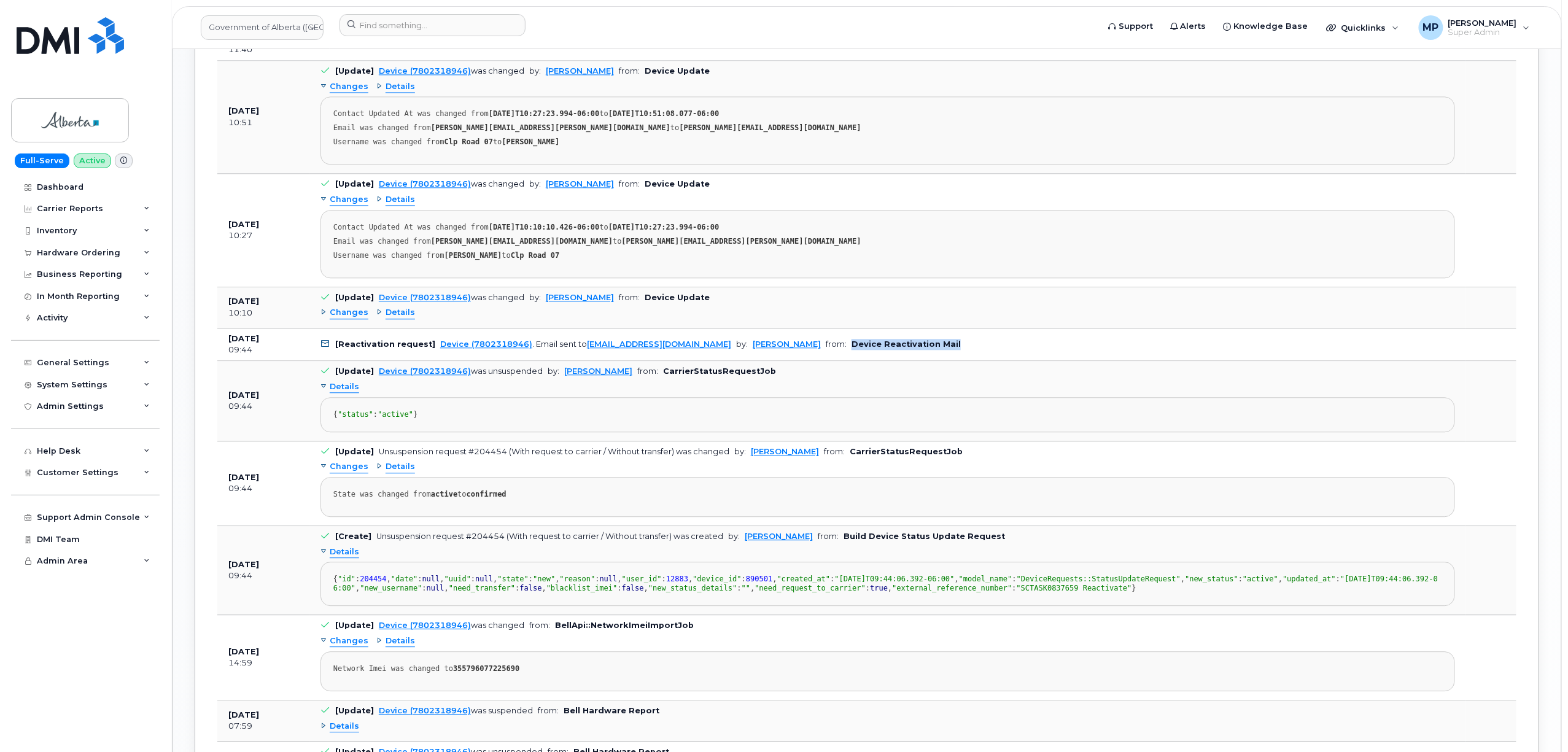
click at [917, 350] on td "[Reactivation request] Device (7802318946) . Email sent to [EMAIL_ADDRESS][DOMA…" at bounding box center [888, 344] width 1157 height 33
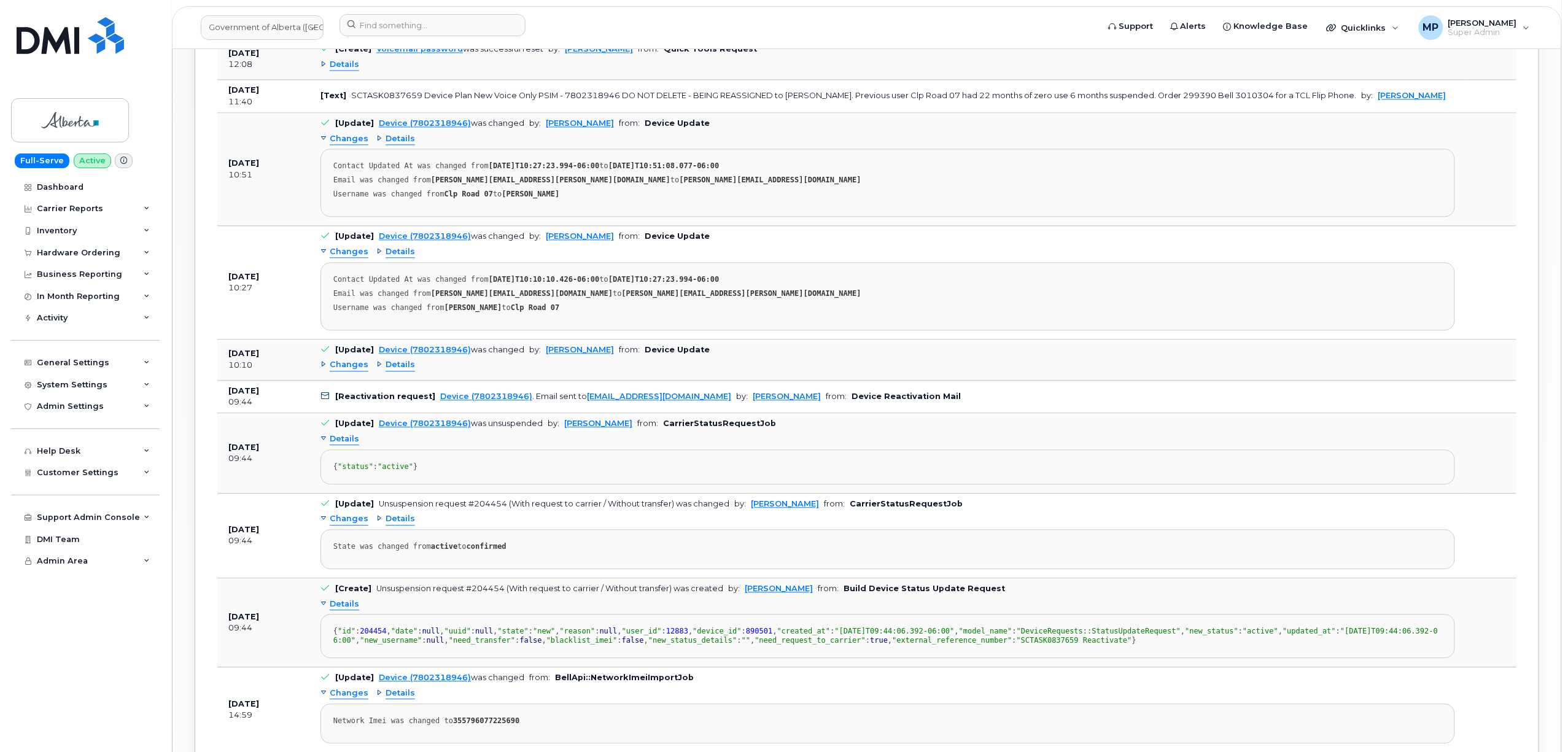
scroll to position [1228, 0]
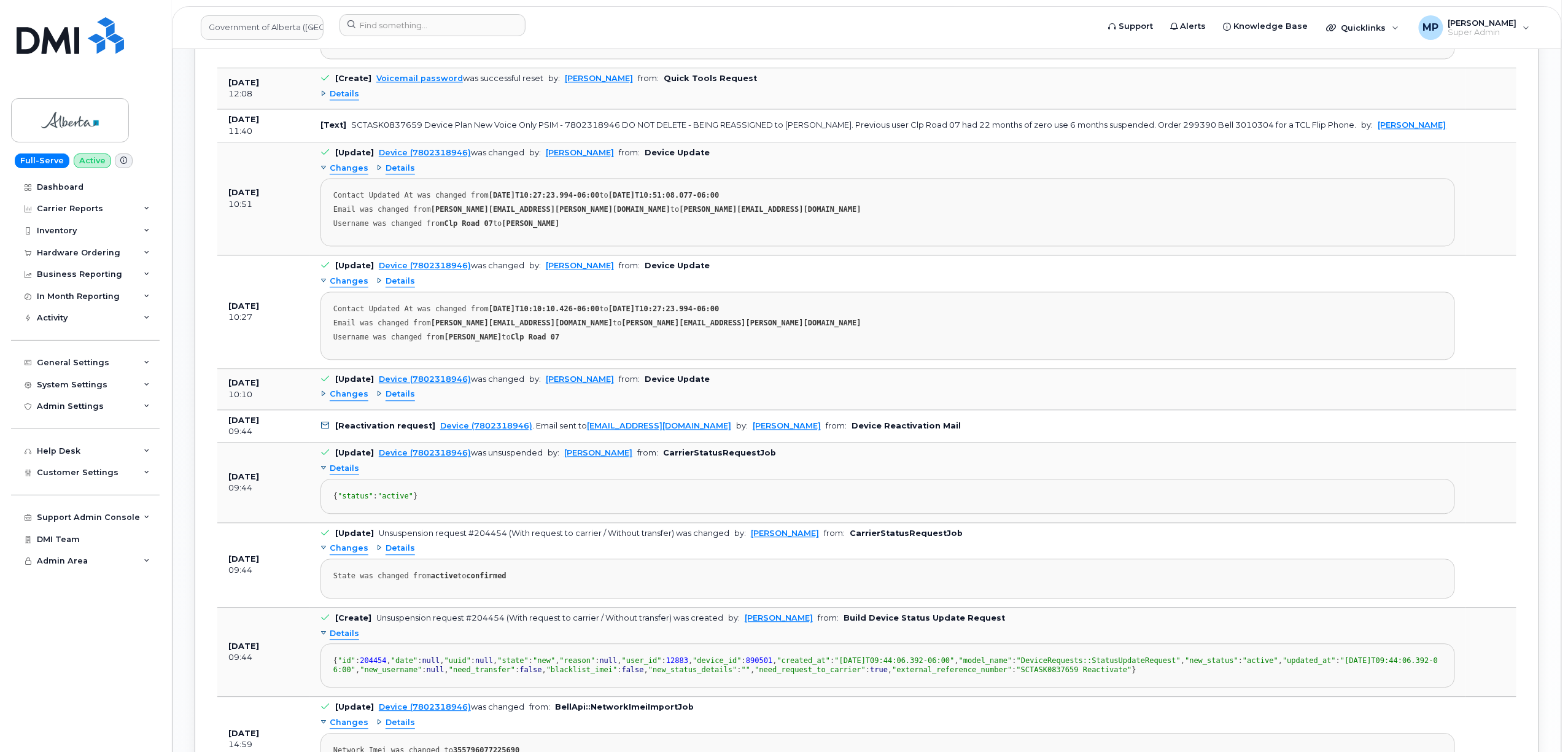
drag, startPoint x: 420, startPoint y: 514, endPoint x: 339, endPoint y: 515, distance: 81.0
click at [339, 501] on div "{ "status" : "active" }" at bounding box center [888, 496] width 1109 height 9
click at [344, 400] on span "Changes" at bounding box center [349, 395] width 38 height 12
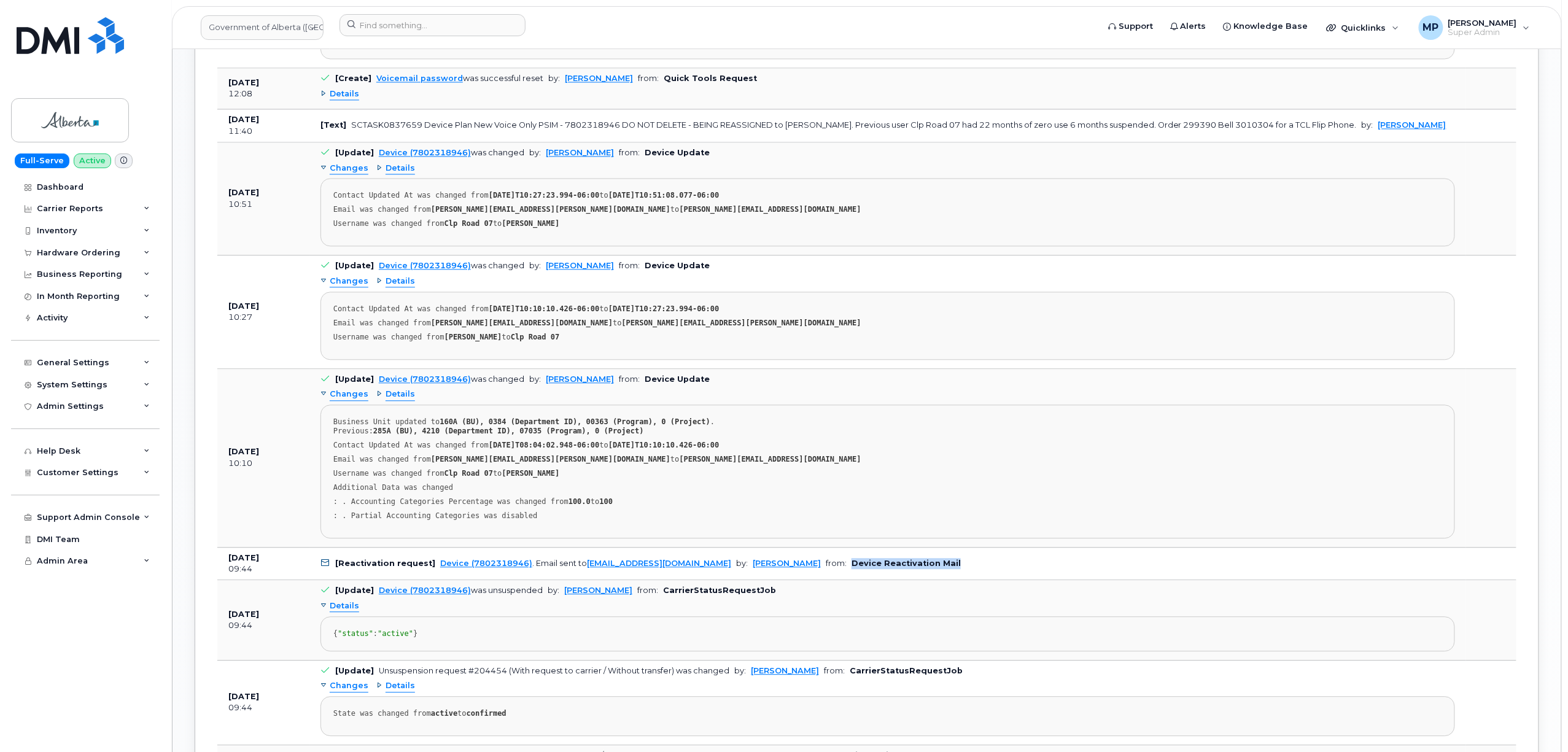
drag, startPoint x: 882, startPoint y: 576, endPoint x: 797, endPoint y: 579, distance: 85.1
click at [797, 579] on td "[Reactivation request] Device (7802318946) . Email sent to [EMAIL_ADDRESS][DOMA…" at bounding box center [888, 564] width 1157 height 33
click at [875, 568] on b "Device Reactivation Mail" at bounding box center [906, 563] width 109 height 9
drag, startPoint x: 905, startPoint y: 573, endPoint x: 802, endPoint y: 574, distance: 103.0
click at [802, 574] on td "[Reactivation request] Device (7802318946) . Email sent to [EMAIL_ADDRESS][DOMA…" at bounding box center [888, 564] width 1157 height 33
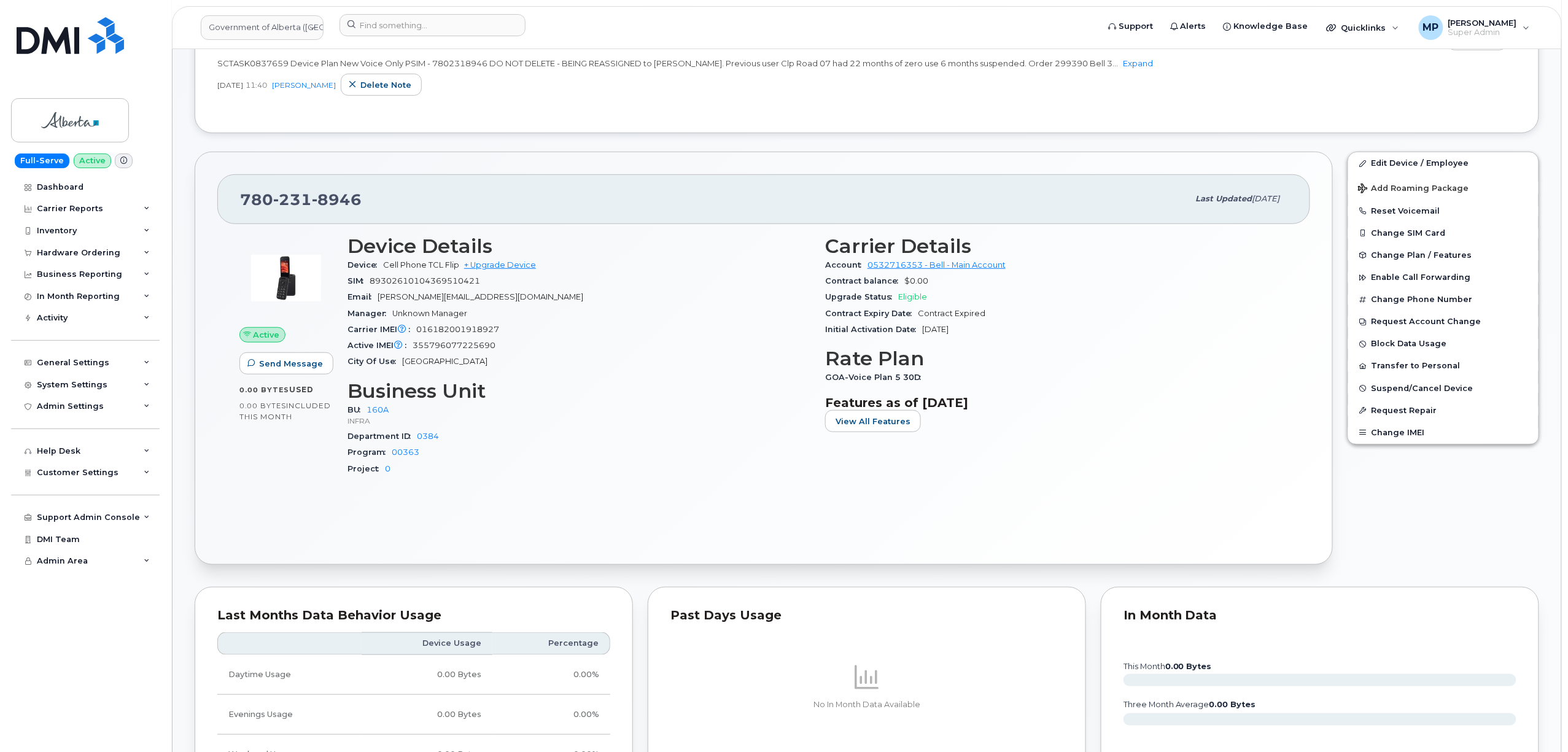
scroll to position [163, 0]
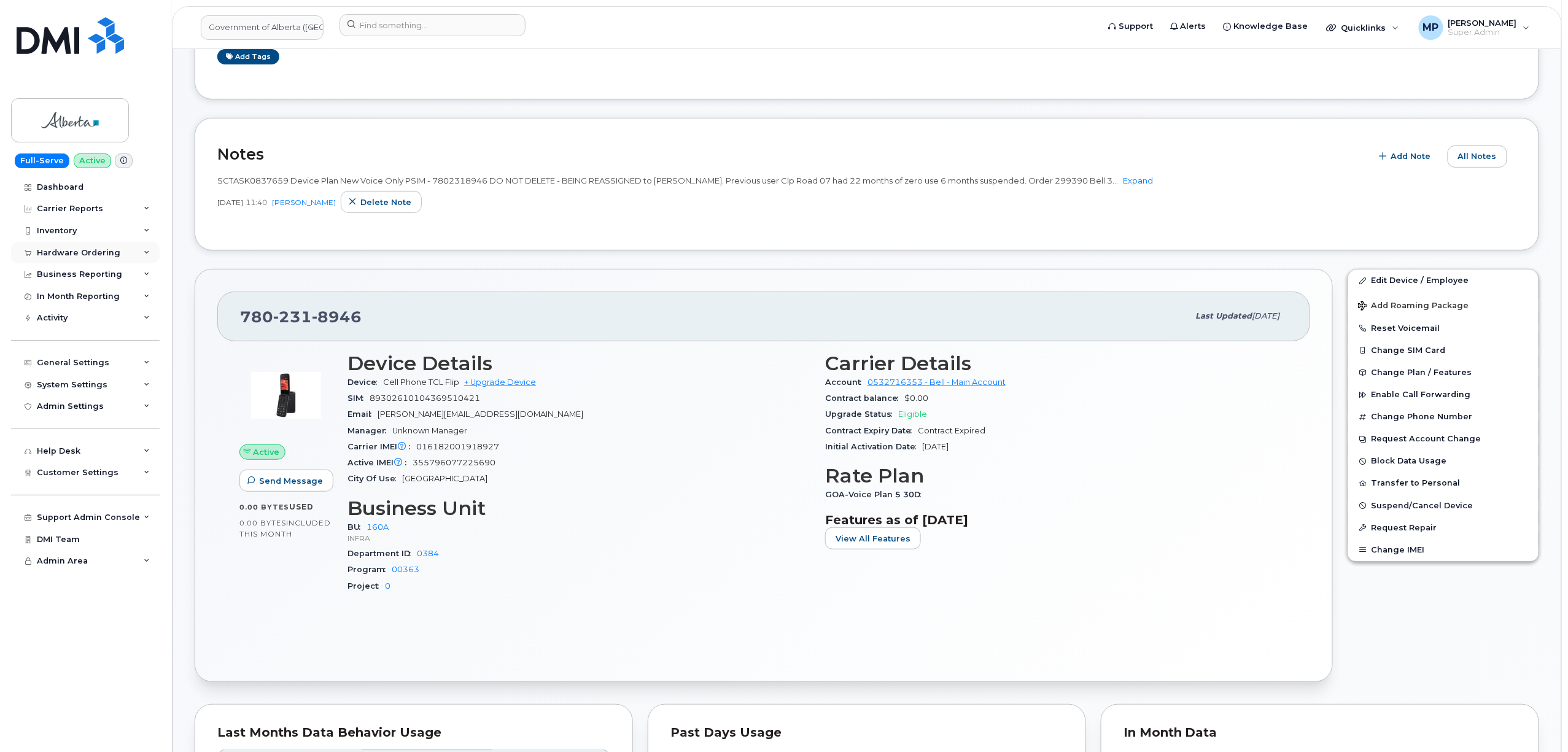
click at [48, 248] on div "Hardware Ordering" at bounding box center [79, 252] width 84 height 9
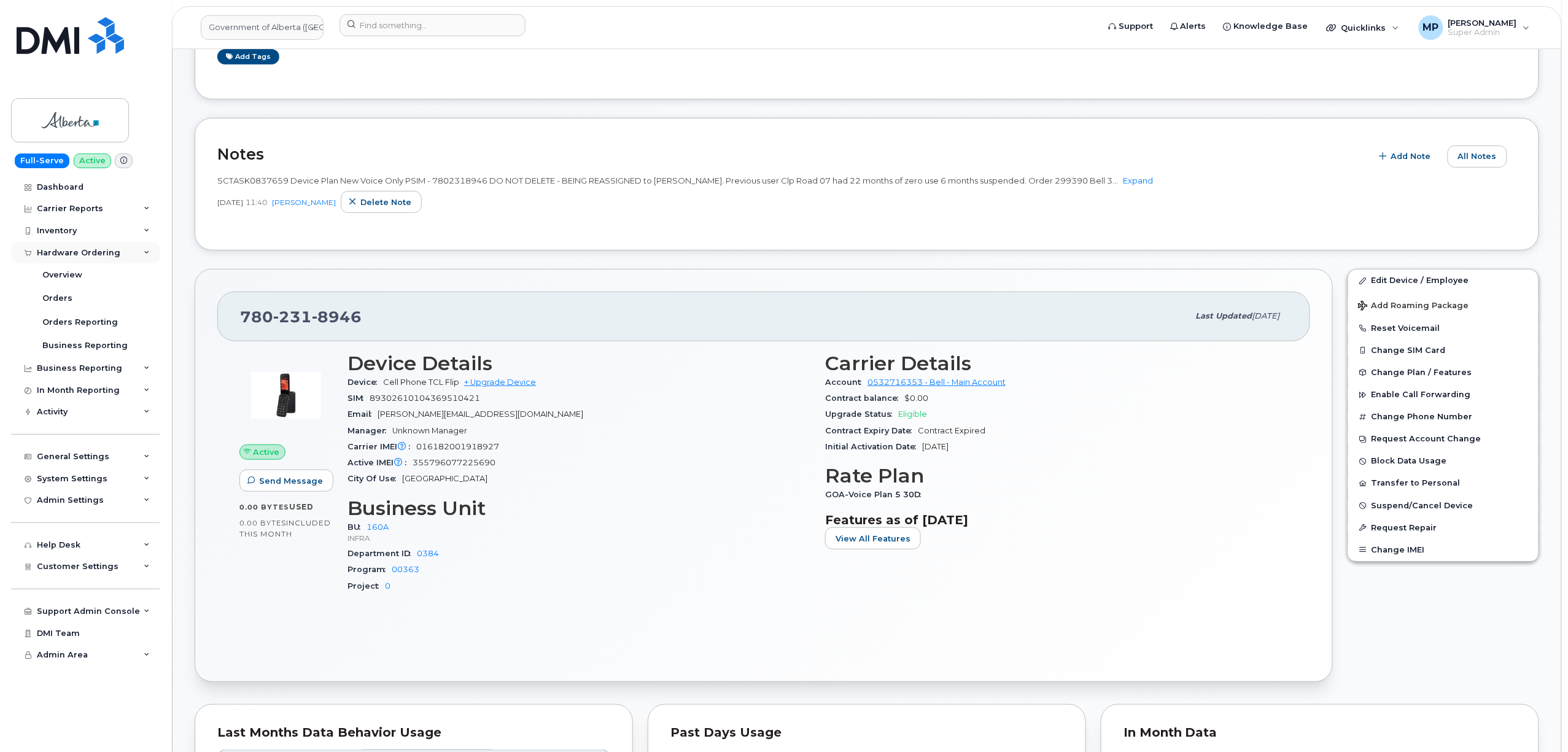
click at [73, 250] on div "Hardware Ordering" at bounding box center [79, 252] width 84 height 9
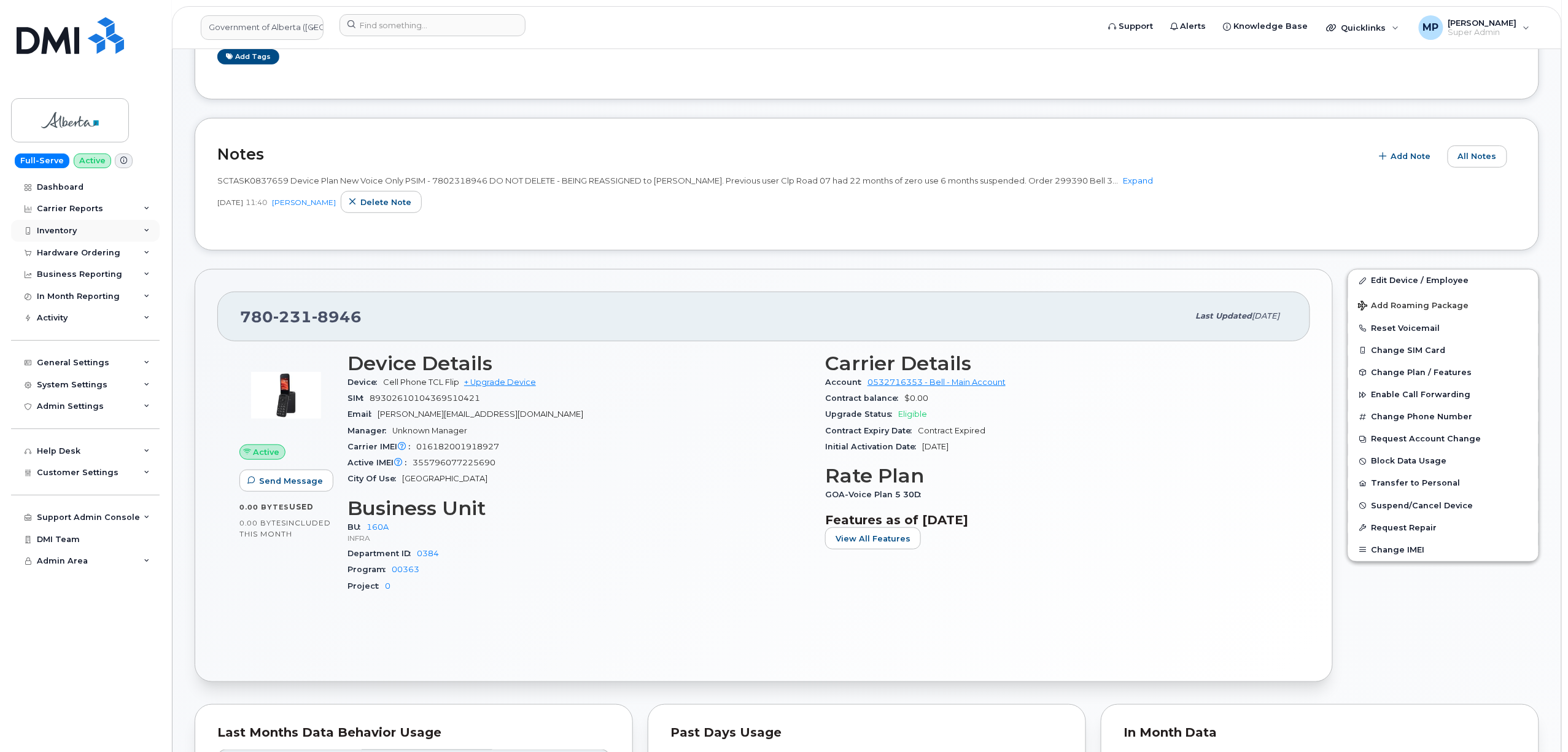
click at [60, 229] on div "Inventory" at bounding box center [56, 230] width 40 height 9
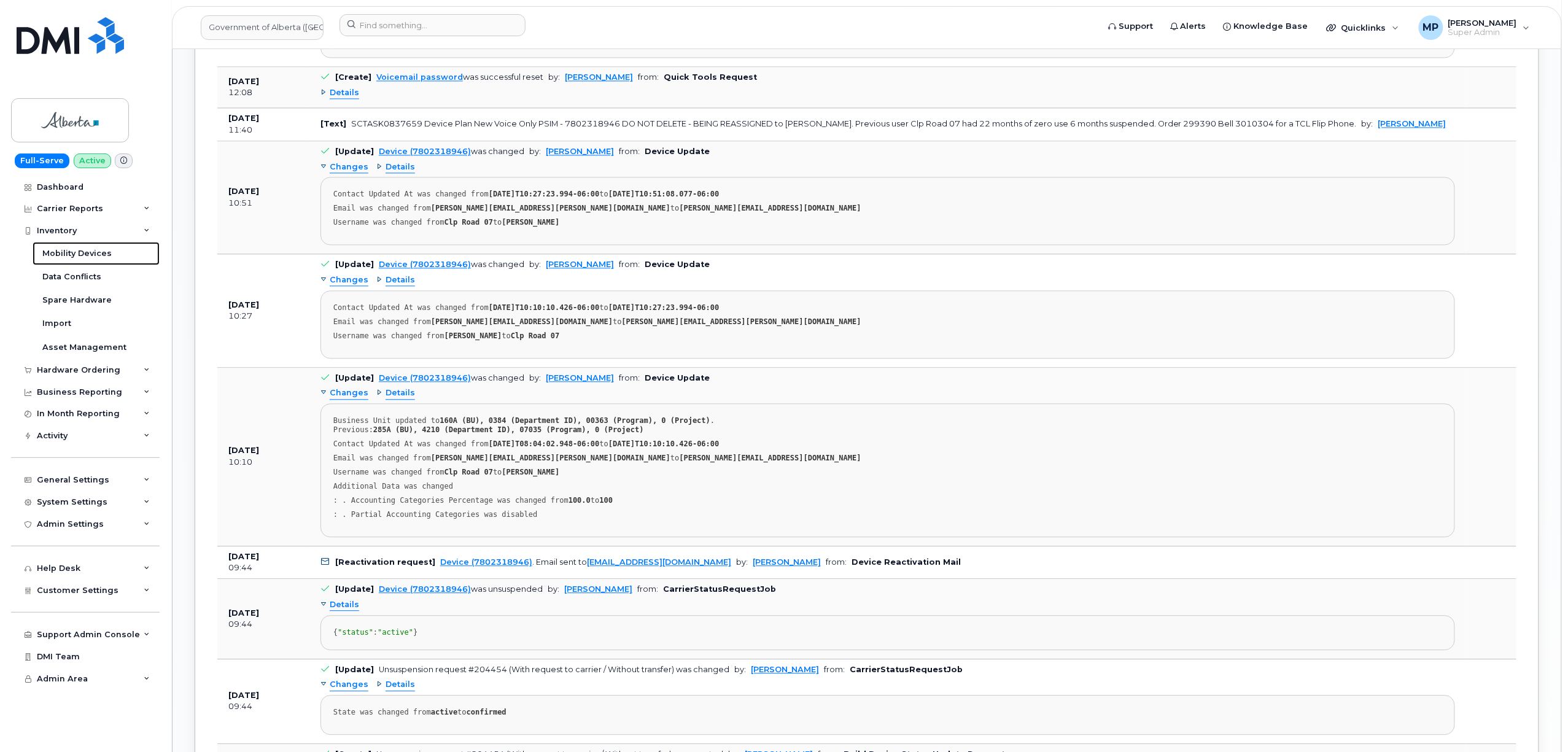
scroll to position [1309, 0]
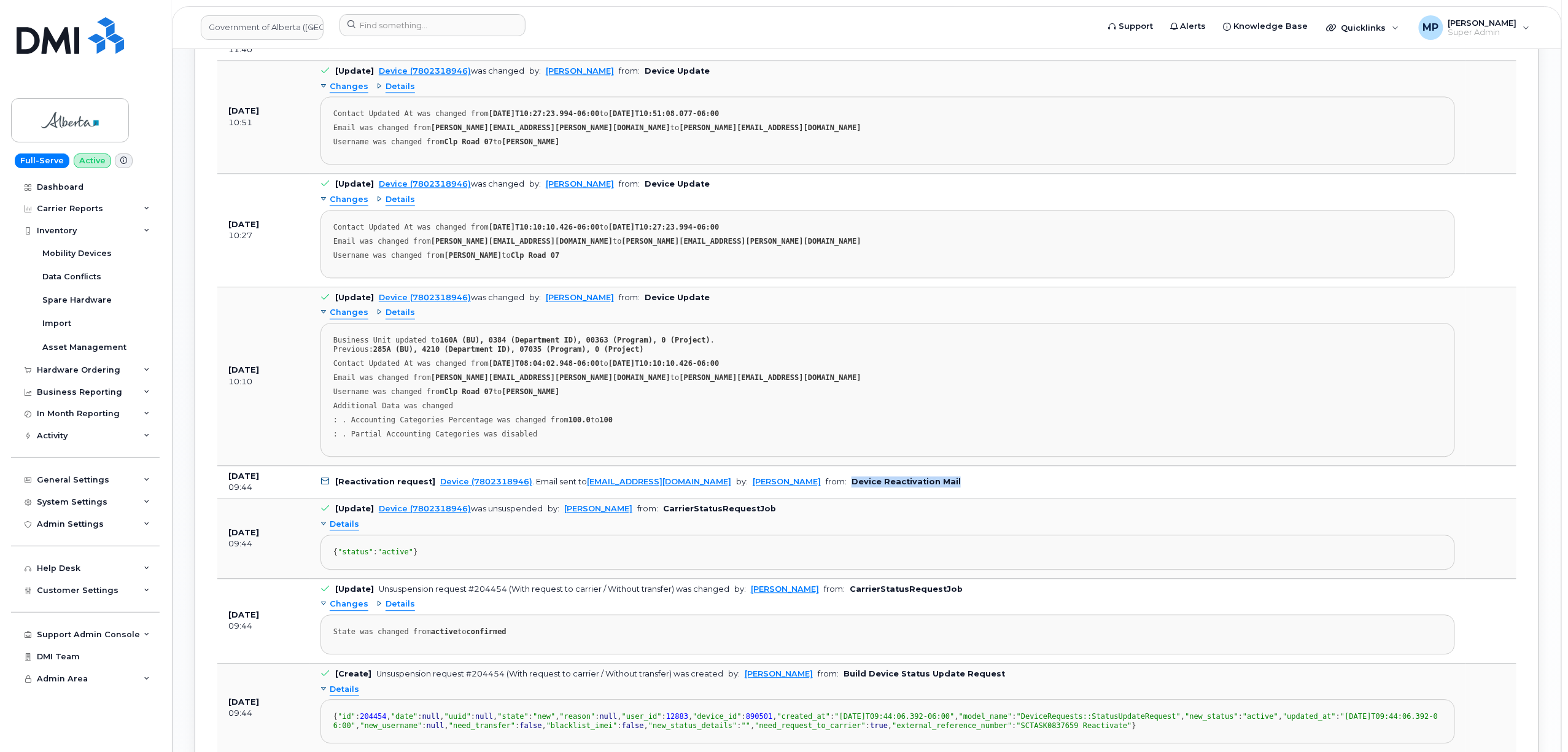
drag, startPoint x: 906, startPoint y: 491, endPoint x: 801, endPoint y: 495, distance: 105.1
click at [801, 495] on td "[Reactivation request] Device (7802318946) . Email sent to helpdesk@simplexmobi…" at bounding box center [888, 482] width 1157 height 33
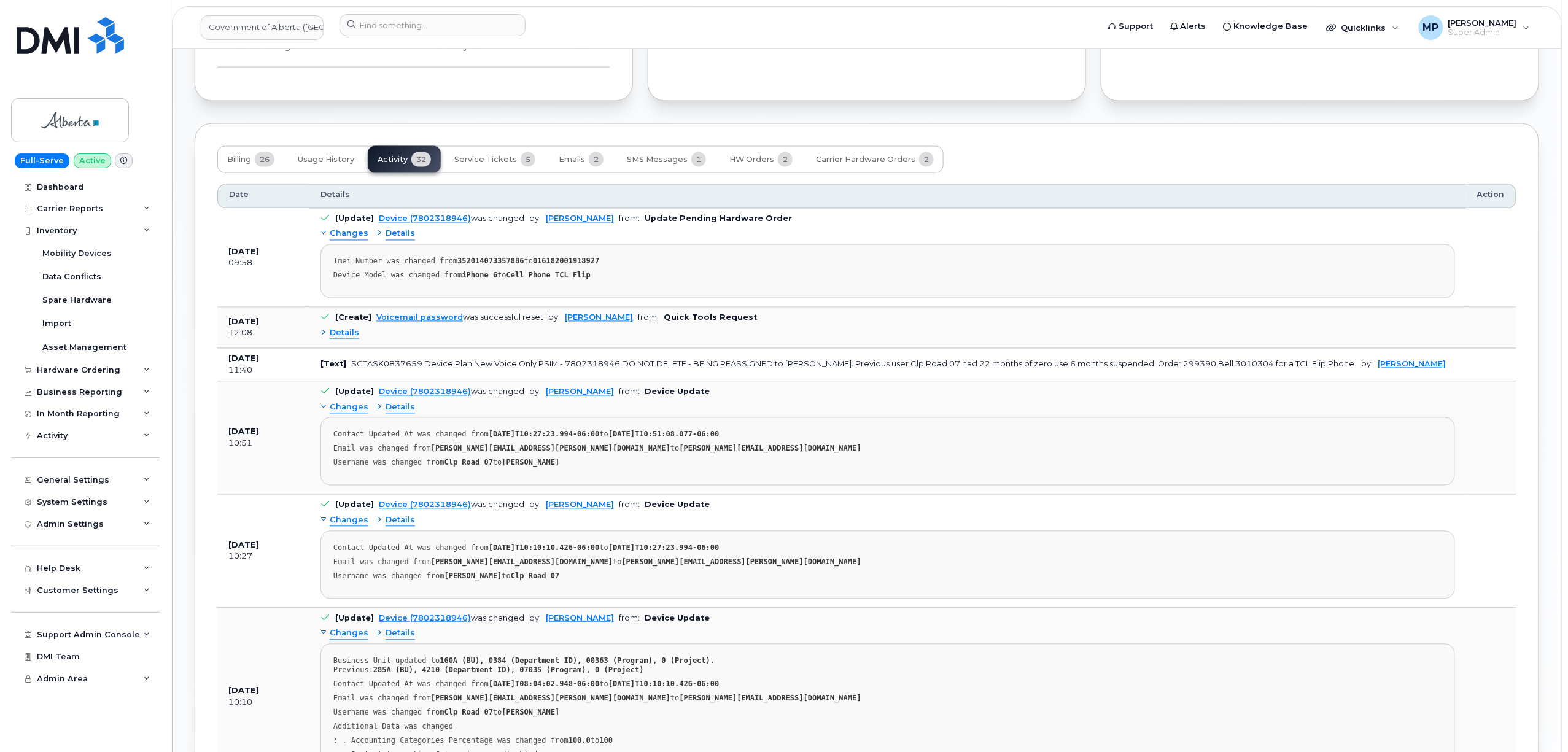
scroll to position [983, 0]
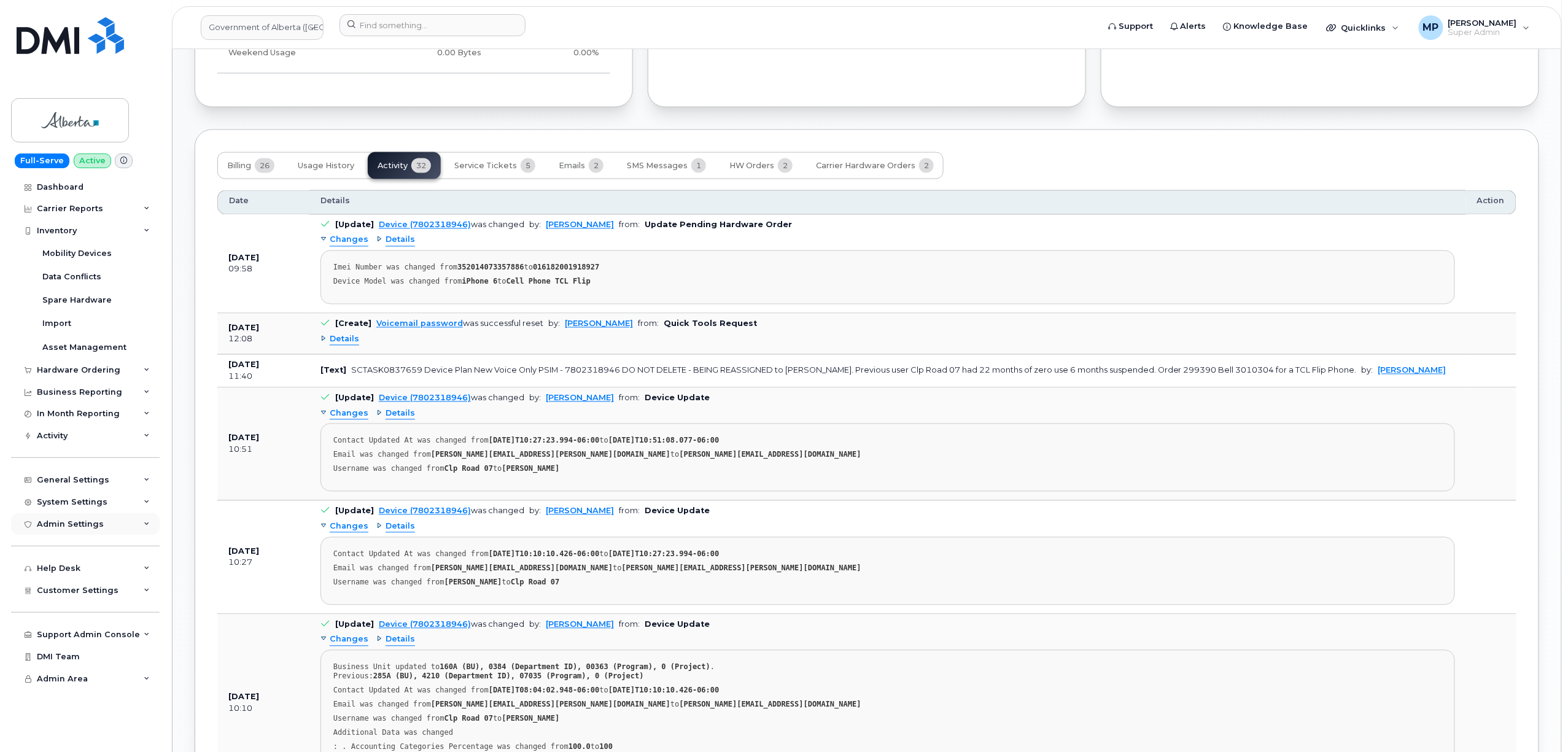
click at [73, 516] on div "Admin Settings" at bounding box center [85, 525] width 149 height 22
click at [73, 514] on div "Admin Settings" at bounding box center [70, 518] width 67 height 9
click at [65, 590] on span "Customer Settings" at bounding box center [78, 590] width 82 height 9
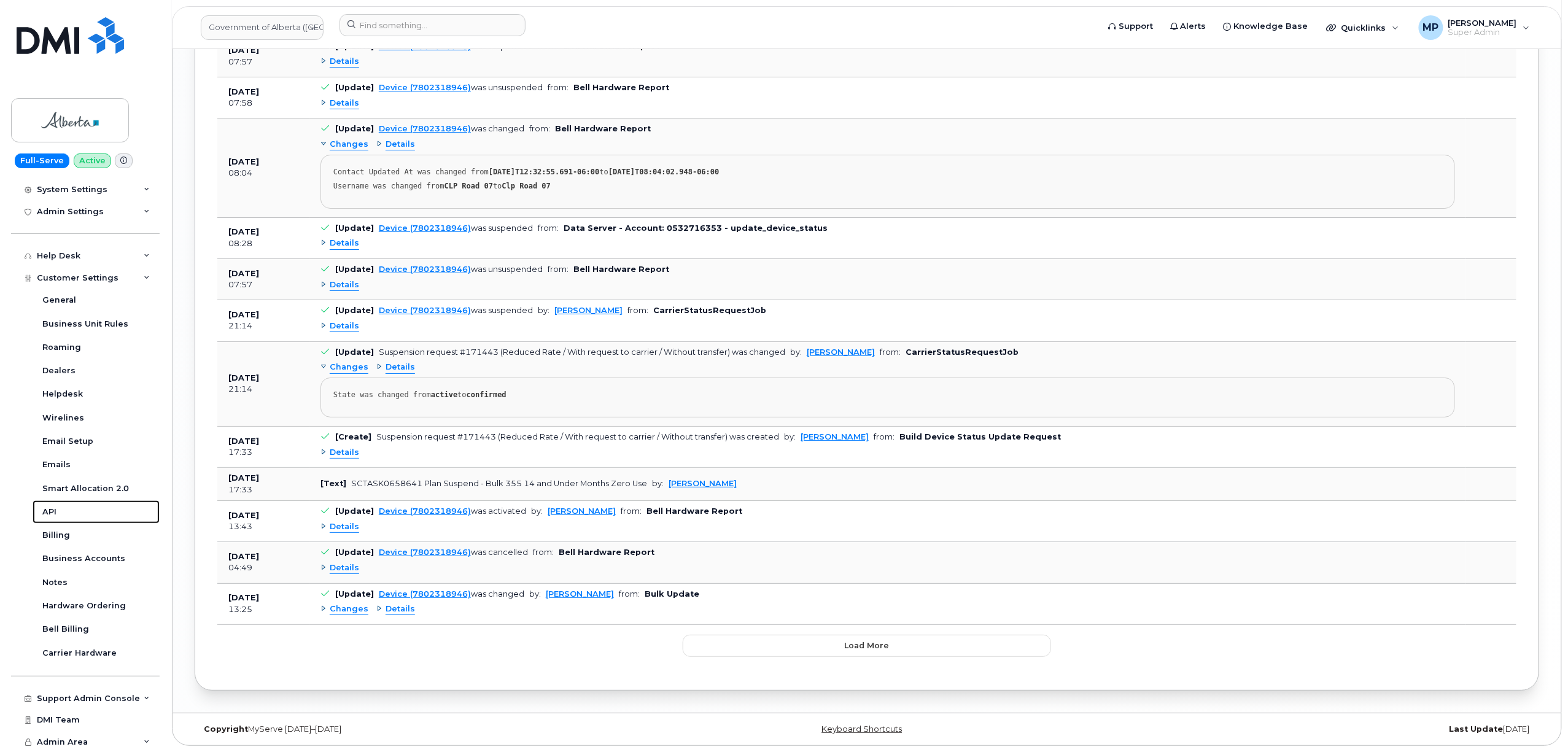
scroll to position [2374, 0]
click at [831, 657] on button "Load more" at bounding box center [866, 646] width 368 height 22
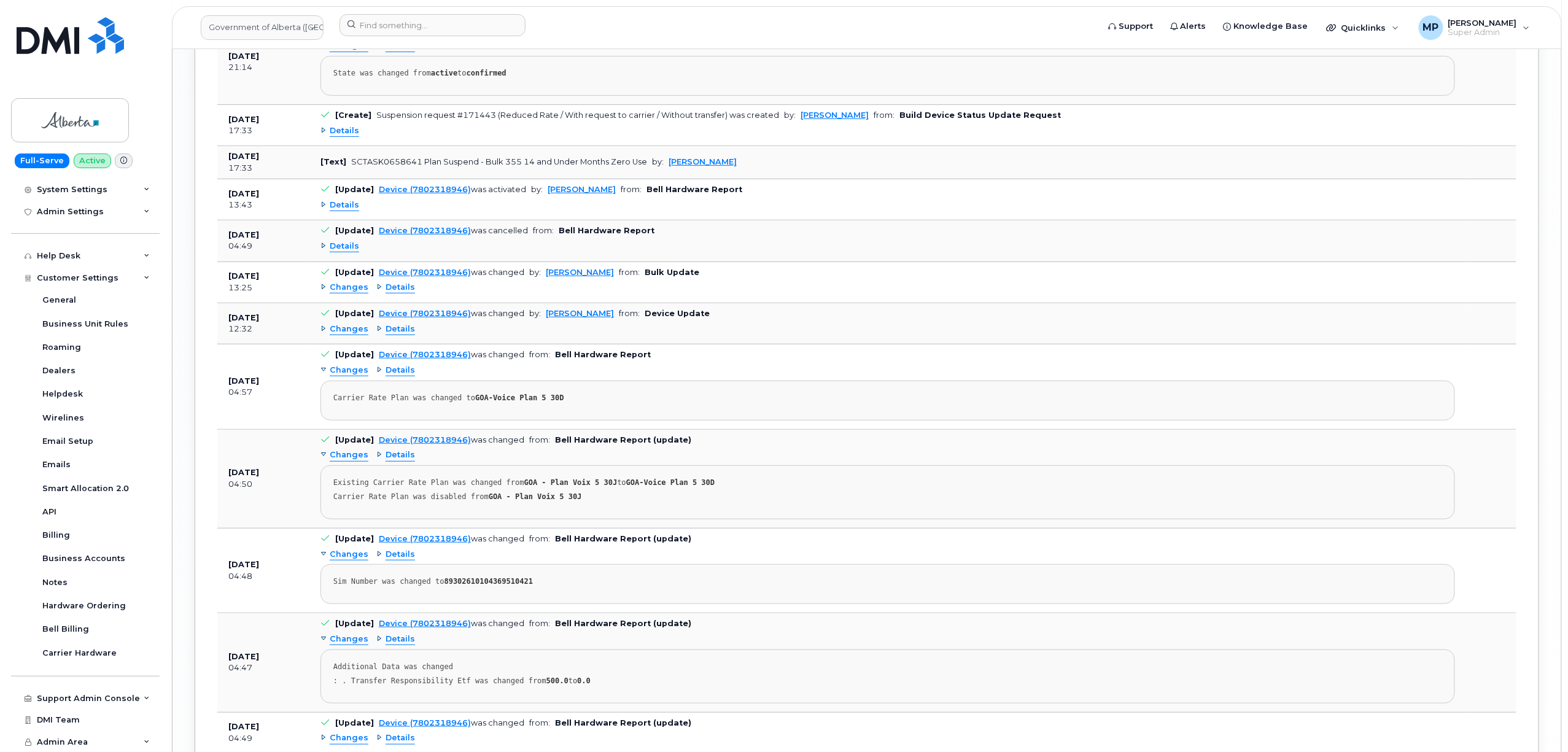
scroll to position [2537, 0]
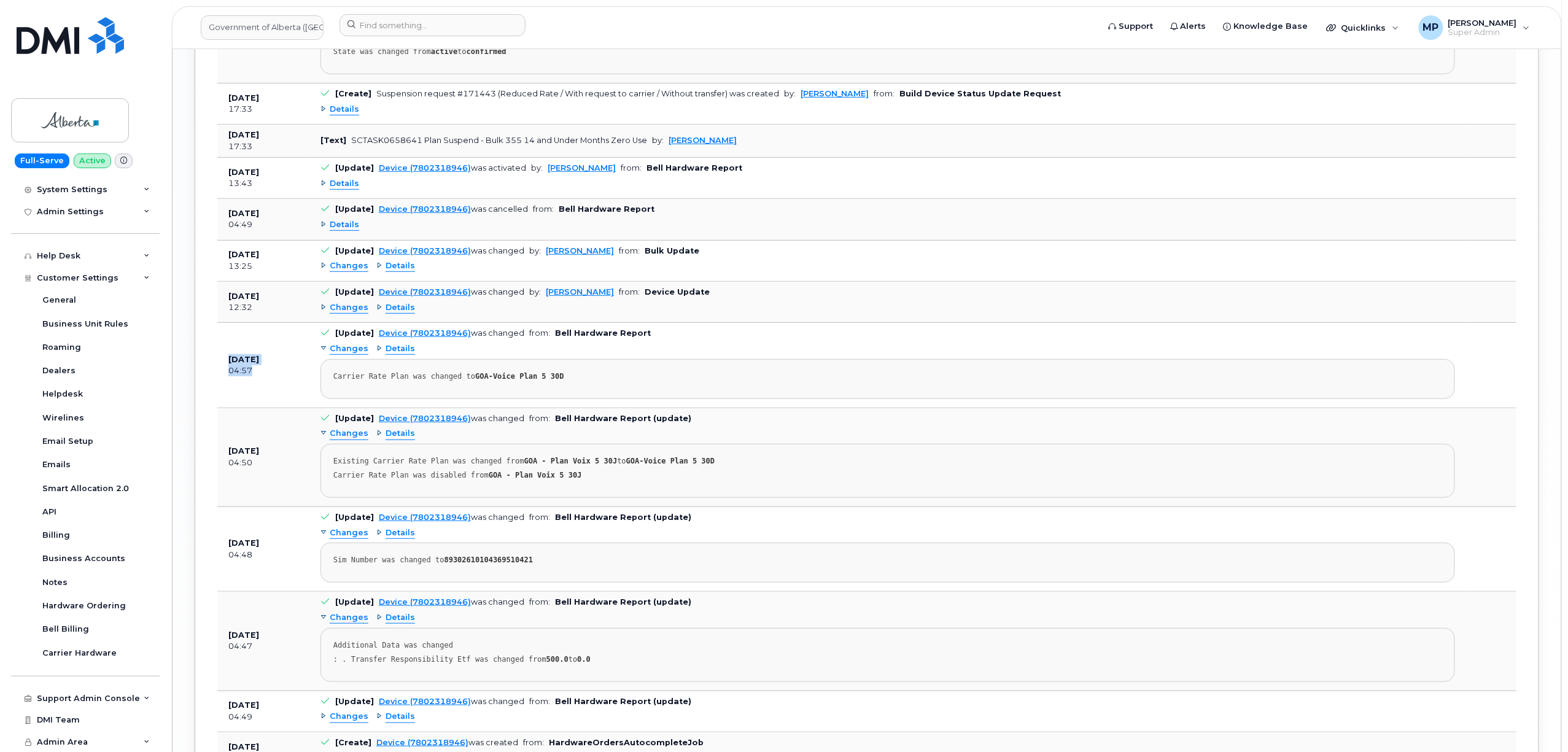
drag, startPoint x: 256, startPoint y: 564, endPoint x: 220, endPoint y: 550, distance: 38.6
click at [220, 408] on td "Sep 27, 2023 04:57" at bounding box center [263, 365] width 92 height 85
click at [254, 376] on div "04:57" at bounding box center [263, 370] width 70 height 11
drag, startPoint x: 261, startPoint y: 566, endPoint x: 228, endPoint y: 550, distance: 36.7
click at [228, 408] on td "Sep 27, 2023 04:57" at bounding box center [263, 365] width 92 height 85
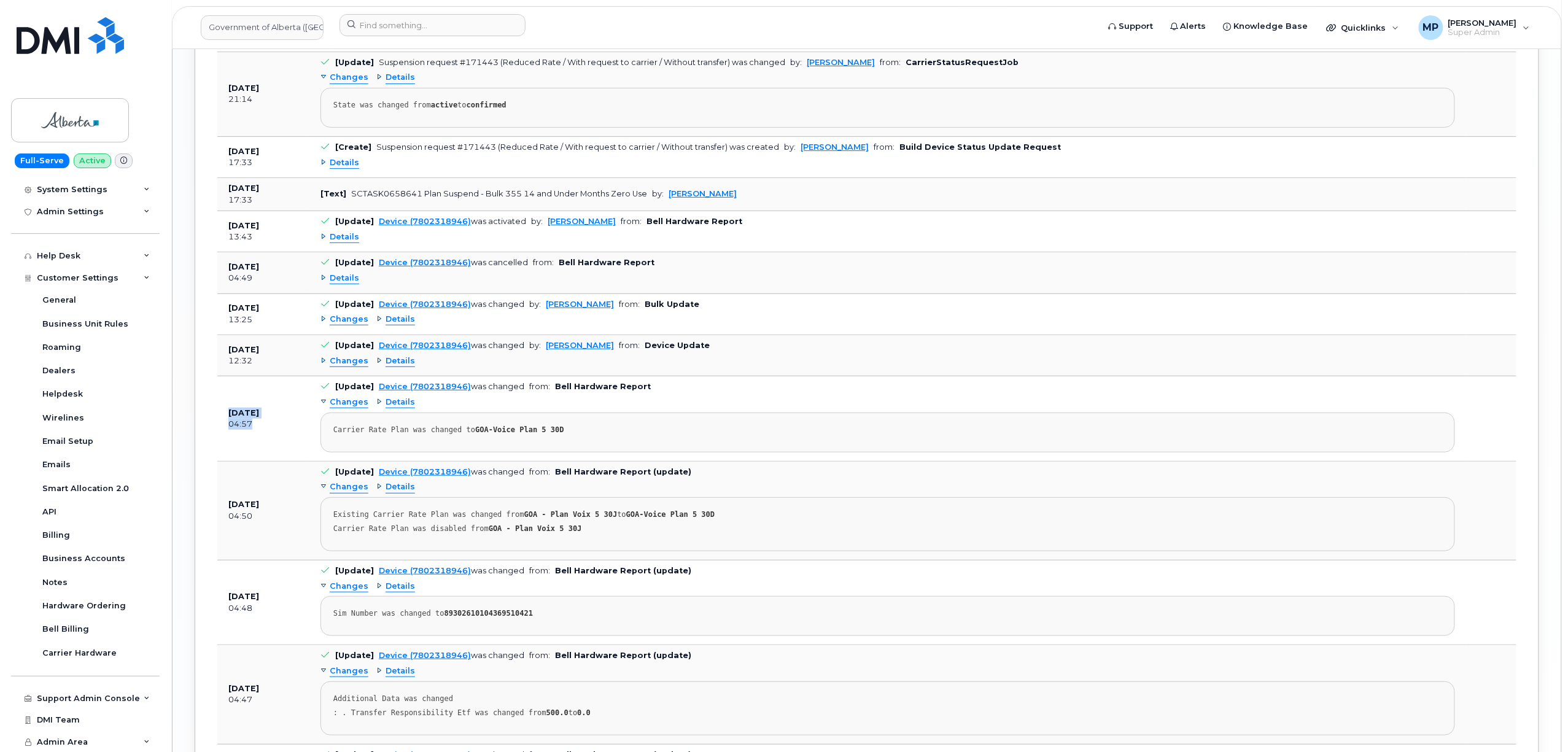
scroll to position [2456, 0]
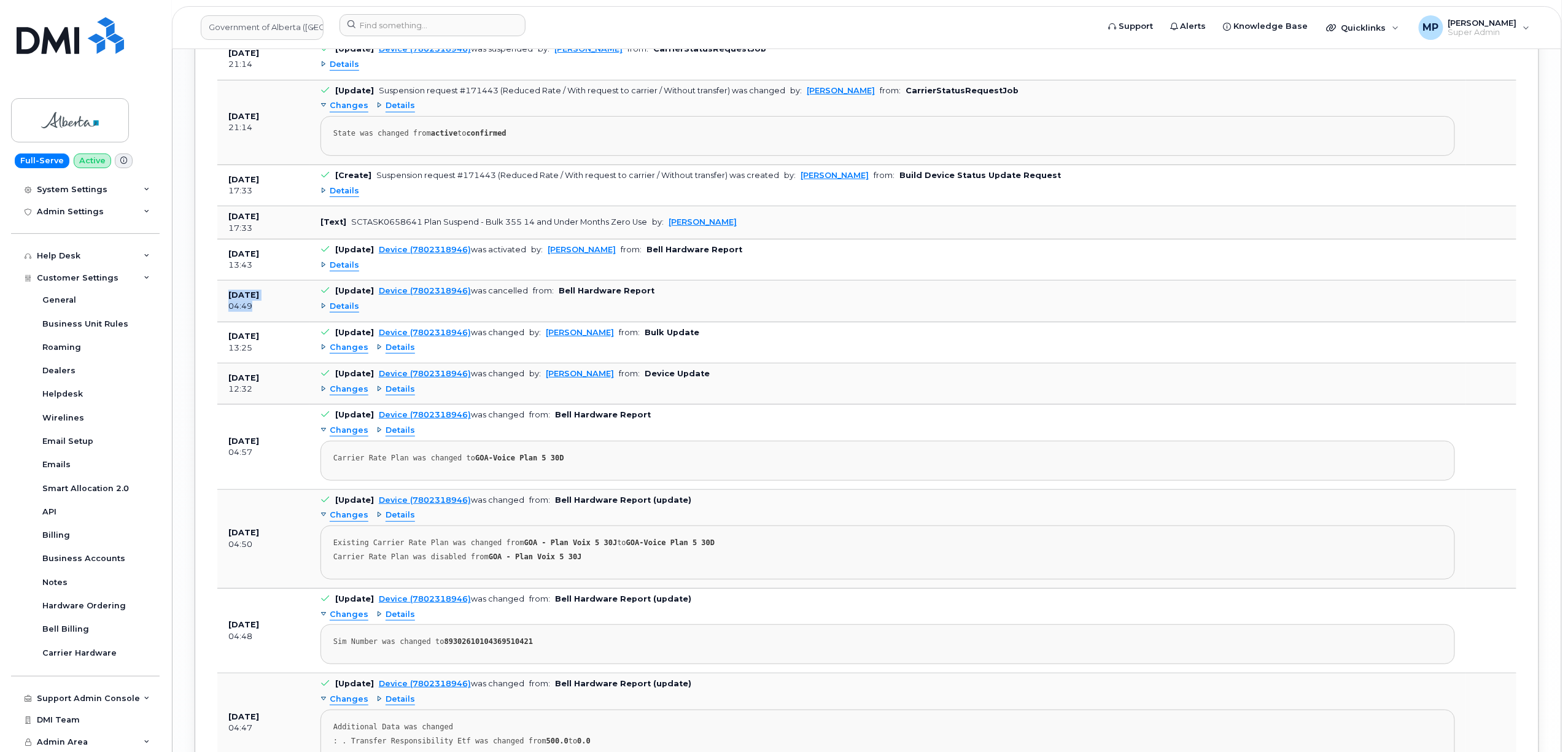
drag, startPoint x: 255, startPoint y: 499, endPoint x: 224, endPoint y: 486, distance: 33.6
click at [225, 321] on td "Mar 06, 2024 04:49" at bounding box center [263, 301] width 92 height 41
drag, startPoint x: 261, startPoint y: 458, endPoint x: 220, endPoint y: 446, distance: 42.7
click at [221, 280] on td "Mar 06, 2024 13:43" at bounding box center [263, 260] width 92 height 41
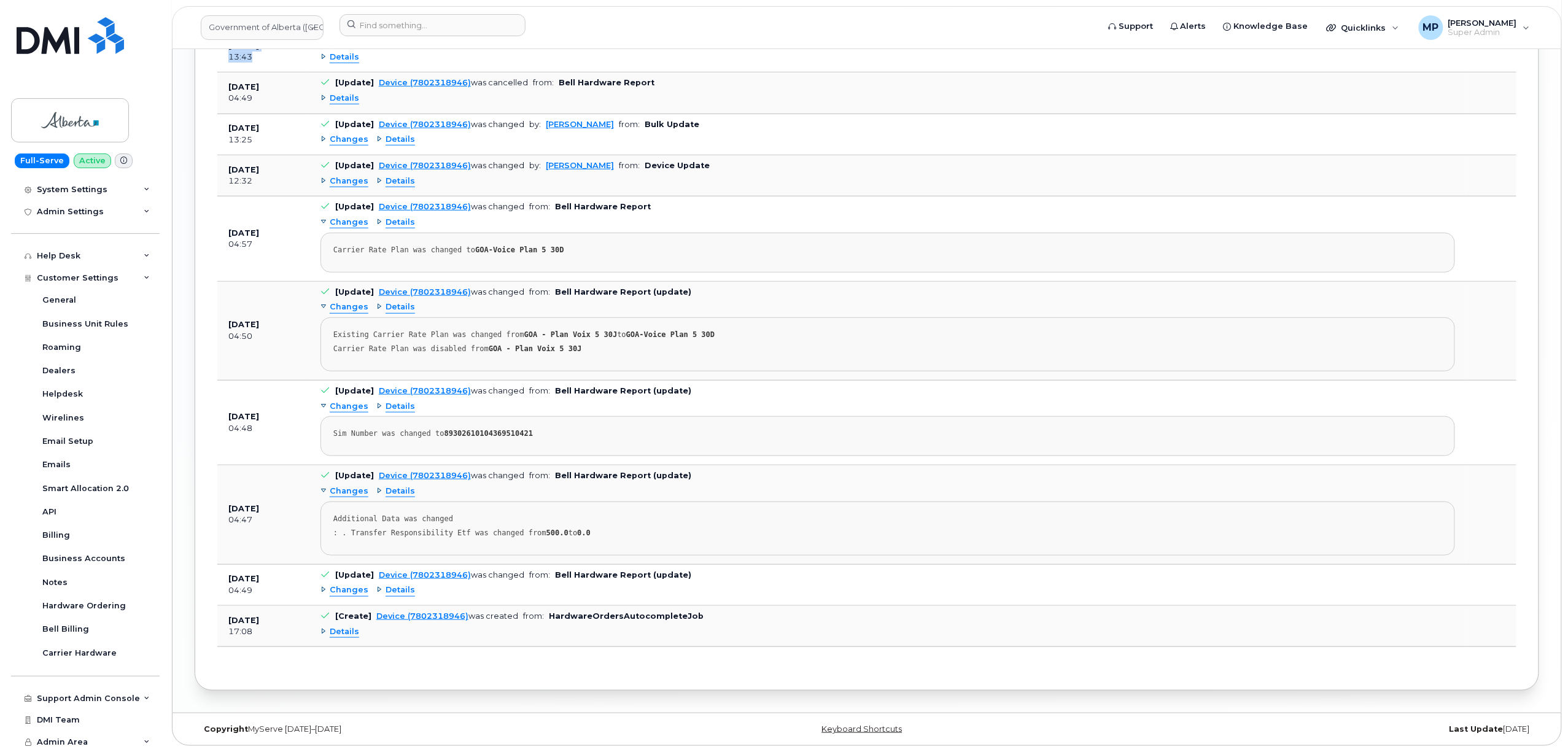
scroll to position [2862, 0]
drag, startPoint x: 256, startPoint y: 519, endPoint x: 226, endPoint y: 512, distance: 30.8
click at [226, 512] on td "Jul 13, 2023 04:47" at bounding box center [263, 515] width 92 height 99
click at [247, 525] on td "Jul 13, 2023 04:47" at bounding box center [263, 515] width 92 height 99
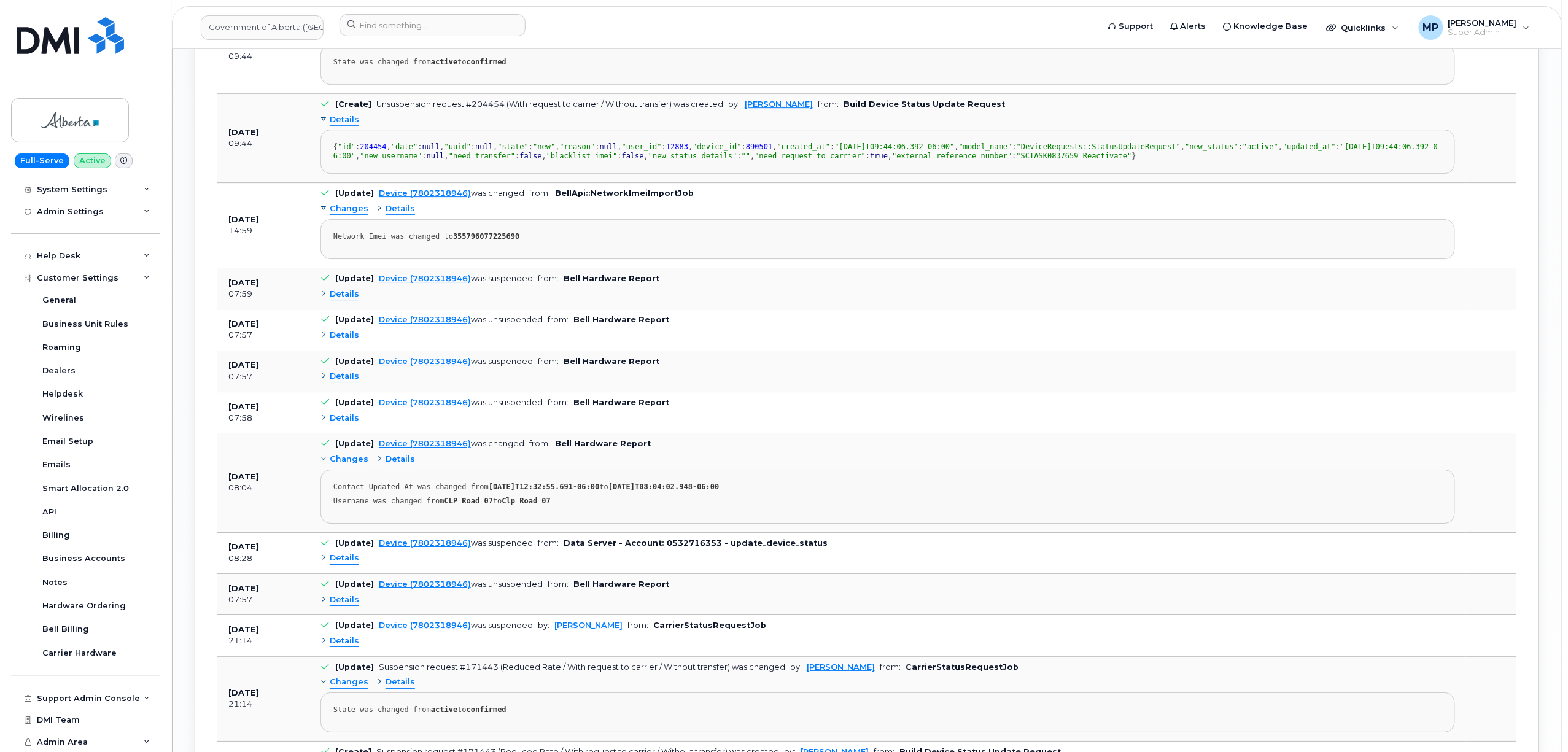
scroll to position [1961, 0]
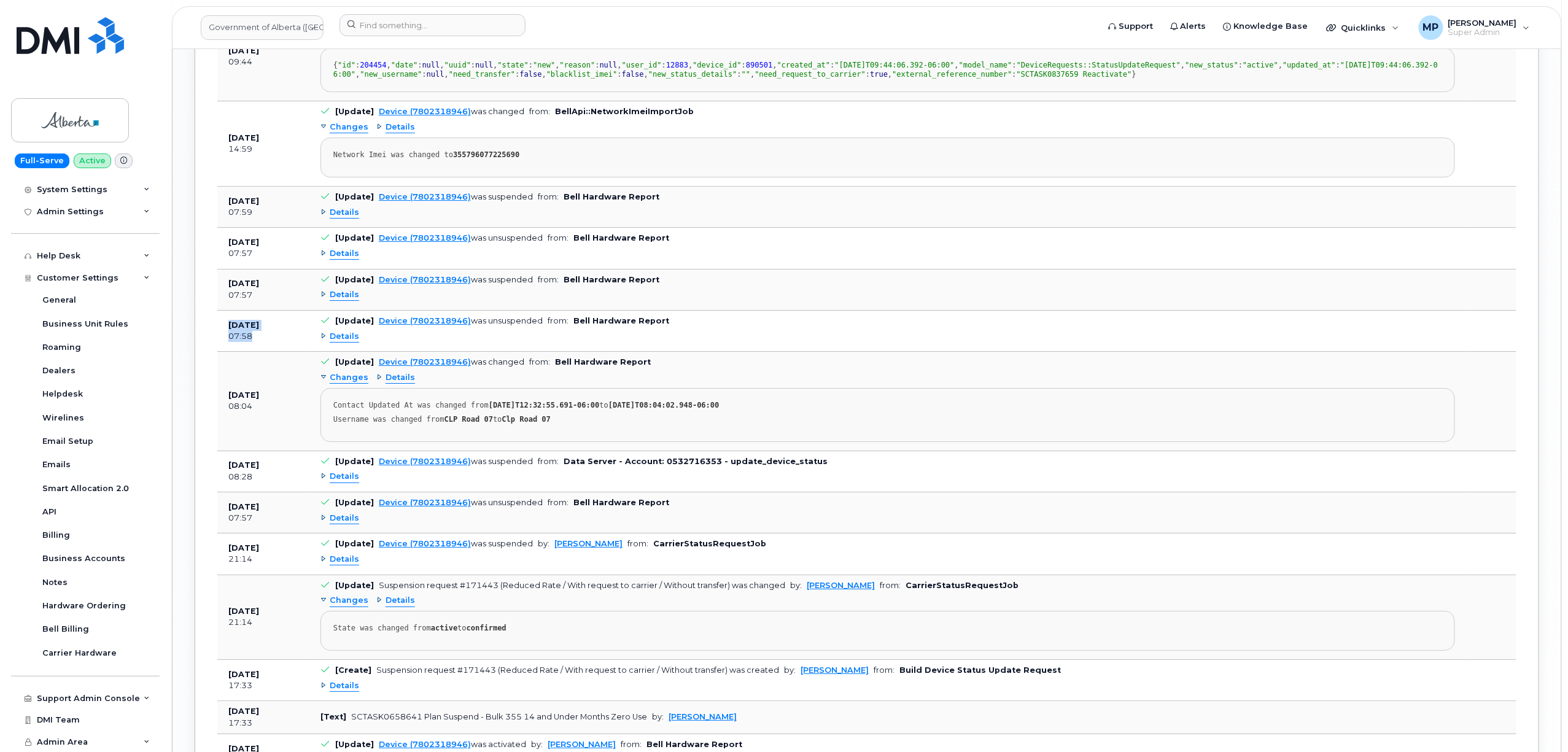
drag, startPoint x: 255, startPoint y: 526, endPoint x: 224, endPoint y: 514, distance: 33.2
click at [224, 352] on td "Jan 20, 2025 07:58" at bounding box center [263, 332] width 92 height 41
click at [238, 450] on td "Oct 21, 2024 08:04" at bounding box center [263, 402] width 92 height 99
drag, startPoint x: 256, startPoint y: 484, endPoint x: 226, endPoint y: 470, distance: 33.1
click at [226, 311] on td "Jan 22, 2025 07:57" at bounding box center [263, 290] width 92 height 41
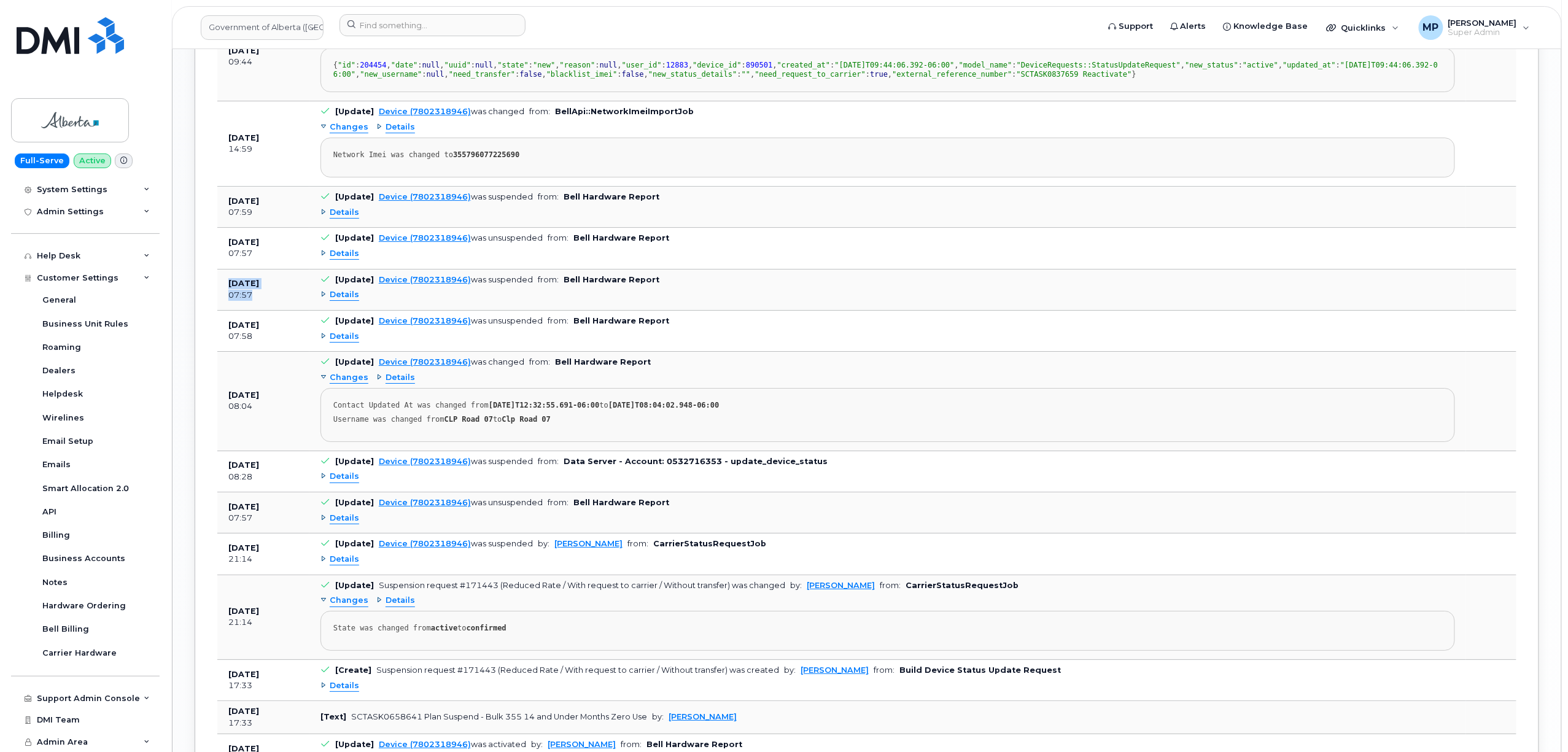
click at [268, 311] on td "Jan 22, 2025 07:57" at bounding box center [263, 290] width 92 height 41
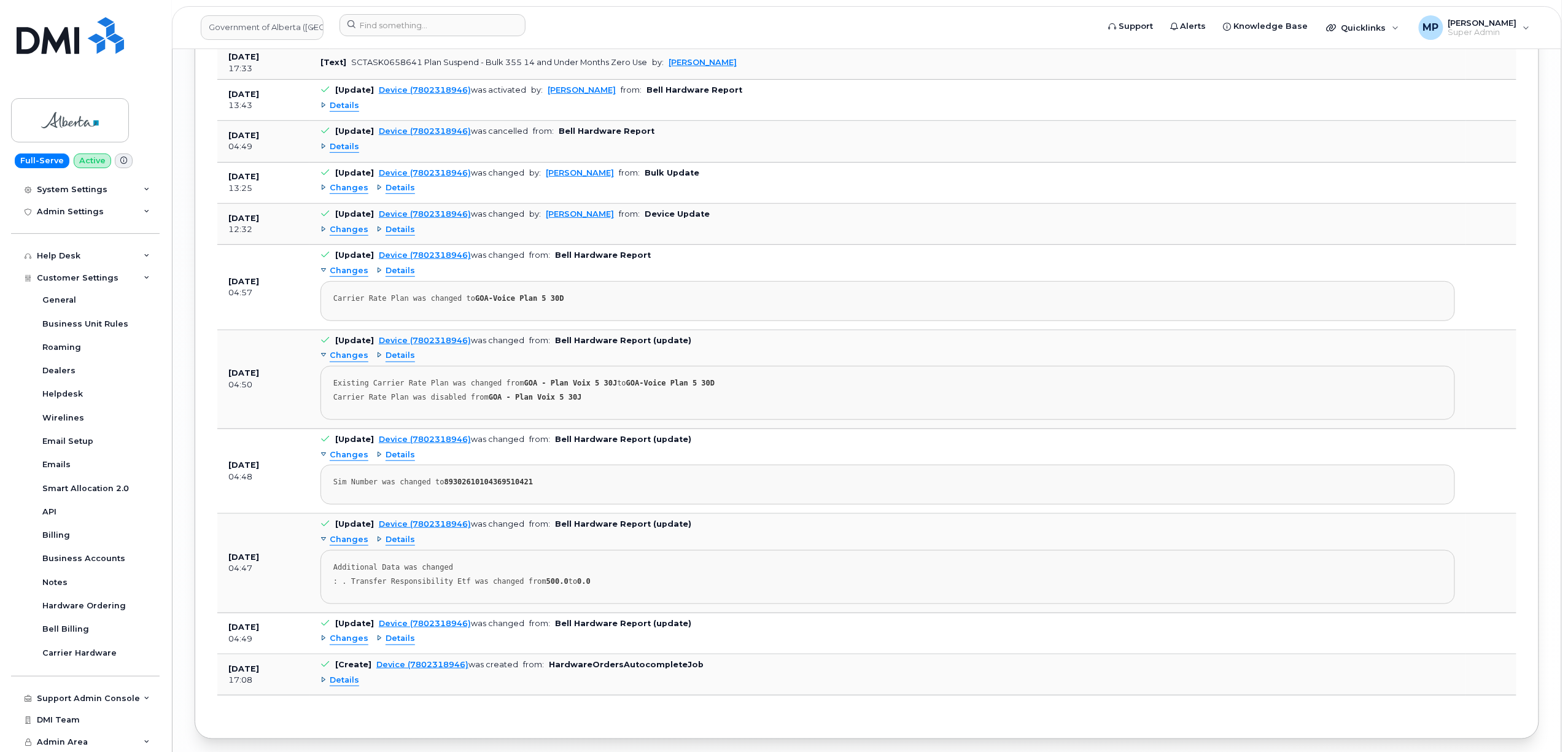
scroll to position [2616, 0]
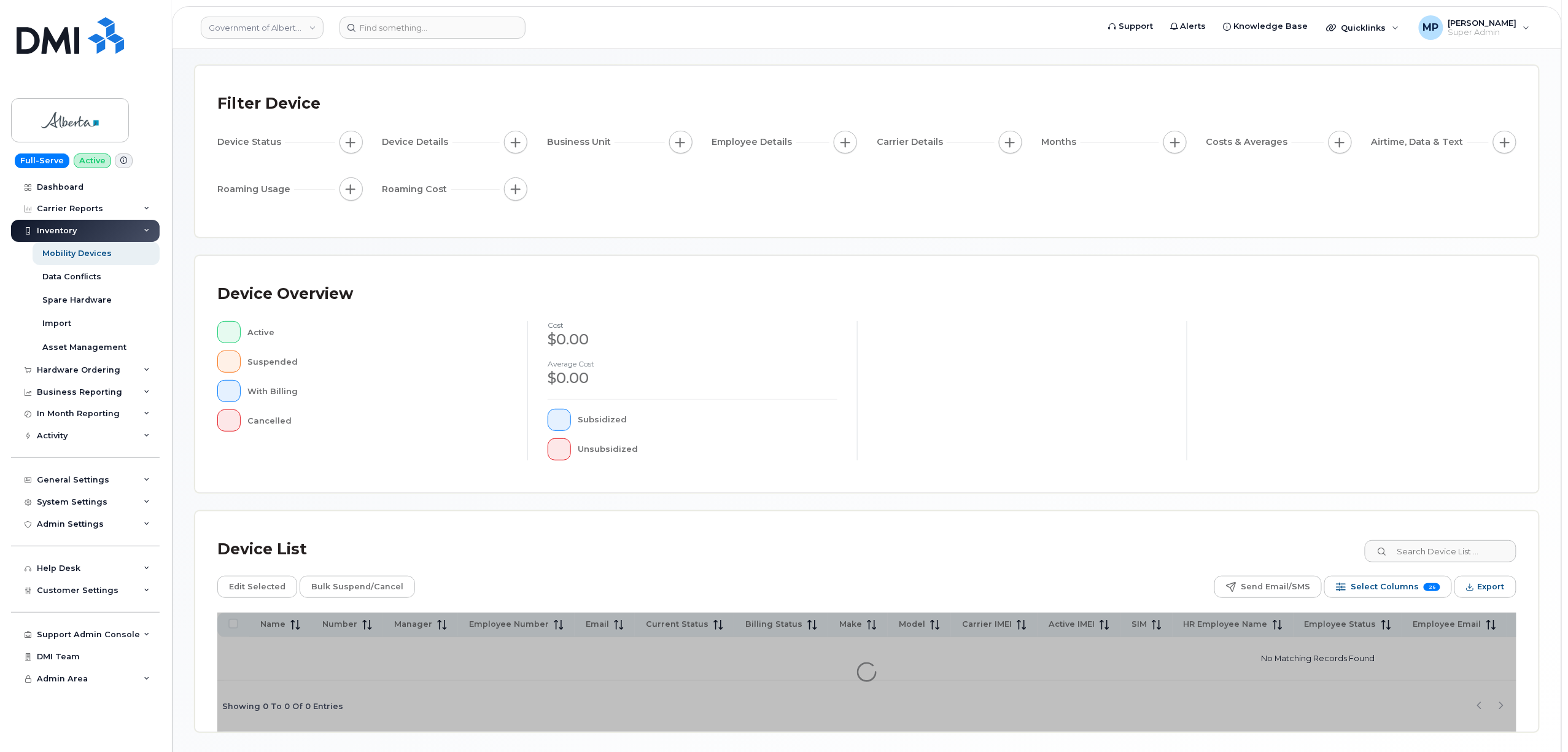
scroll to position [97, 0]
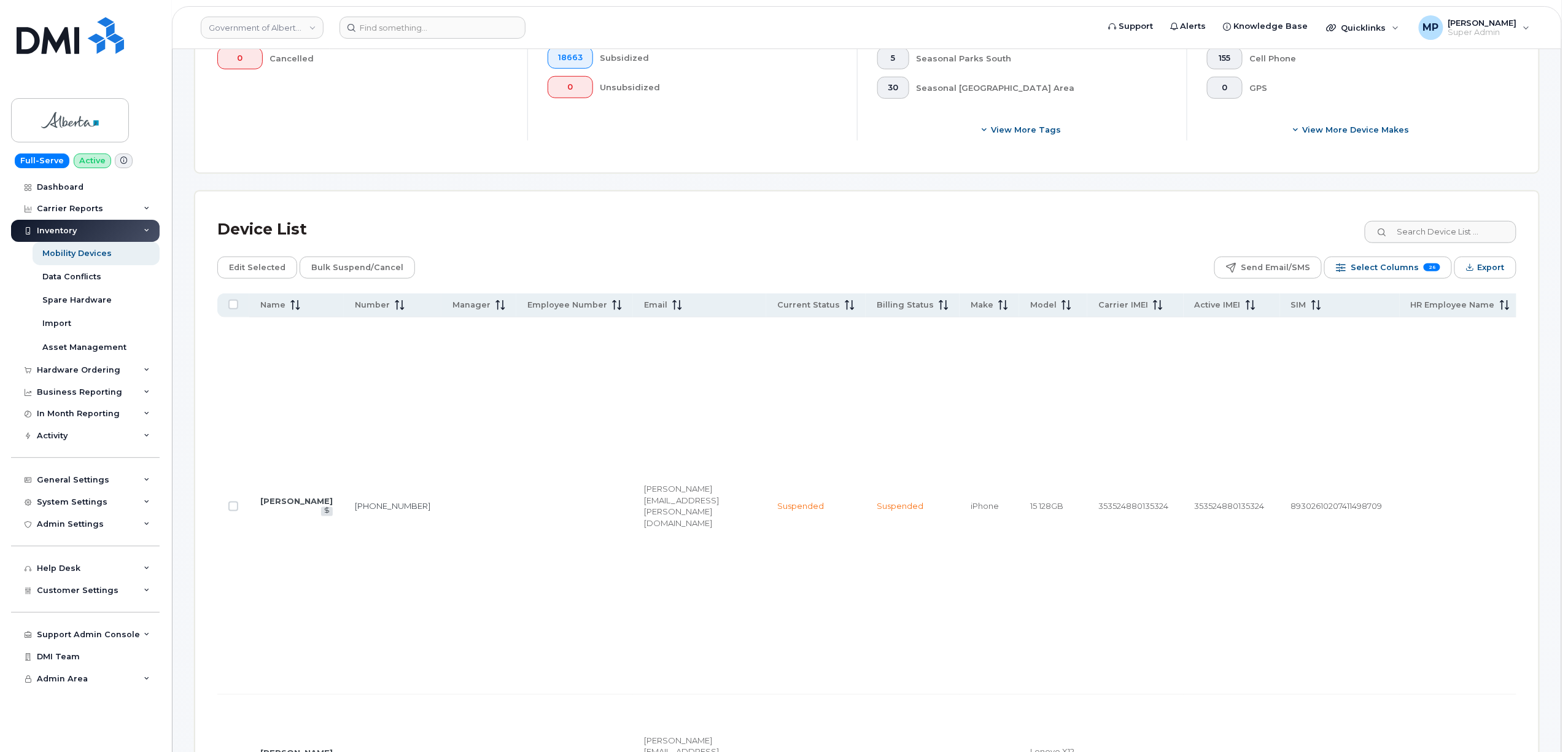
scroll to position [588, 0]
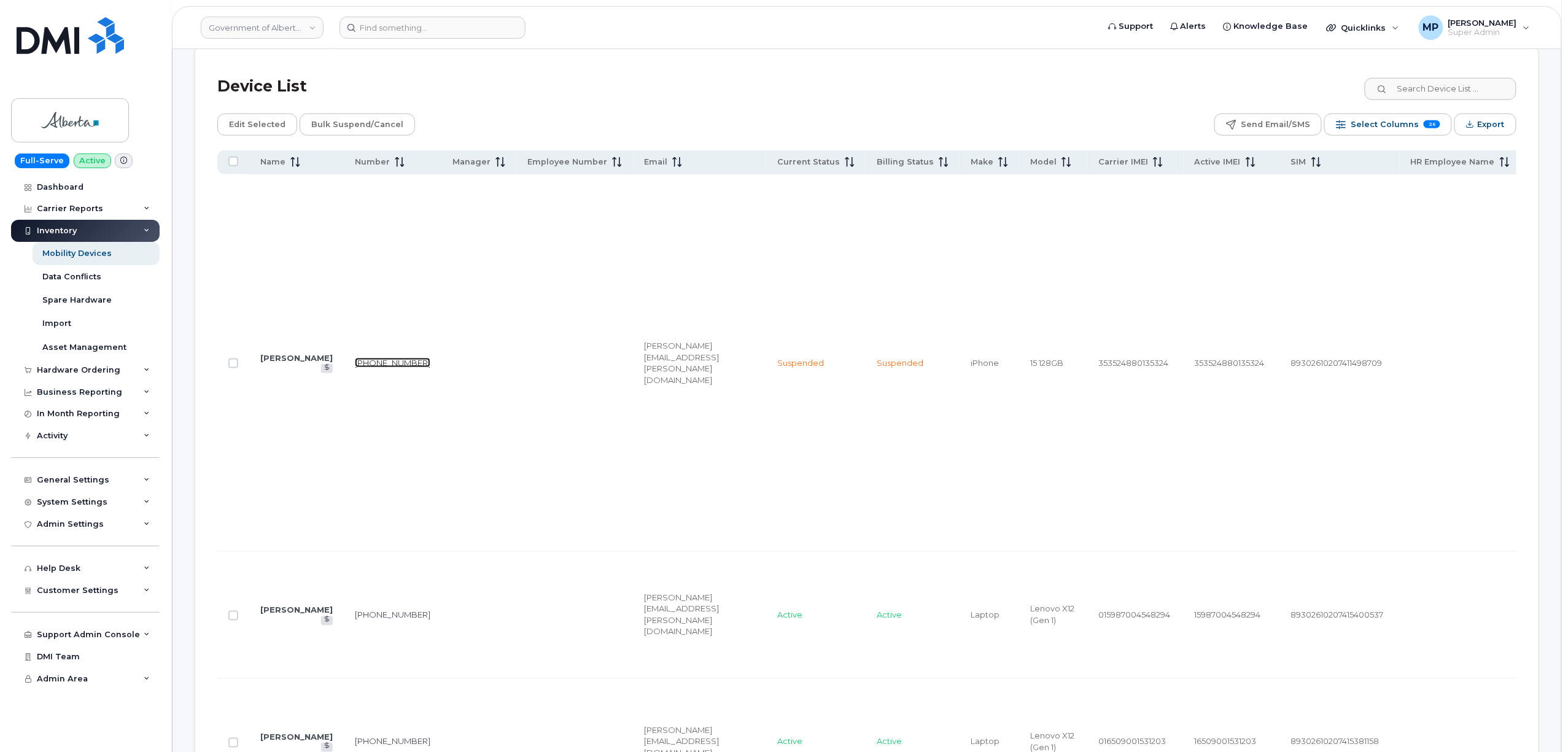
click at [355, 358] on link "226-379-4687" at bounding box center [392, 362] width 75 height 9
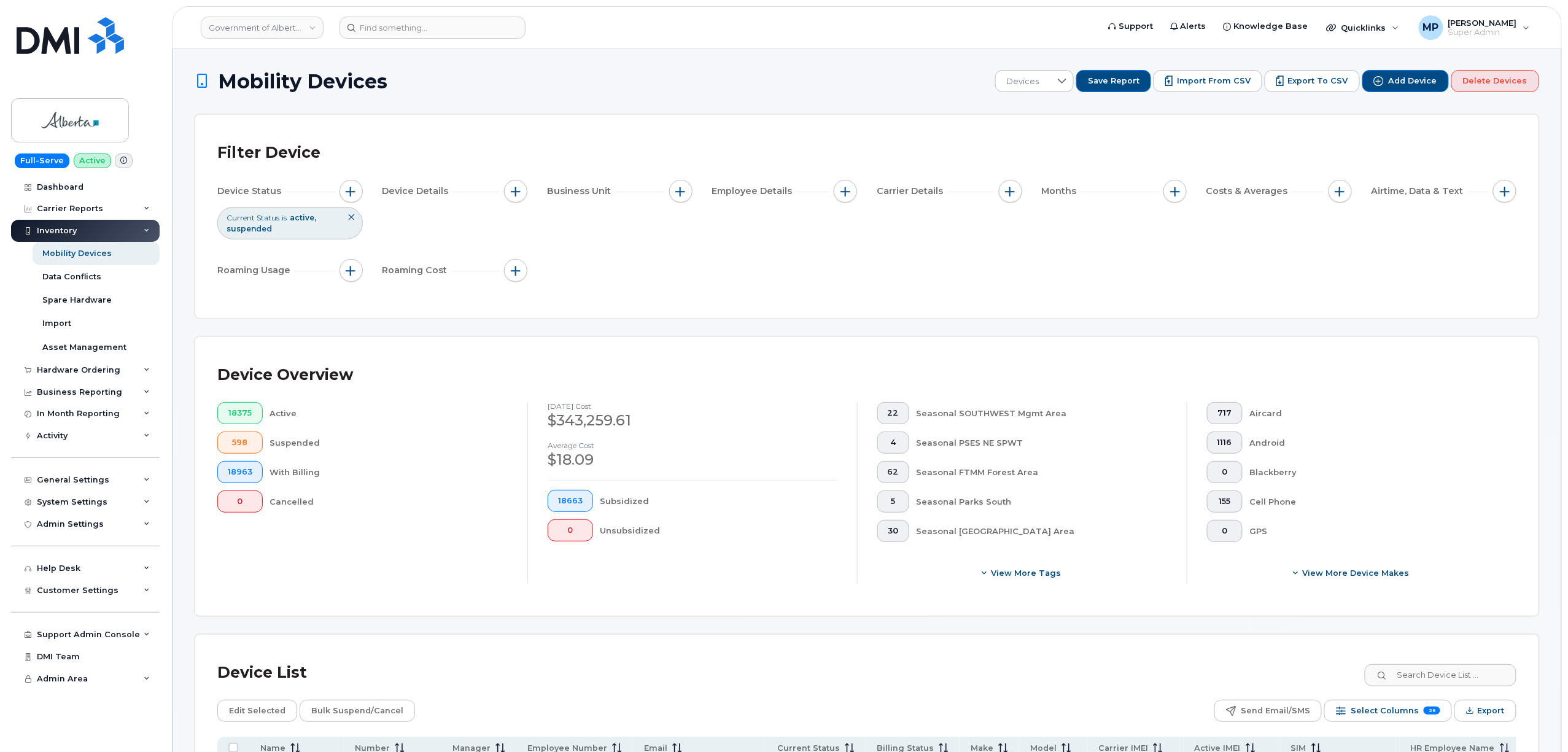
scroll to position [0, 0]
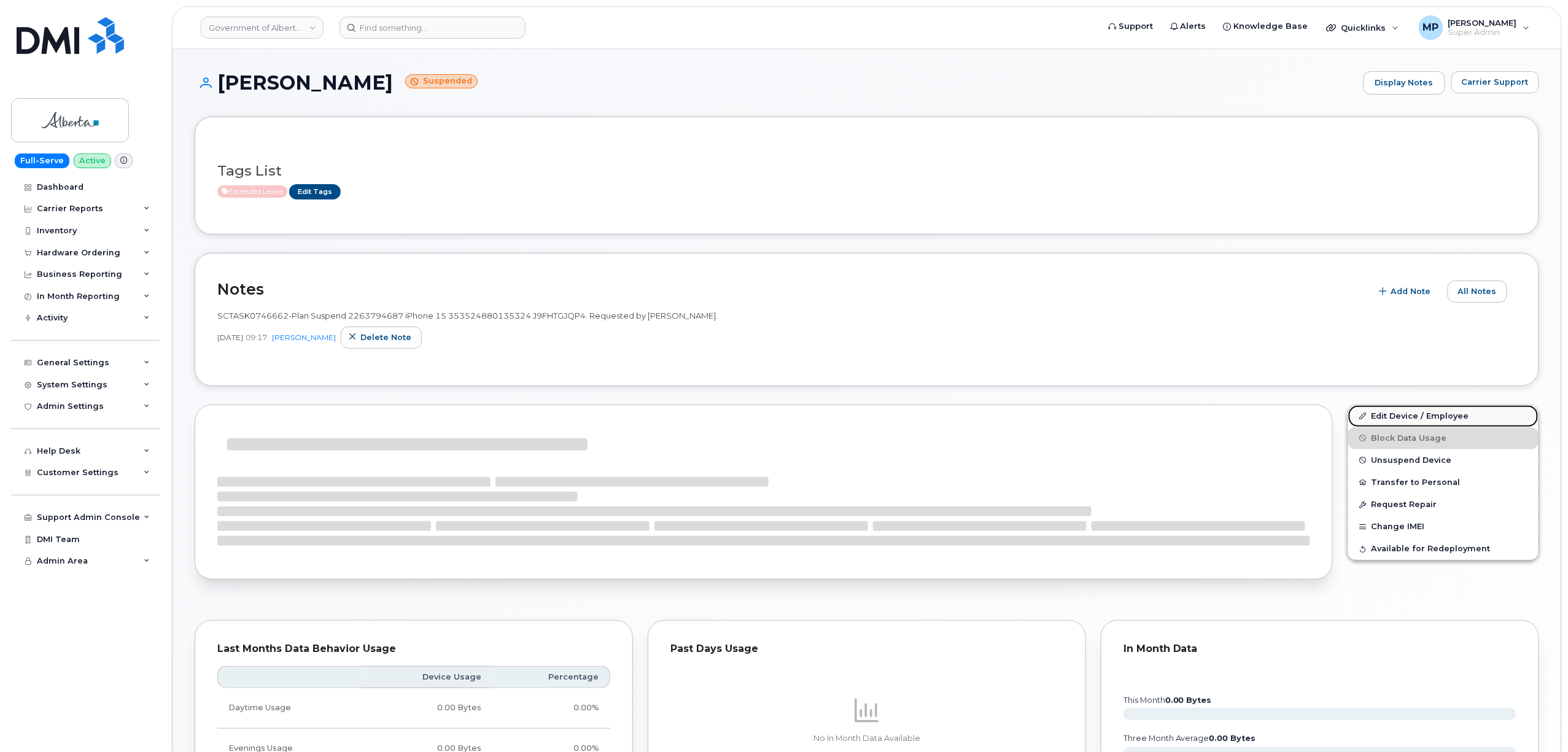
drag, startPoint x: 1386, startPoint y: 426, endPoint x: 1383, endPoint y: 415, distance: 11.4
click at [1386, 426] on link "Edit Device / Employee" at bounding box center [1443, 416] width 191 height 22
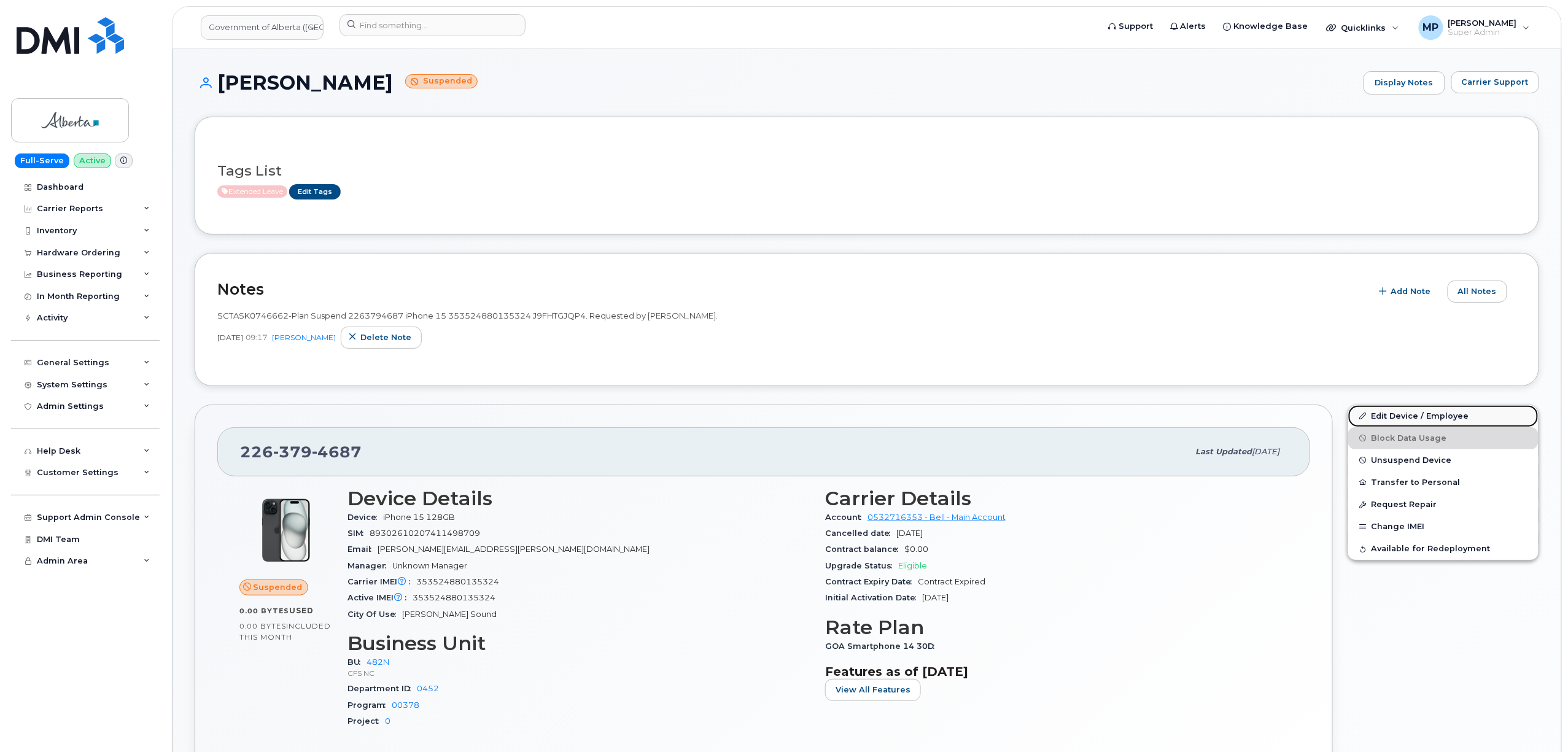
click at [1383, 415] on link "Edit Device / Employee" at bounding box center [1443, 416] width 191 height 22
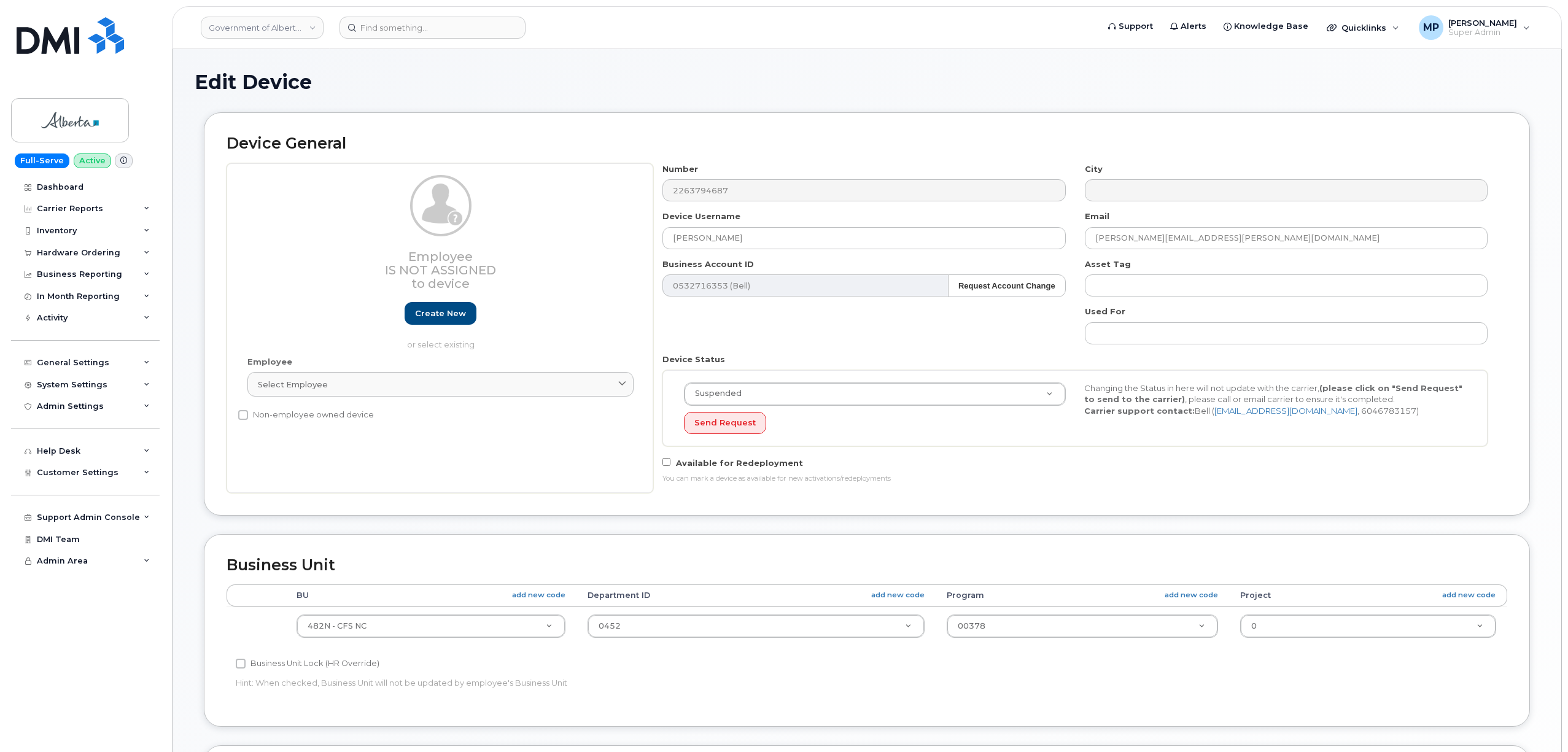
select select "4749731"
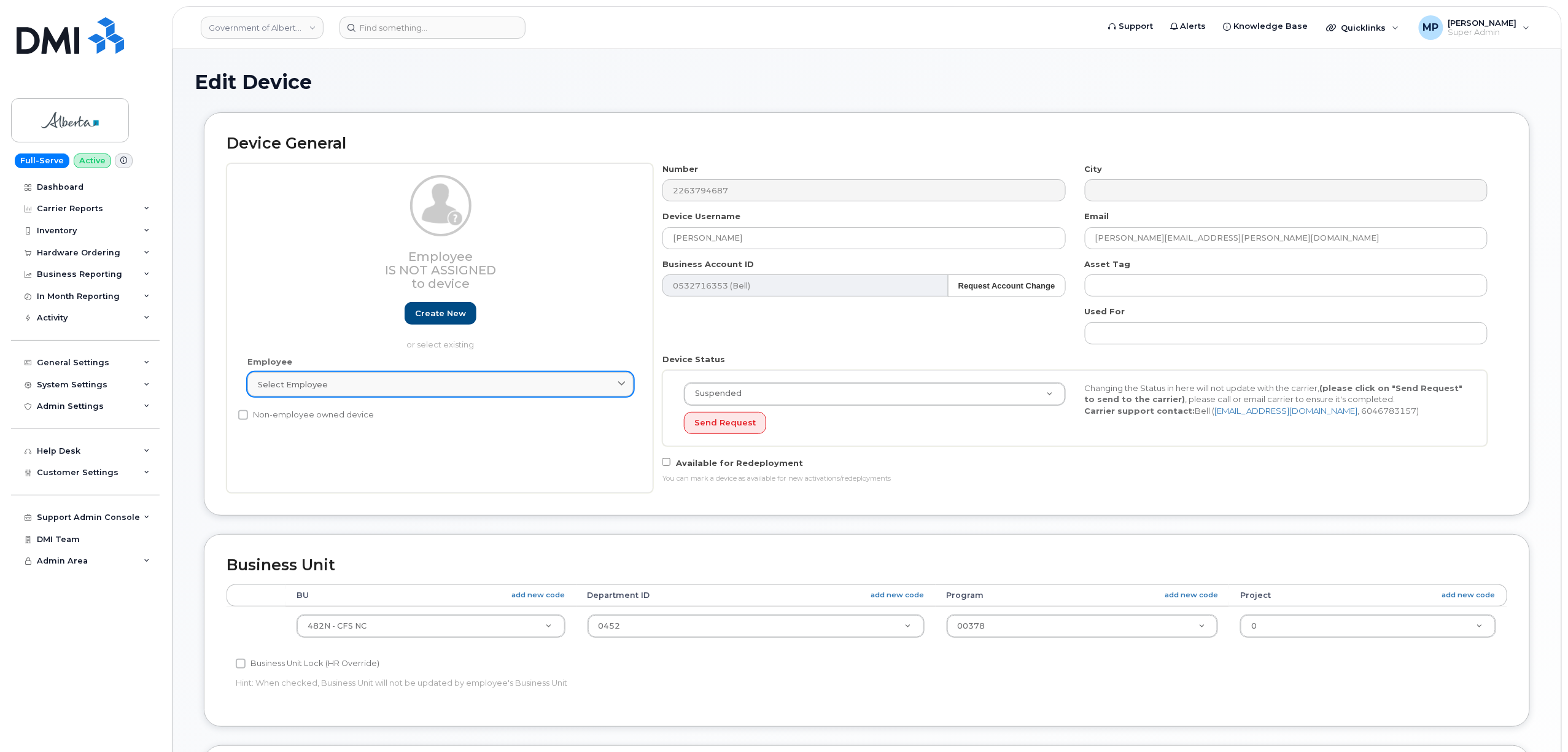
click at [389, 385] on div "Select employee" at bounding box center [440, 385] width 365 height 12
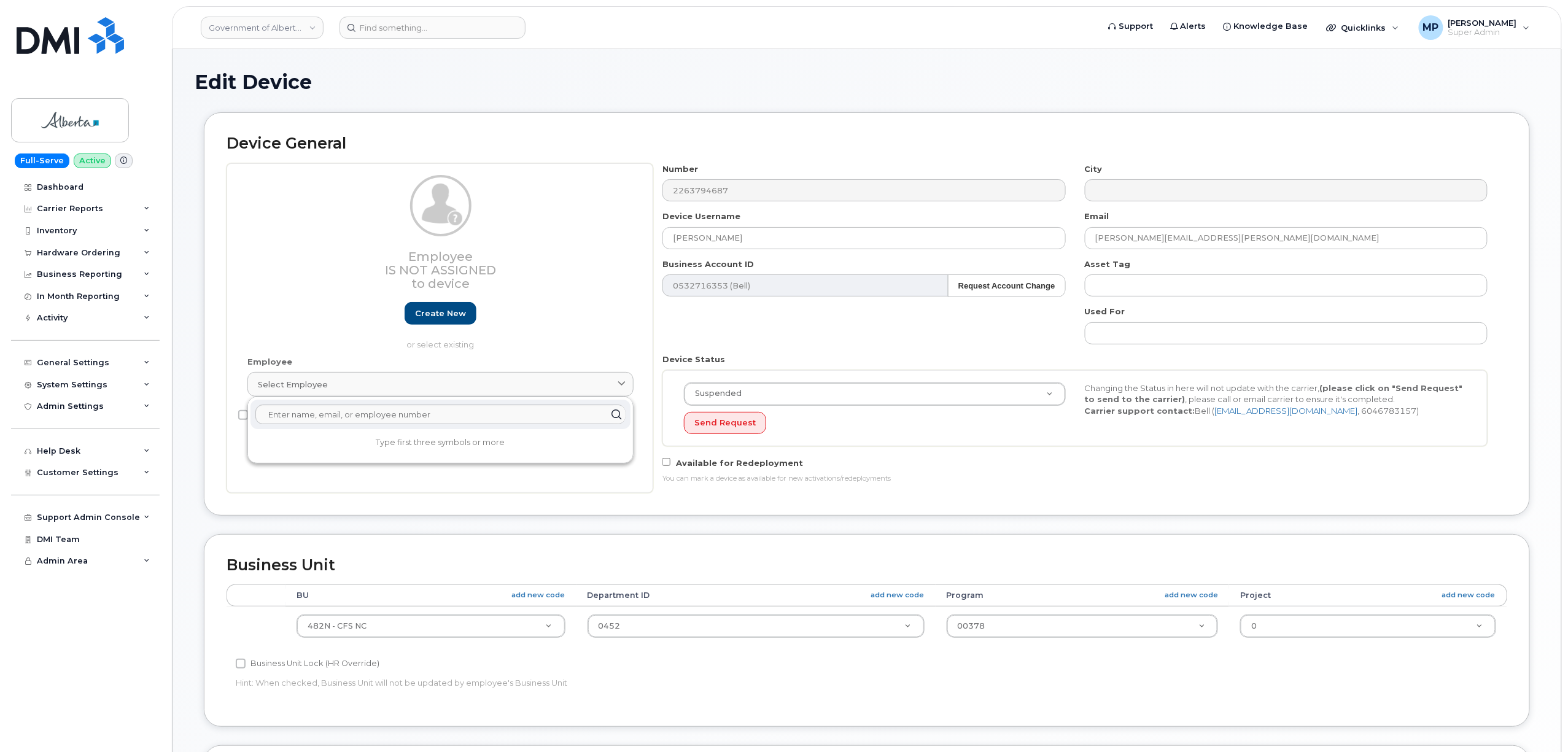
click at [273, 327] on div "Employee Is not assigned to device Create new or select existing" at bounding box center [441, 262] width 386 height 175
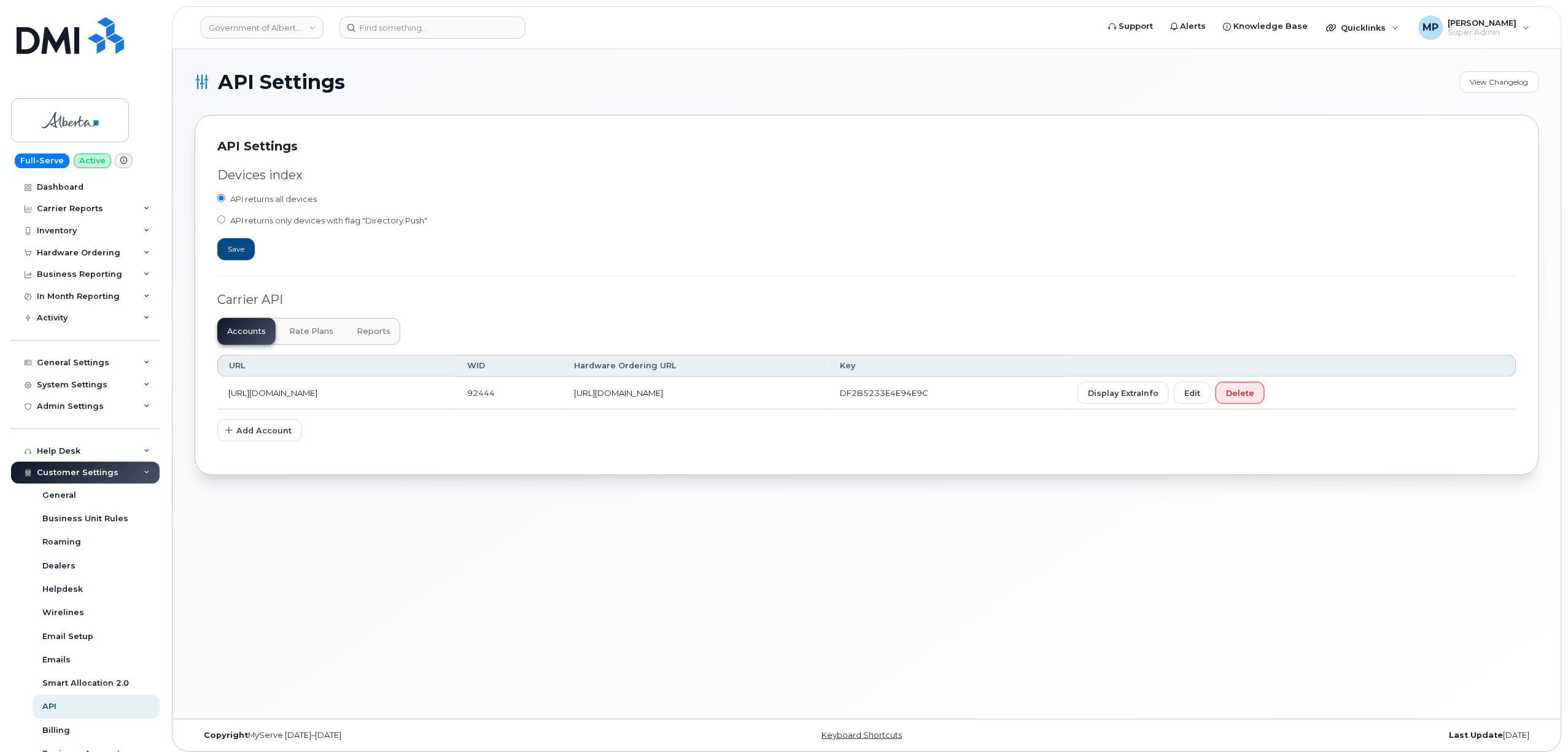
click at [374, 332] on span "Reports" at bounding box center [373, 331] width 34 height 9
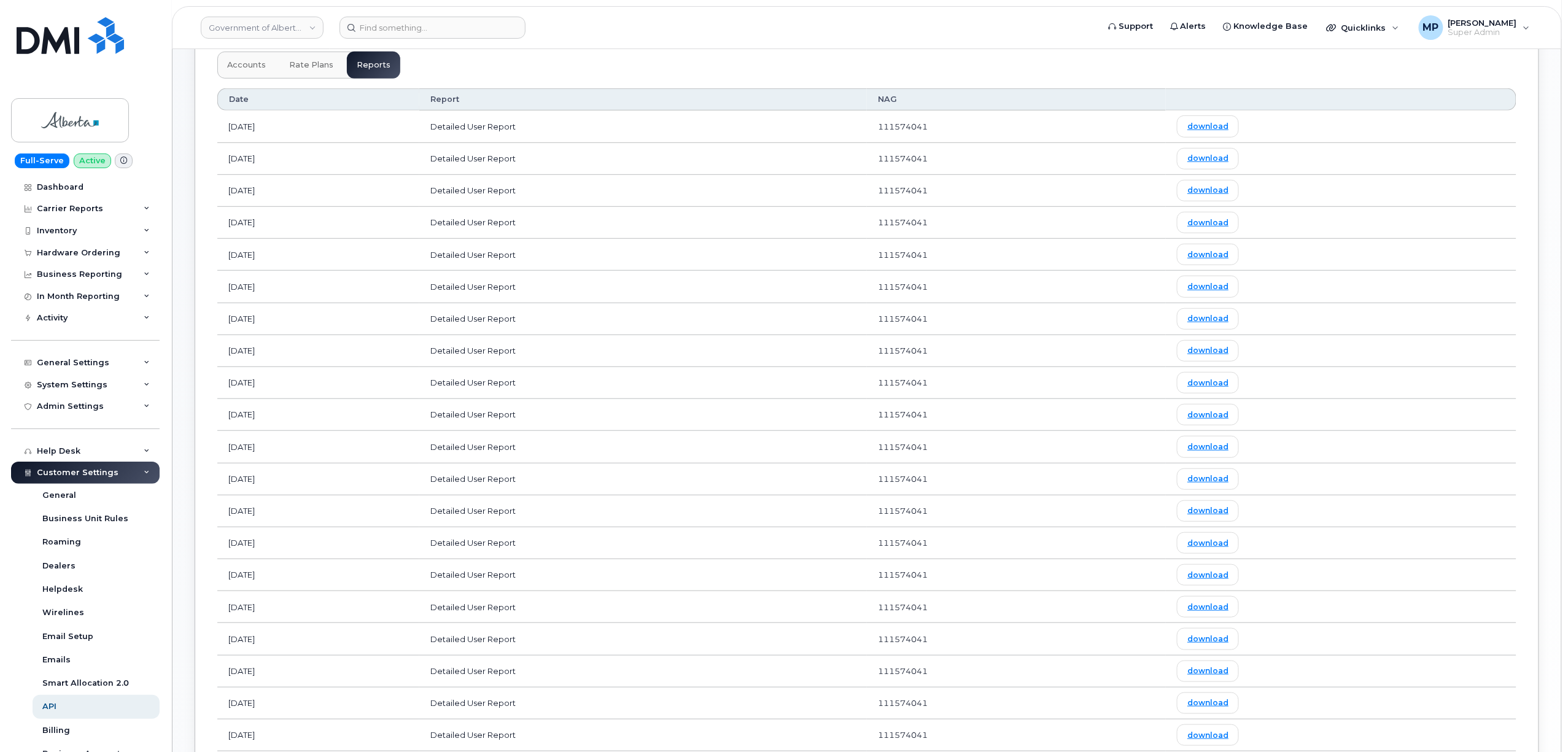
scroll to position [244, 0]
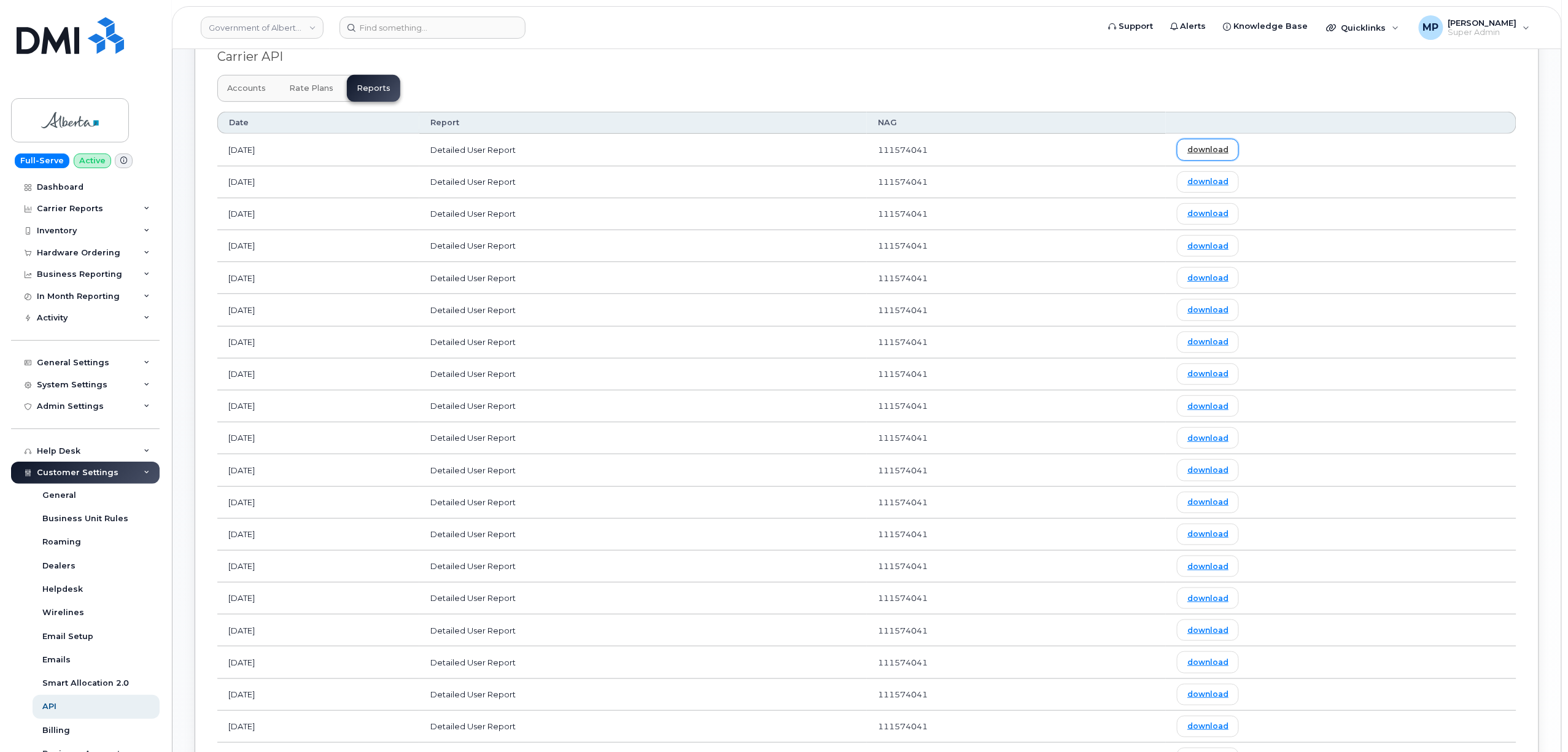
click at [1239, 150] on link "download" at bounding box center [1207, 149] width 62 height 21
